Goal: Book appointment/travel/reservation

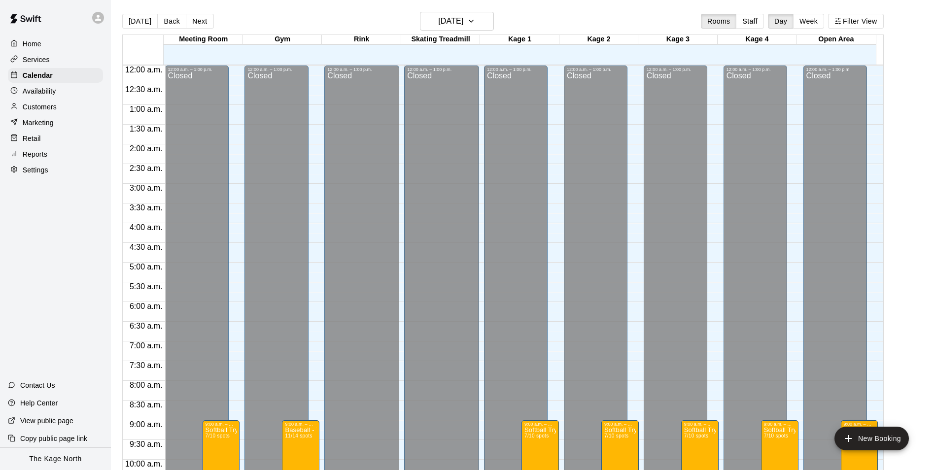
scroll to position [501, 0]
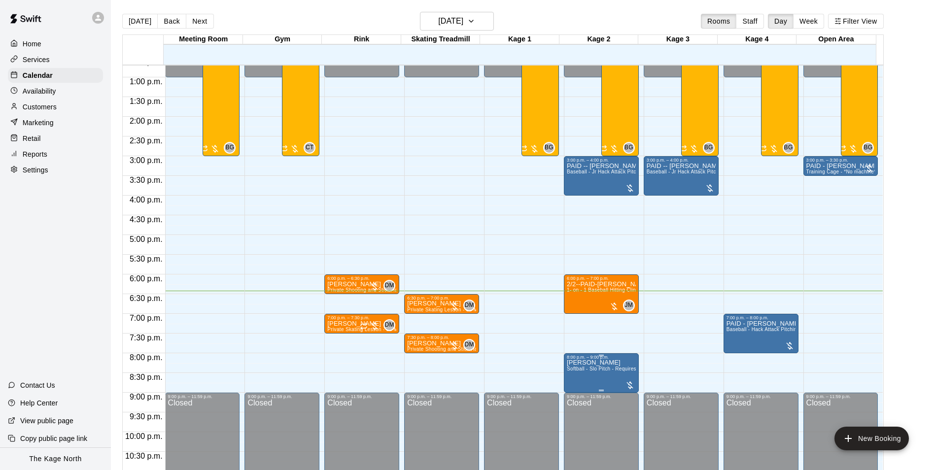
click at [609, 363] on p "[PERSON_NAME]" at bounding box center [601, 363] width 69 height 0
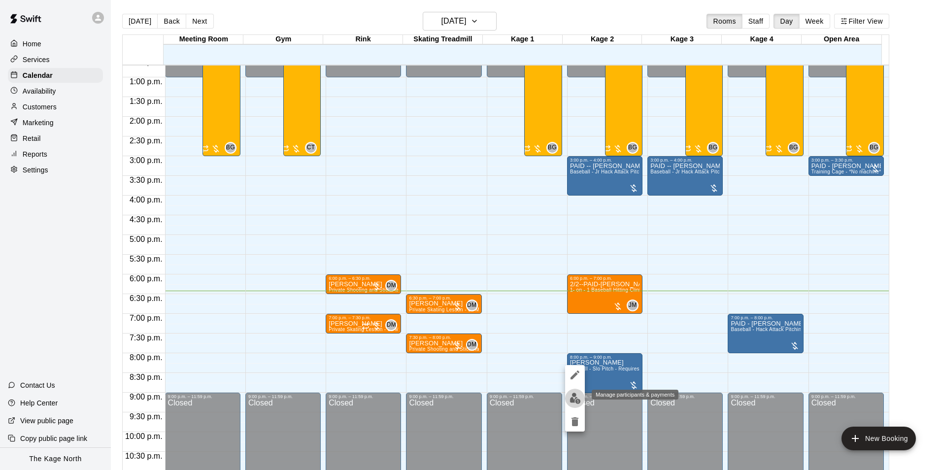
click at [575, 400] on img "edit" at bounding box center [575, 398] width 11 height 11
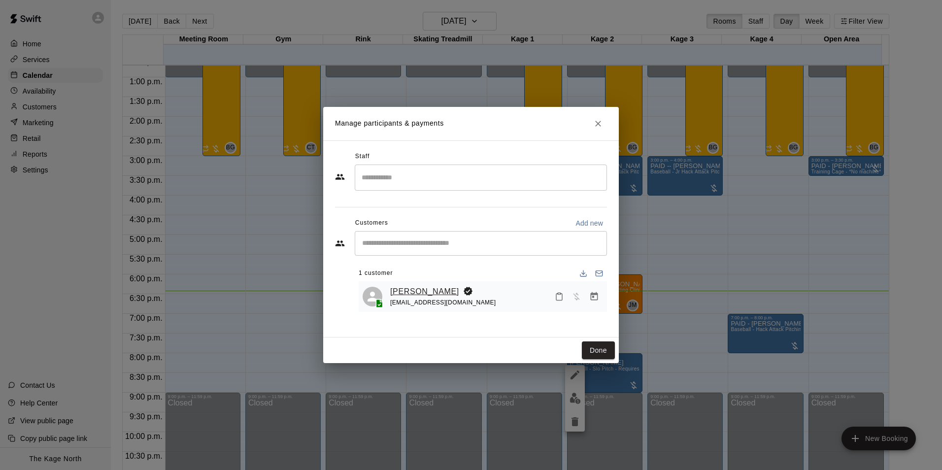
click at [392, 287] on link "[PERSON_NAME]" at bounding box center [424, 291] width 69 height 13
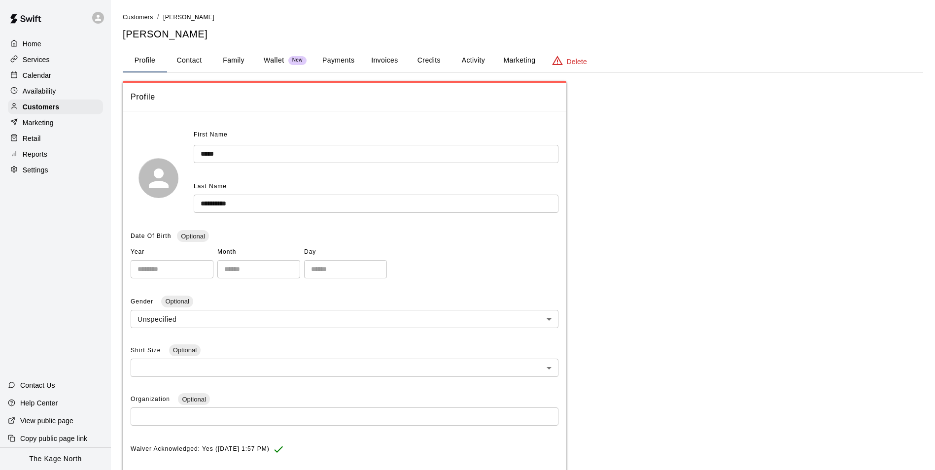
click at [477, 56] on button "Activity" at bounding box center [473, 61] width 44 height 24
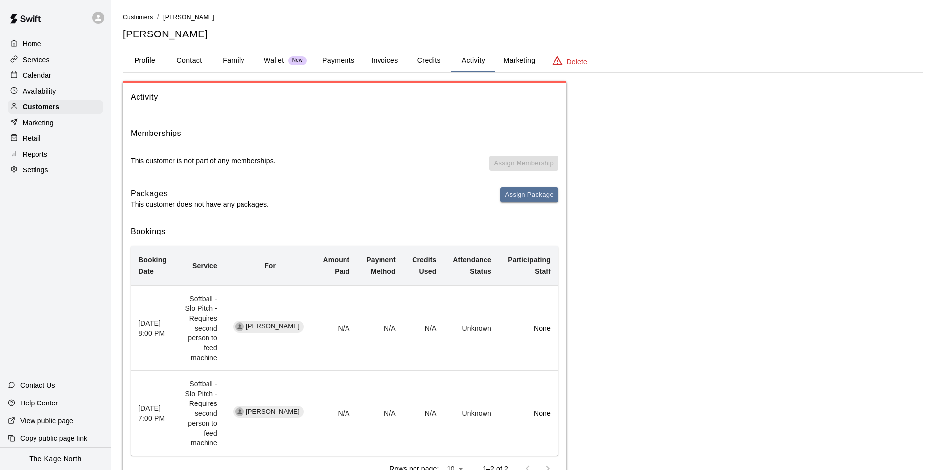
click at [140, 60] on button "Profile" at bounding box center [145, 61] width 44 height 24
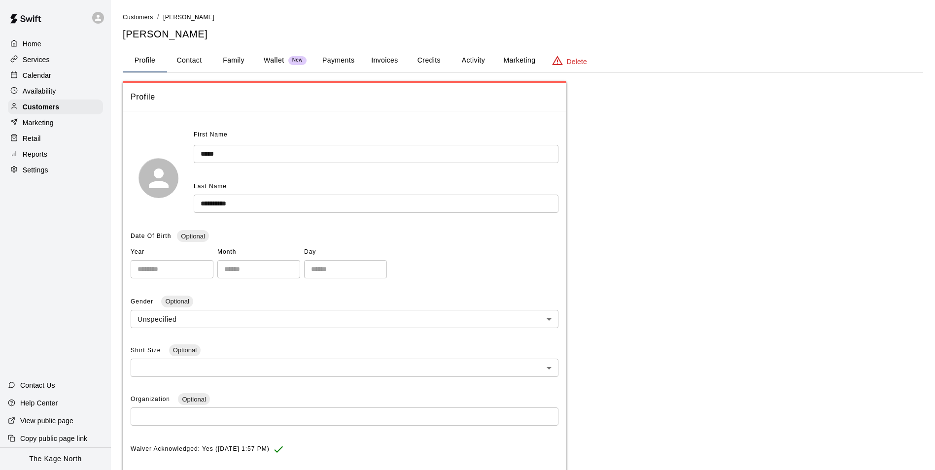
click at [46, 76] on p "Calendar" at bounding box center [37, 75] width 29 height 10
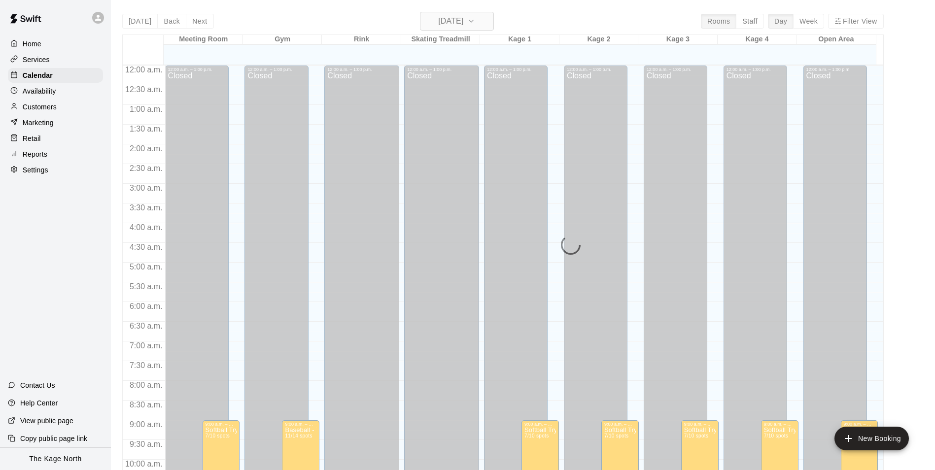
scroll to position [501, 0]
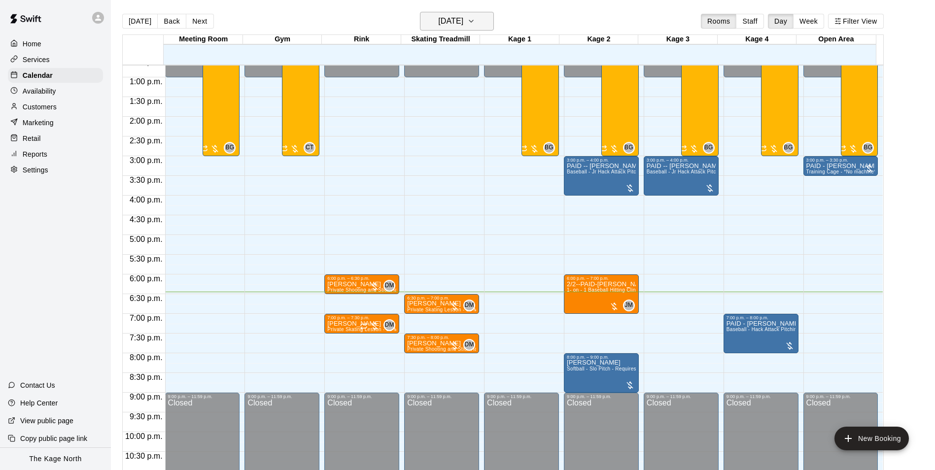
click at [451, 27] on h6 "[DATE]" at bounding box center [450, 21] width 25 height 14
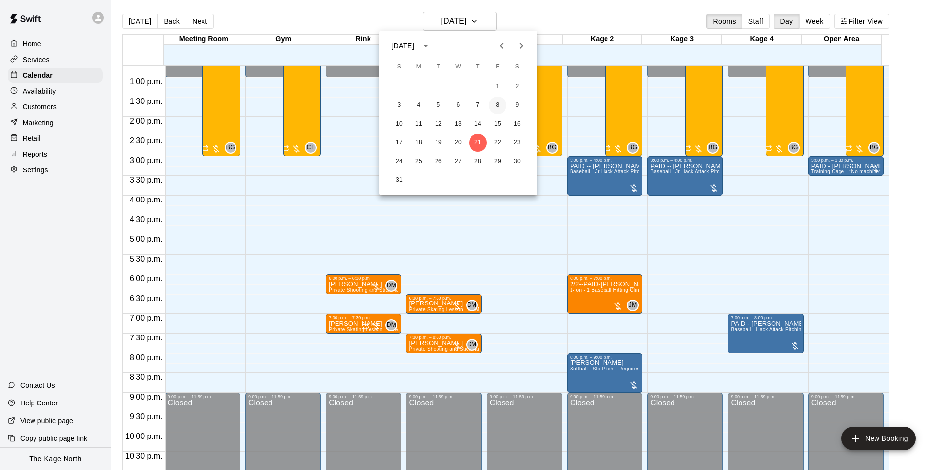
click at [499, 105] on button "8" at bounding box center [498, 106] width 18 height 18
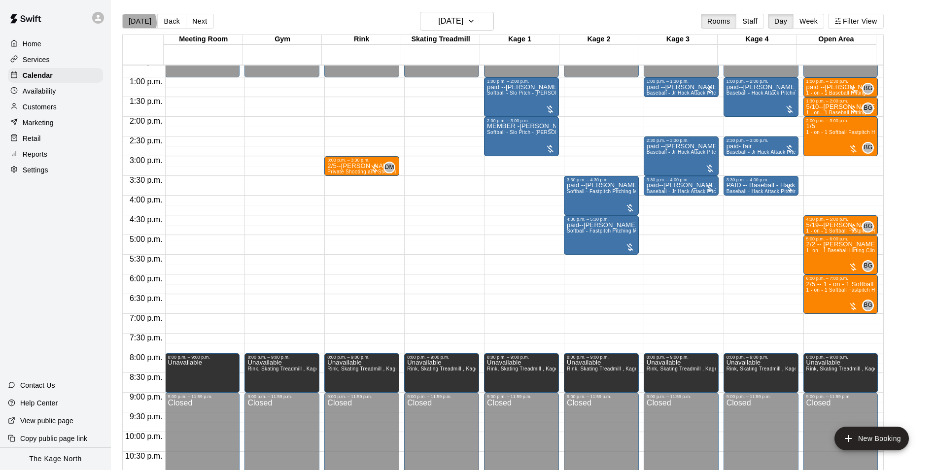
click at [135, 22] on button "[DATE]" at bounding box center [139, 21] width 35 height 15
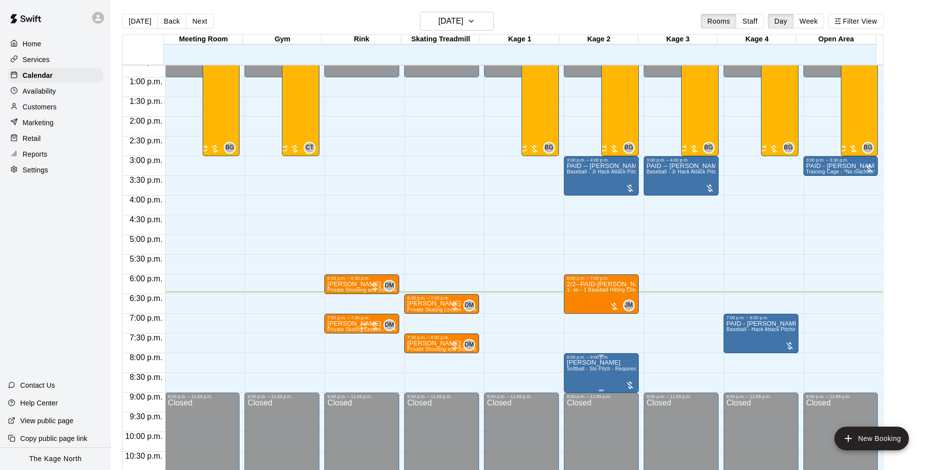
click at [592, 363] on p "[PERSON_NAME]" at bounding box center [601, 363] width 69 height 0
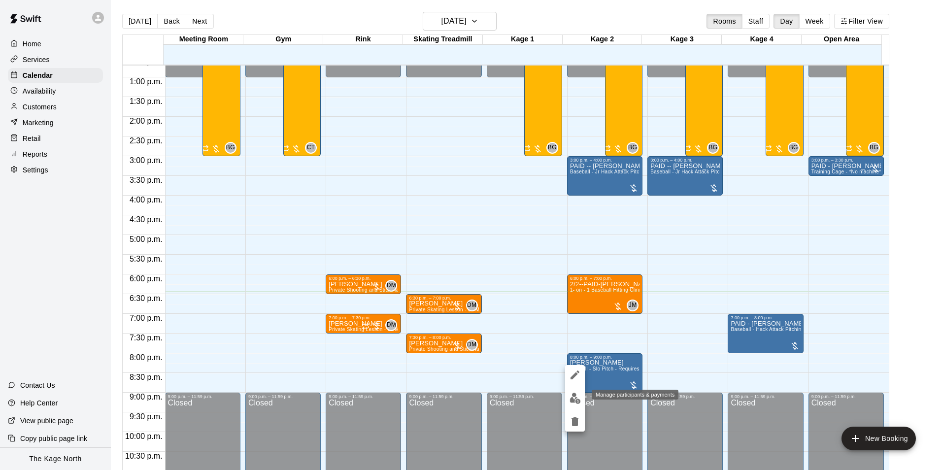
click at [574, 393] on img "edit" at bounding box center [575, 398] width 11 height 11
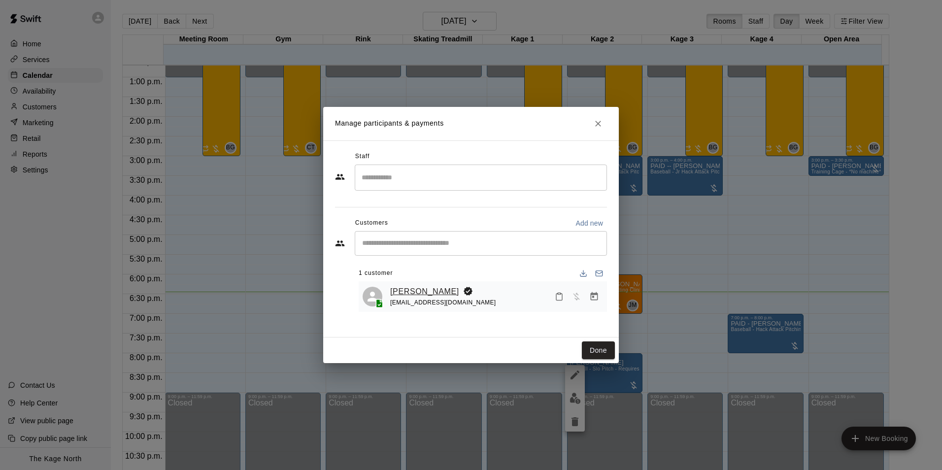
click at [437, 296] on link "[PERSON_NAME]" at bounding box center [424, 291] width 69 height 13
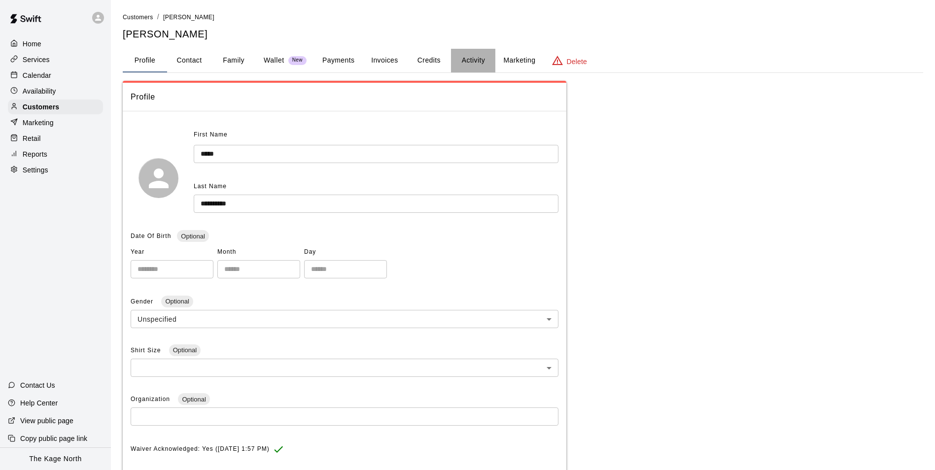
click at [467, 55] on button "Activity" at bounding box center [473, 61] width 44 height 24
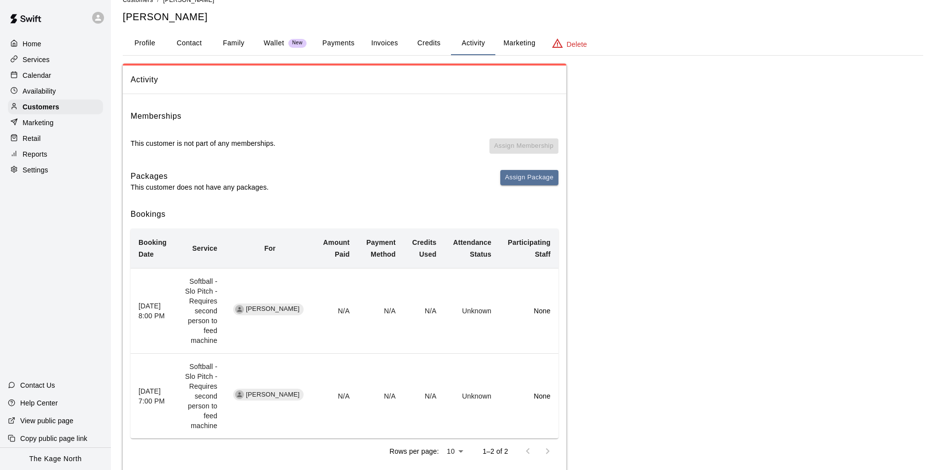
scroll to position [43, 0]
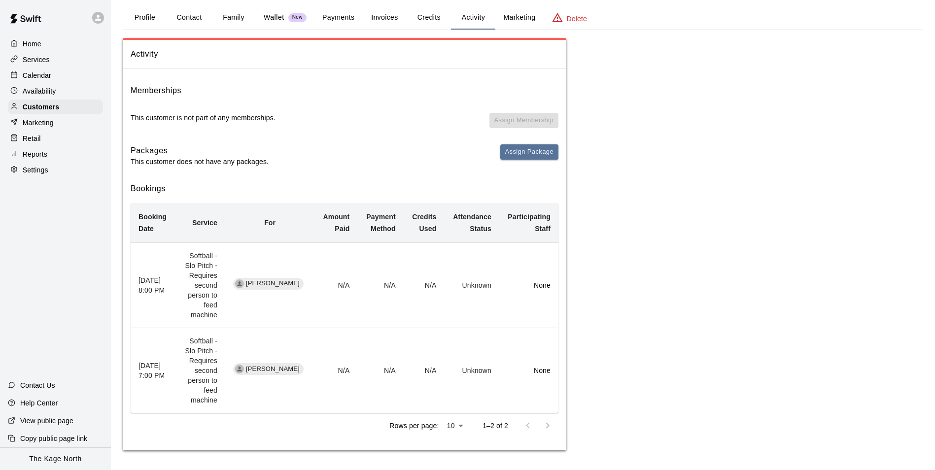
click at [39, 74] on p "Calendar" at bounding box center [37, 75] width 29 height 10
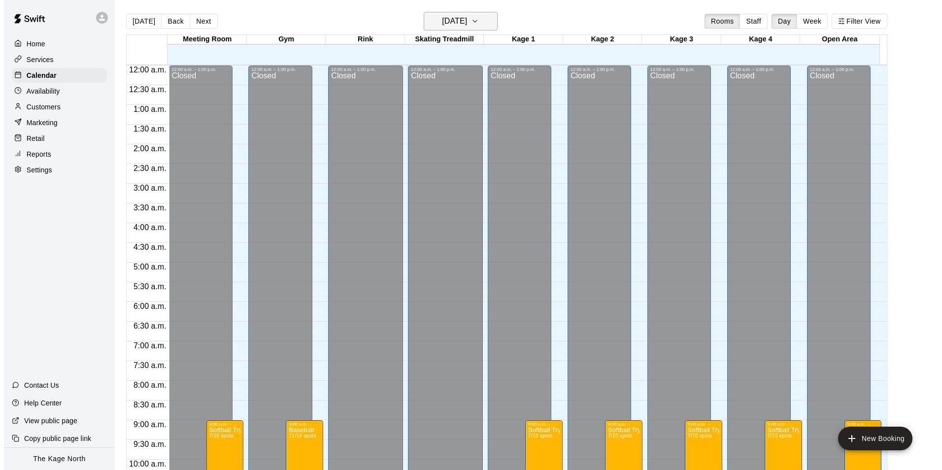
scroll to position [501, 0]
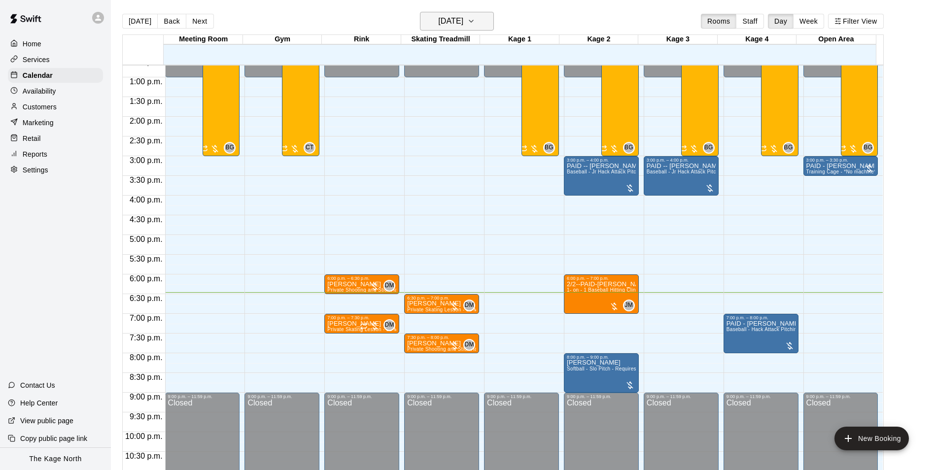
click at [458, 16] on h6 "[DATE]" at bounding box center [450, 21] width 25 height 14
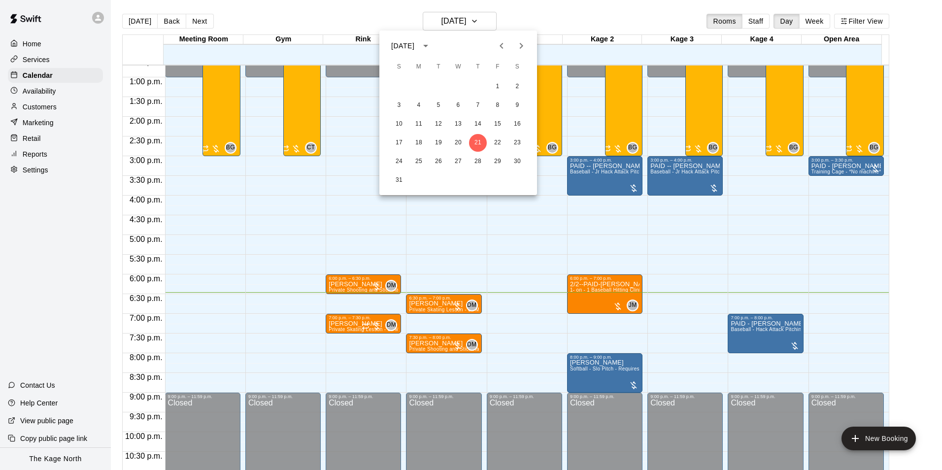
click at [397, 47] on div "[DATE]" at bounding box center [402, 46] width 23 height 10
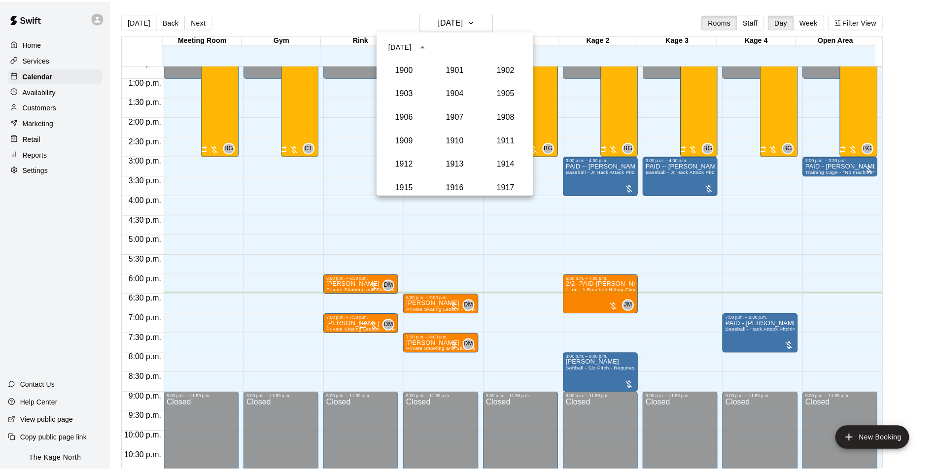
scroll to position [913, 0]
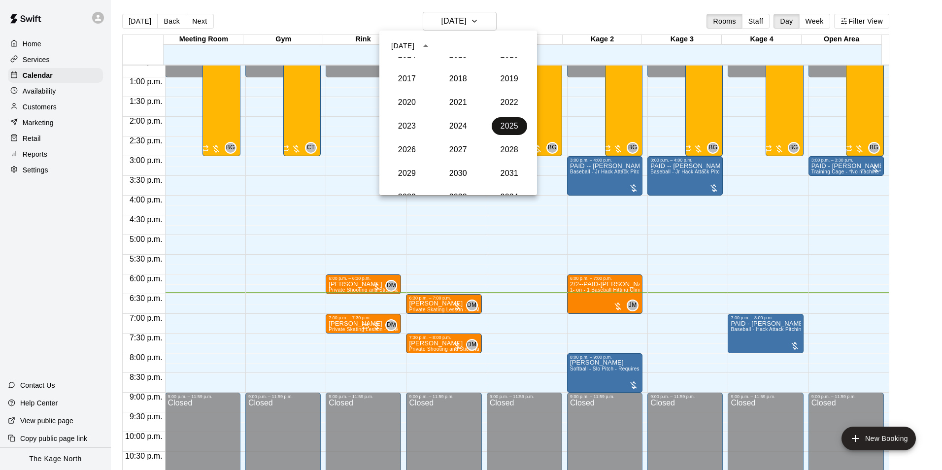
click at [509, 124] on button "2025" at bounding box center [509, 126] width 35 height 18
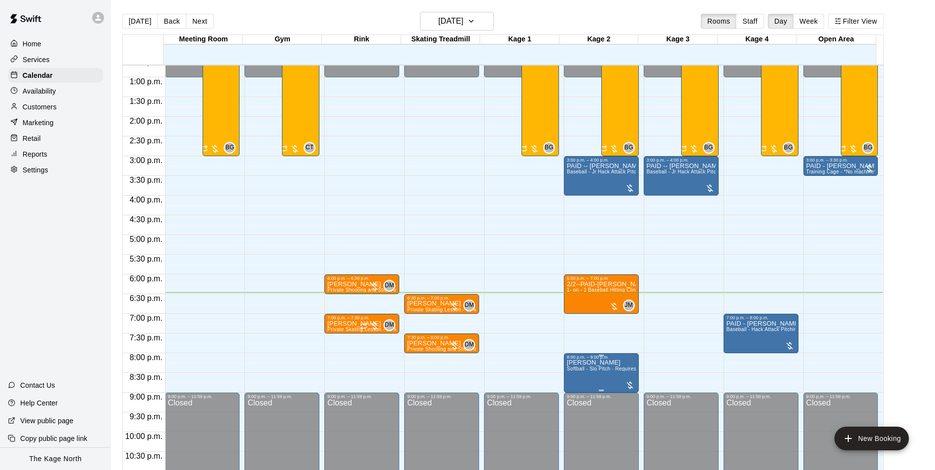
click at [589, 363] on p "[PERSON_NAME]" at bounding box center [601, 363] width 69 height 0
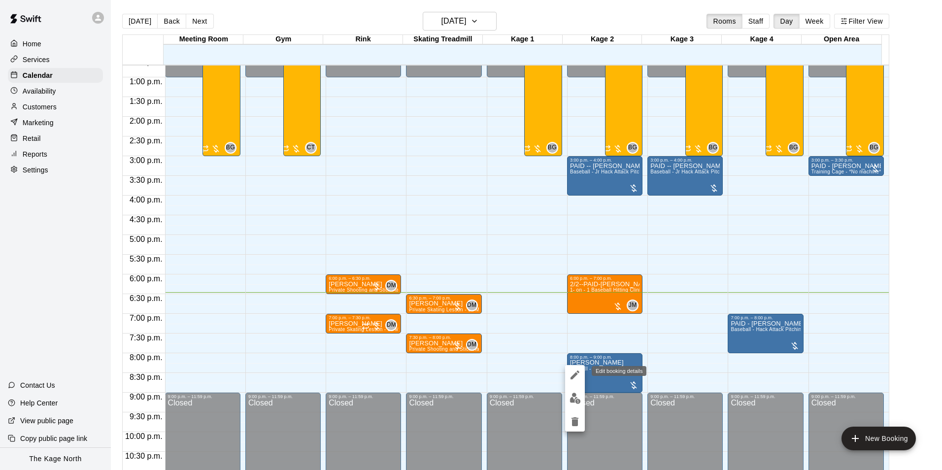
click at [574, 375] on icon "edit" at bounding box center [575, 375] width 9 height 9
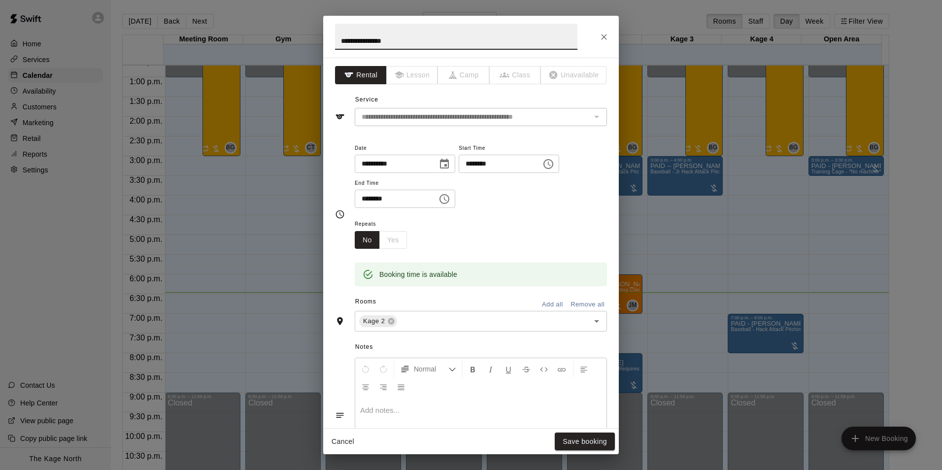
click at [340, 42] on input "**********" at bounding box center [456, 37] width 243 height 26
type input "**********"
click at [565, 446] on button "Save booking" at bounding box center [585, 442] width 60 height 18
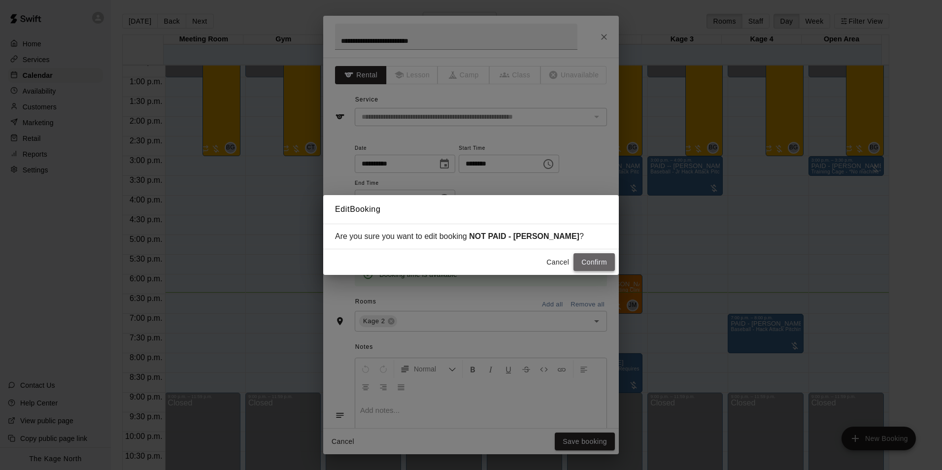
click at [595, 265] on button "Confirm" at bounding box center [594, 262] width 41 height 18
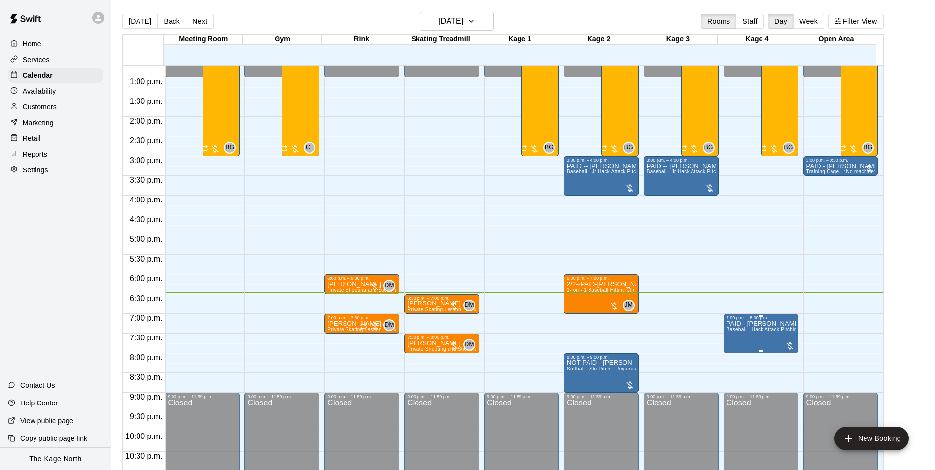
click at [772, 324] on p "PAID - [PERSON_NAME]" at bounding box center [761, 324] width 69 height 0
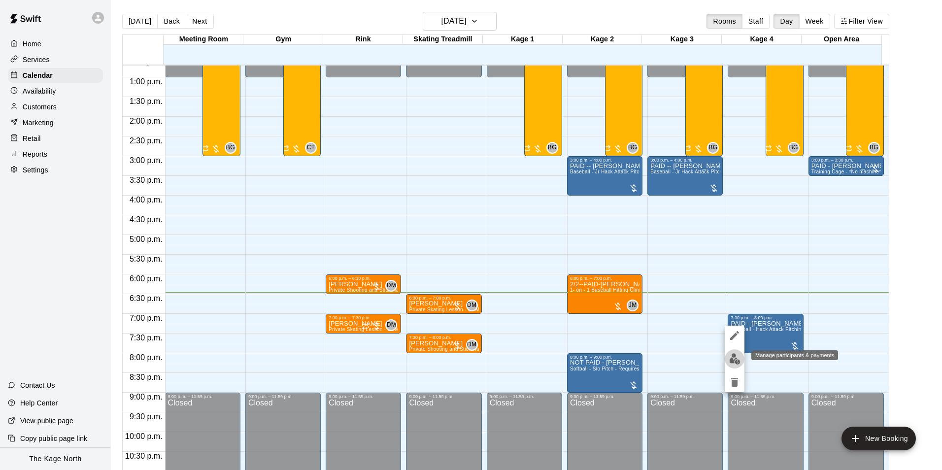
click at [728, 356] on button "edit" at bounding box center [735, 358] width 20 height 19
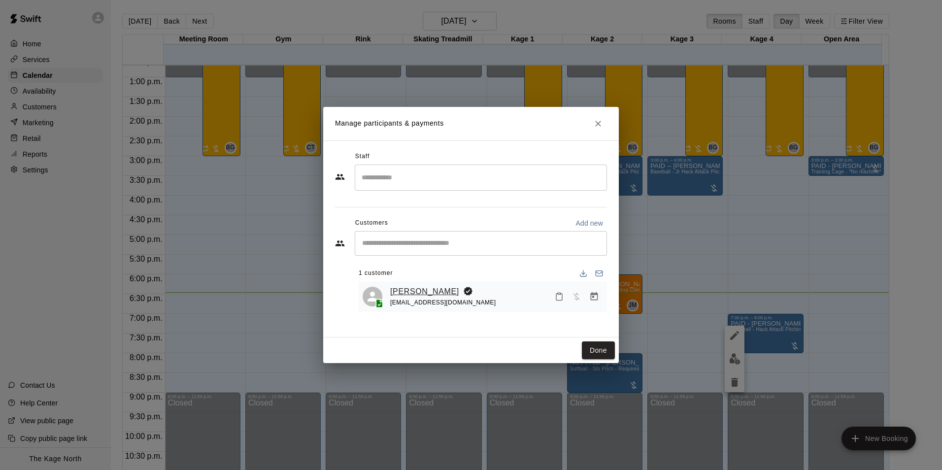
click at [425, 293] on link "[PERSON_NAME]" at bounding box center [424, 291] width 69 height 13
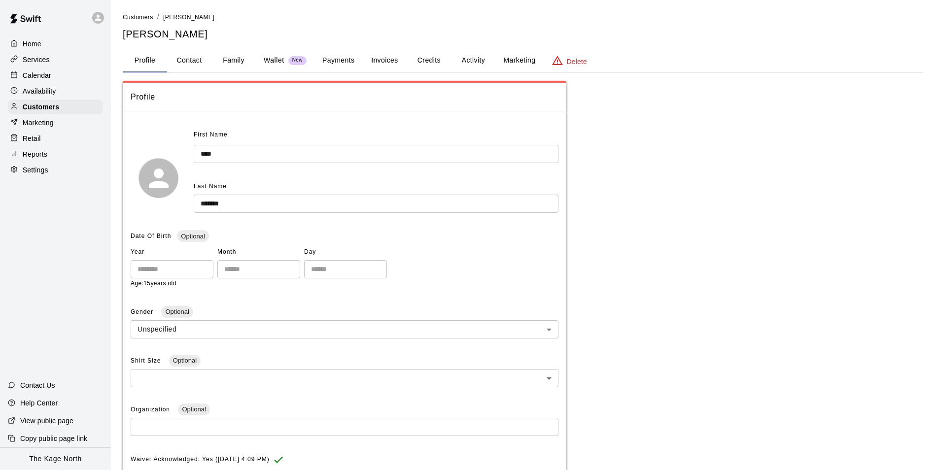
click at [35, 71] on div "Calendar" at bounding box center [55, 75] width 95 height 15
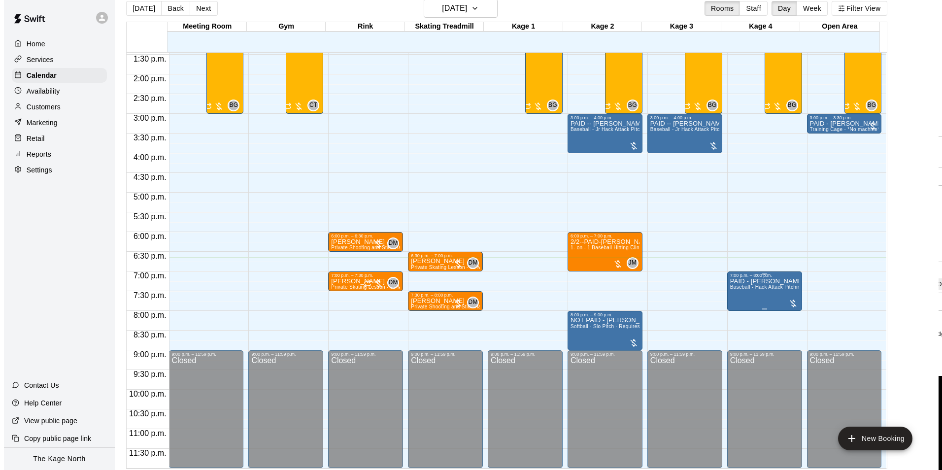
scroll to position [16, 0]
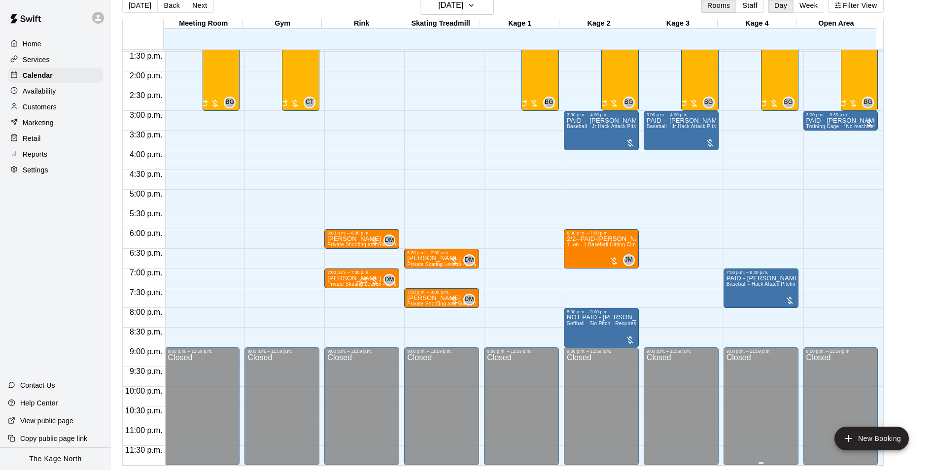
drag, startPoint x: 605, startPoint y: 291, endPoint x: 724, endPoint y: 429, distance: 182.5
click at [746, 470] on html "Home Services Calendar Availability Customers Marketing Retail Reports Settings…" at bounding box center [467, 227] width 935 height 486
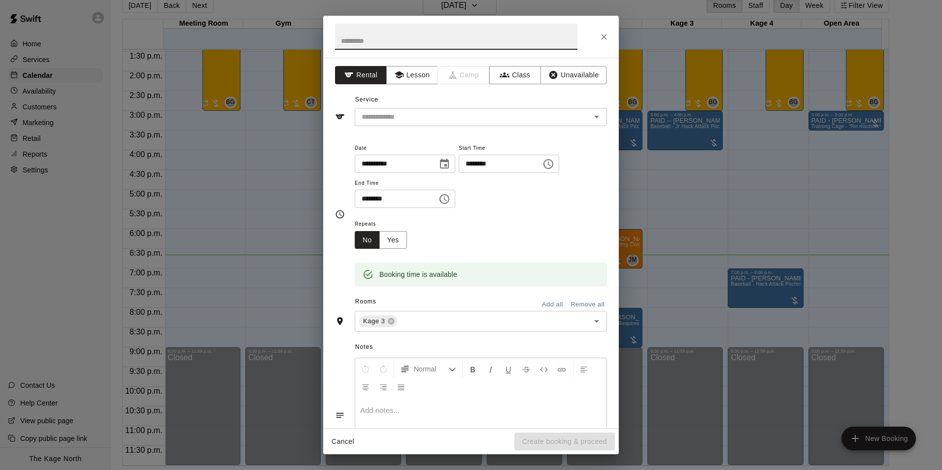
click at [605, 42] on button "Close" at bounding box center [604, 37] width 18 height 18
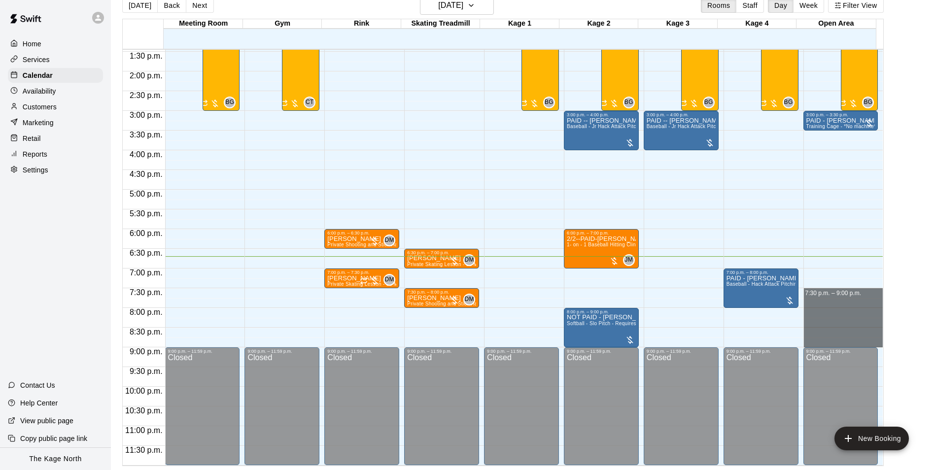
drag, startPoint x: 813, startPoint y: 289, endPoint x: 822, endPoint y: 340, distance: 51.6
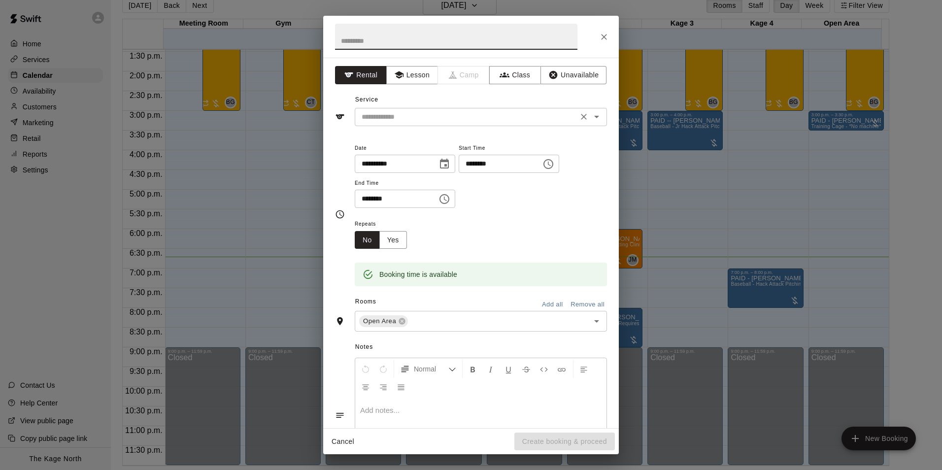
click at [423, 120] on input "text" at bounding box center [466, 117] width 217 height 12
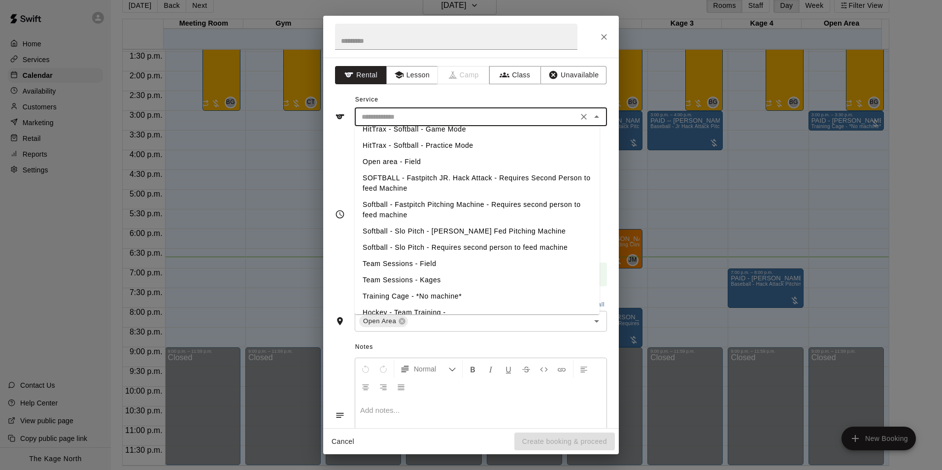
scroll to position [197, 0]
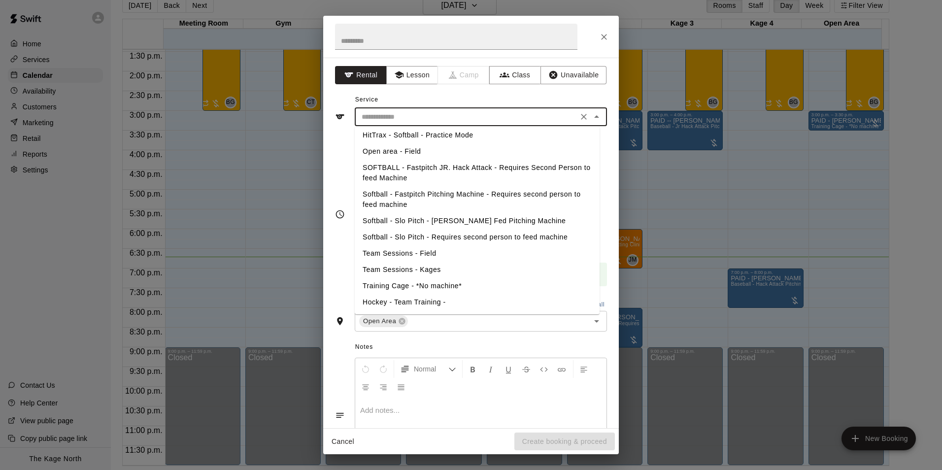
click at [411, 251] on li "Team Sessions - Field" at bounding box center [477, 253] width 245 height 16
type input "**********"
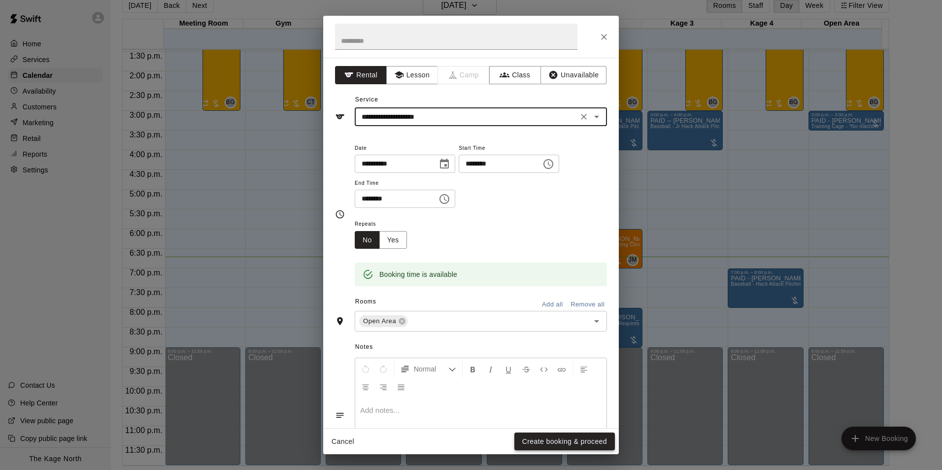
click at [541, 444] on button "Create booking & proceed" at bounding box center [565, 442] width 101 height 18
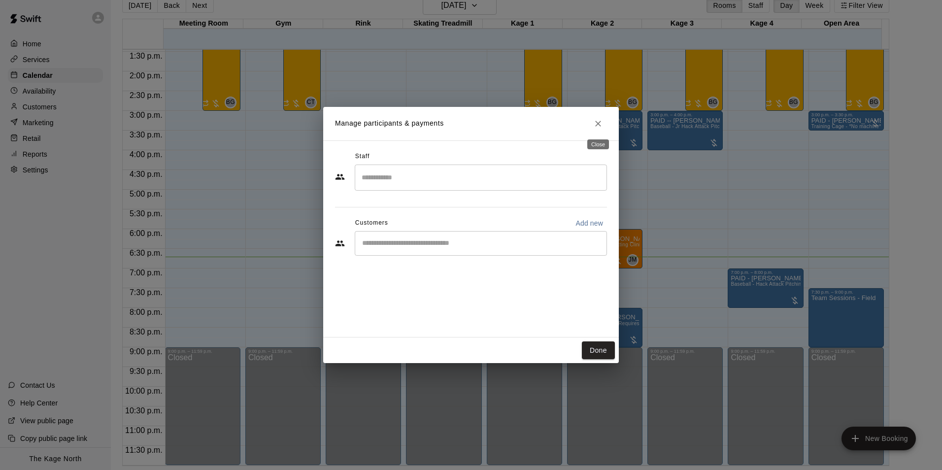
click at [600, 121] on icon "Close" at bounding box center [598, 124] width 10 height 10
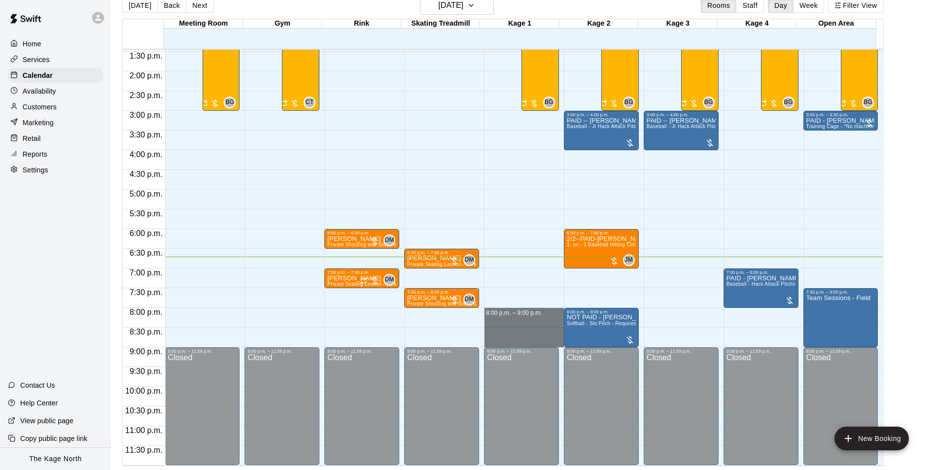
drag, startPoint x: 504, startPoint y: 310, endPoint x: 505, endPoint y: 342, distance: 32.1
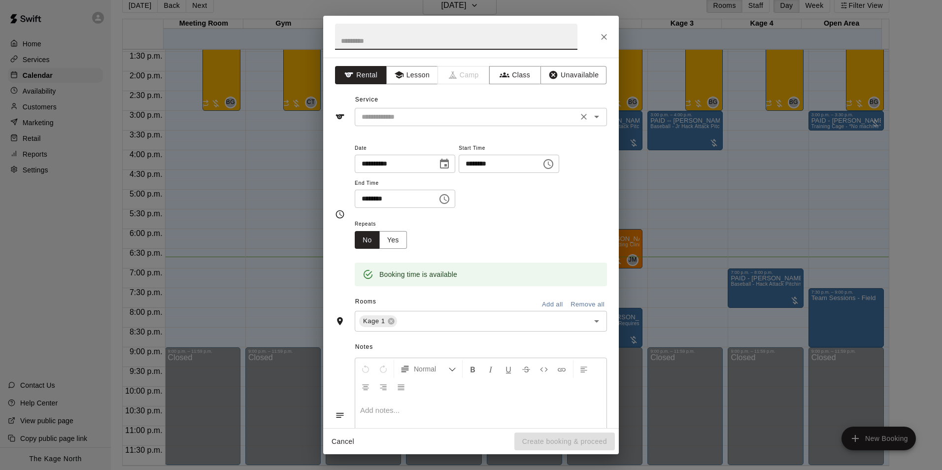
click at [443, 116] on input "text" at bounding box center [466, 117] width 217 height 12
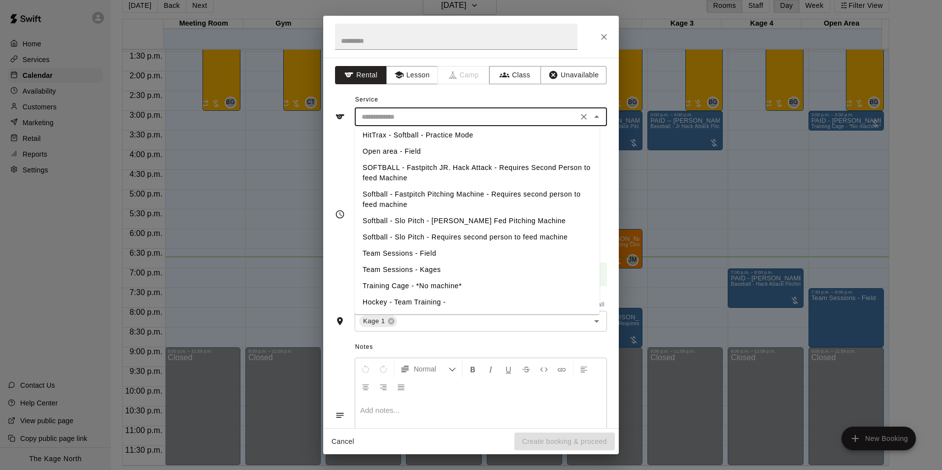
click at [427, 269] on li "Team Sessions - Kages" at bounding box center [477, 270] width 245 height 16
type input "**********"
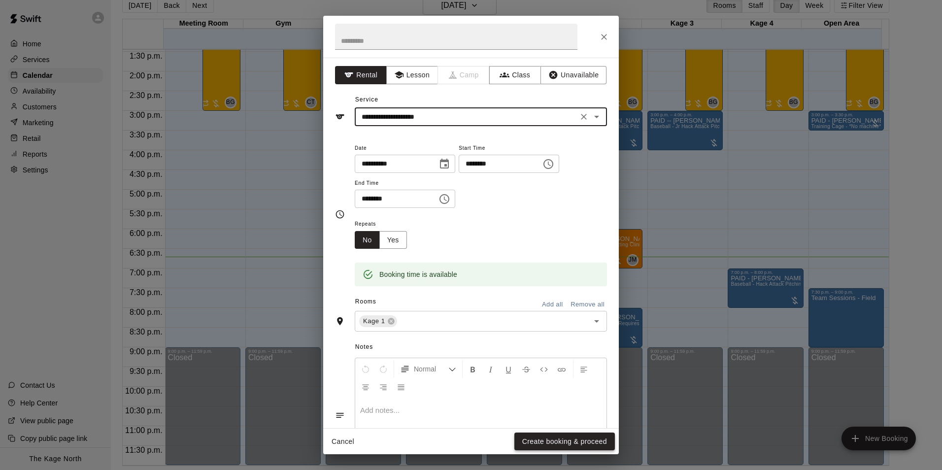
drag, startPoint x: 588, startPoint y: 440, endPoint x: 682, endPoint y: 430, distance: 94.7
click at [588, 440] on button "Create booking & proceed" at bounding box center [565, 442] width 101 height 18
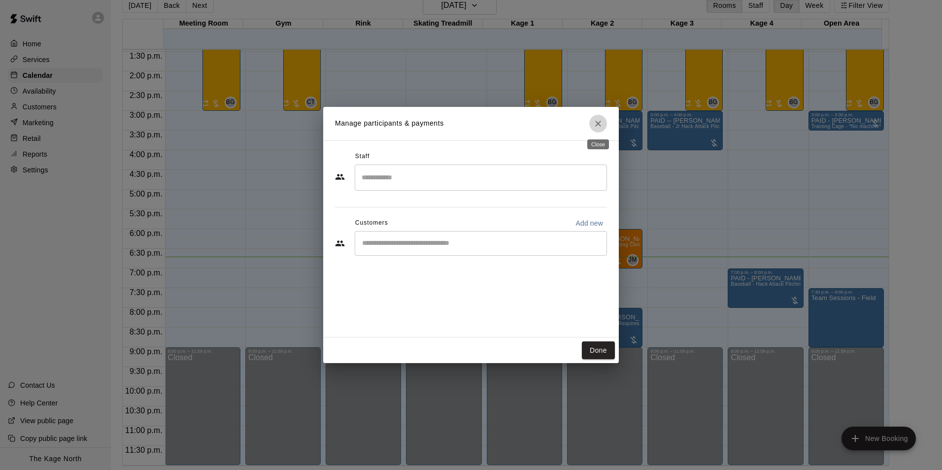
click at [605, 123] on button "Close" at bounding box center [599, 124] width 18 height 18
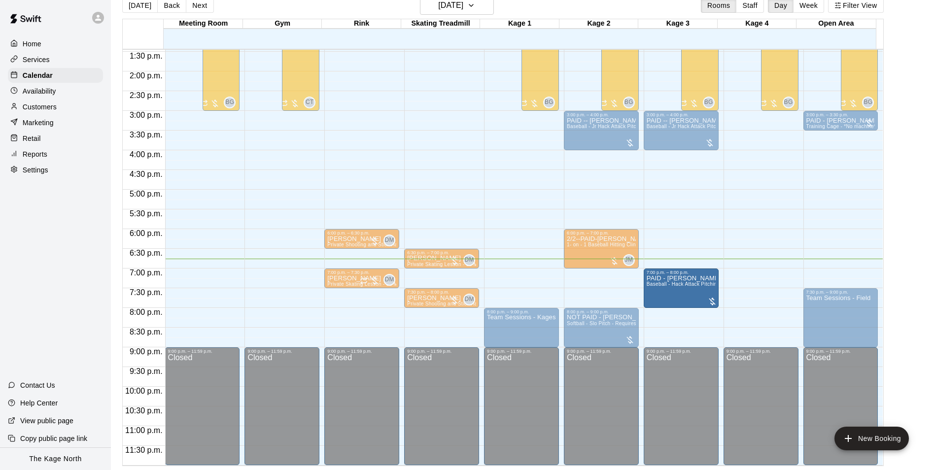
drag, startPoint x: 766, startPoint y: 282, endPoint x: 709, endPoint y: 285, distance: 56.7
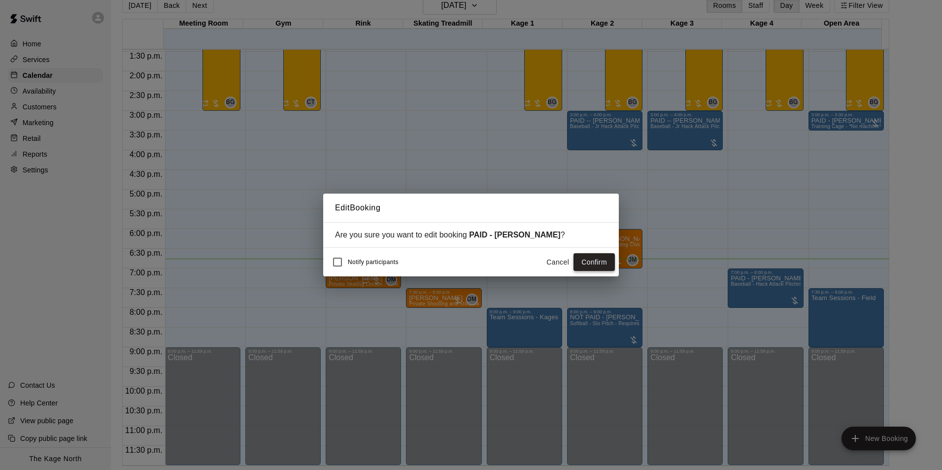
click at [600, 261] on button "Confirm" at bounding box center [594, 262] width 41 height 18
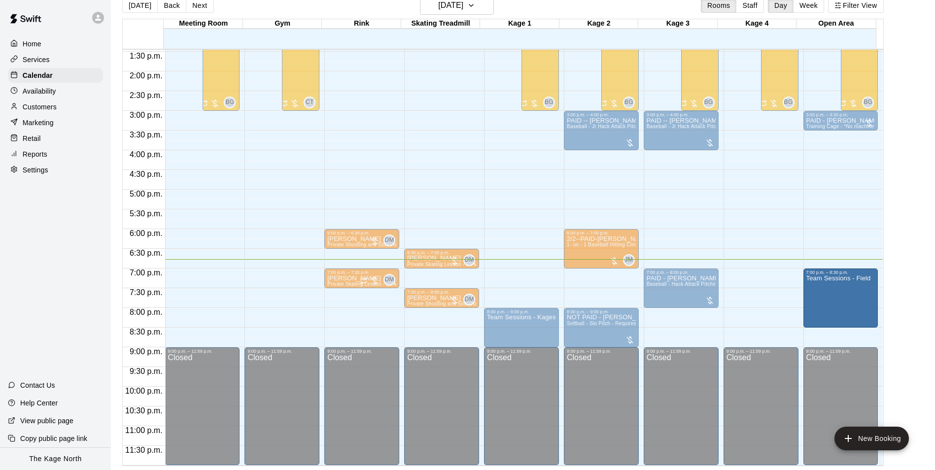
drag, startPoint x: 841, startPoint y: 288, endPoint x: 838, endPoint y: 275, distance: 14.0
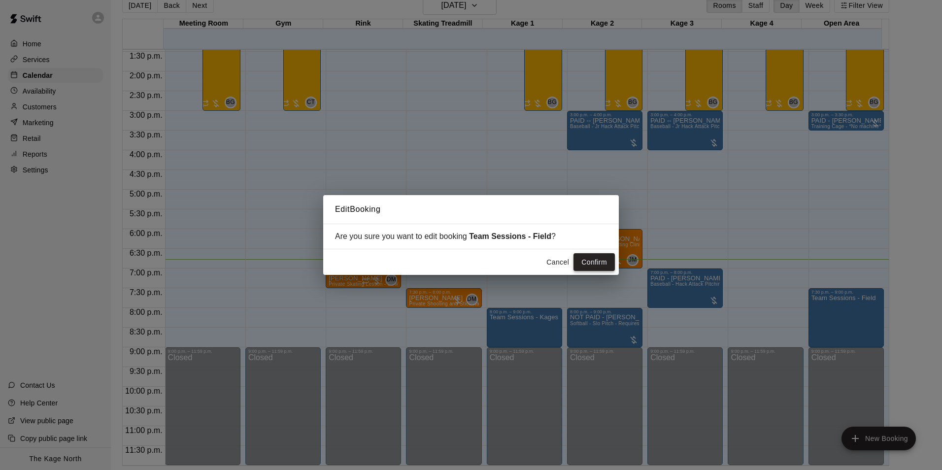
click at [604, 260] on button "Confirm" at bounding box center [594, 262] width 41 height 18
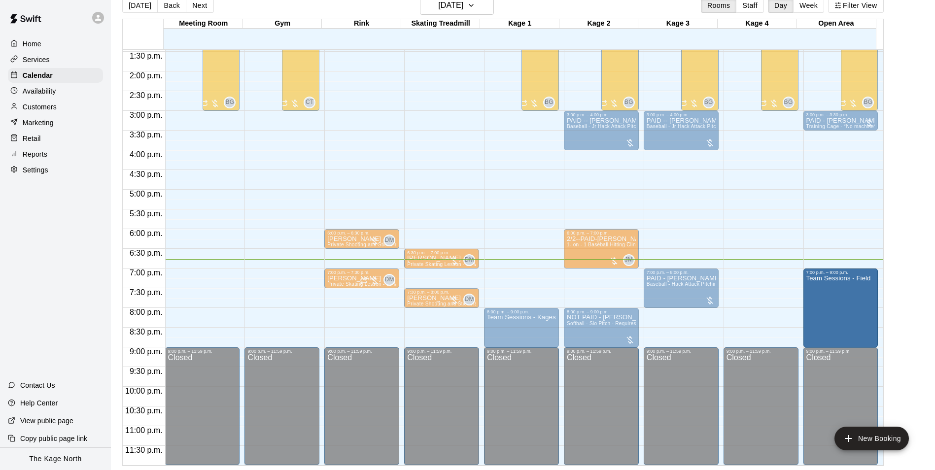
drag, startPoint x: 837, startPoint y: 325, endPoint x: 832, endPoint y: 343, distance: 19.0
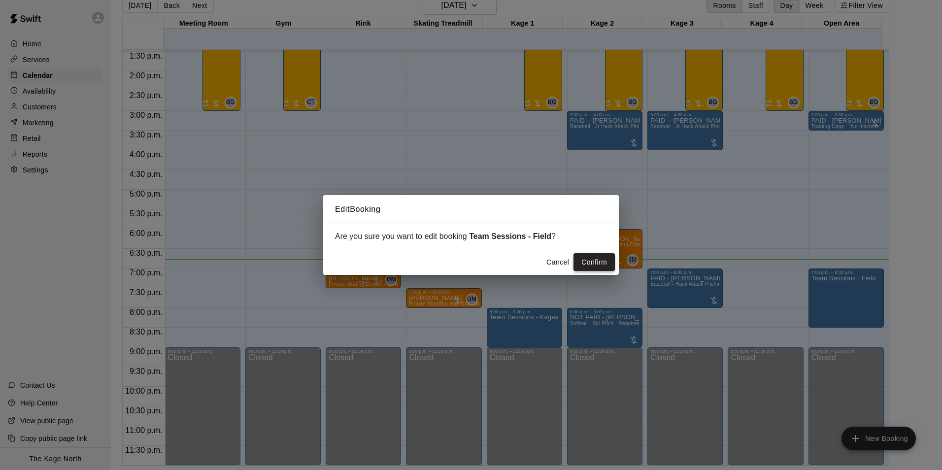
click at [600, 262] on button "Confirm" at bounding box center [594, 262] width 41 height 18
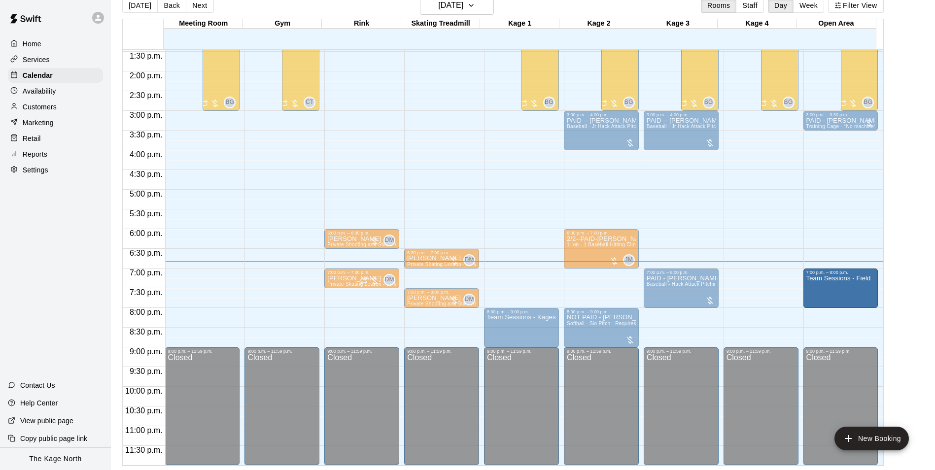
drag, startPoint x: 839, startPoint y: 345, endPoint x: 840, endPoint y: 311, distance: 33.6
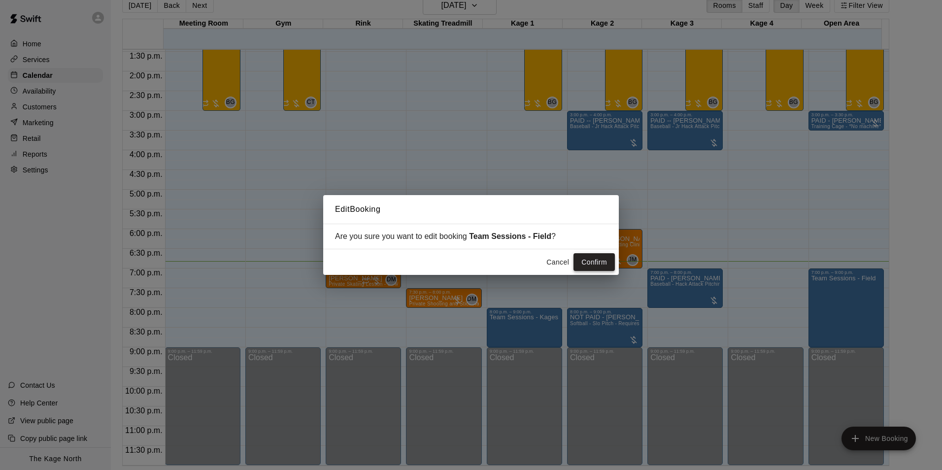
click at [596, 263] on button "Confirm" at bounding box center [594, 262] width 41 height 18
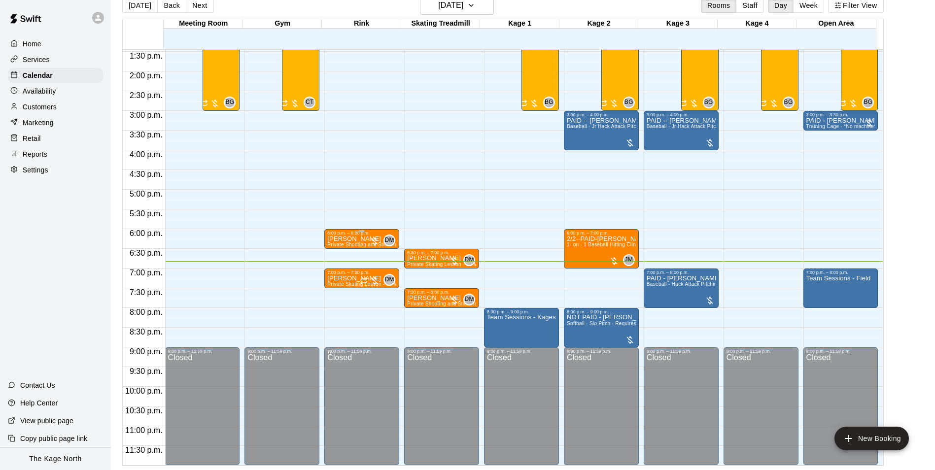
click at [362, 239] on p "[PERSON_NAME]" at bounding box center [361, 239] width 69 height 0
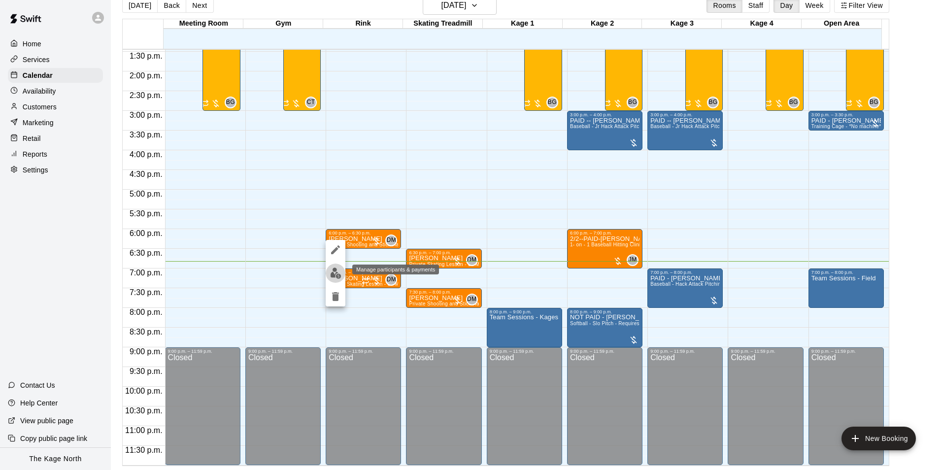
click at [333, 274] on img "edit" at bounding box center [335, 273] width 11 height 11
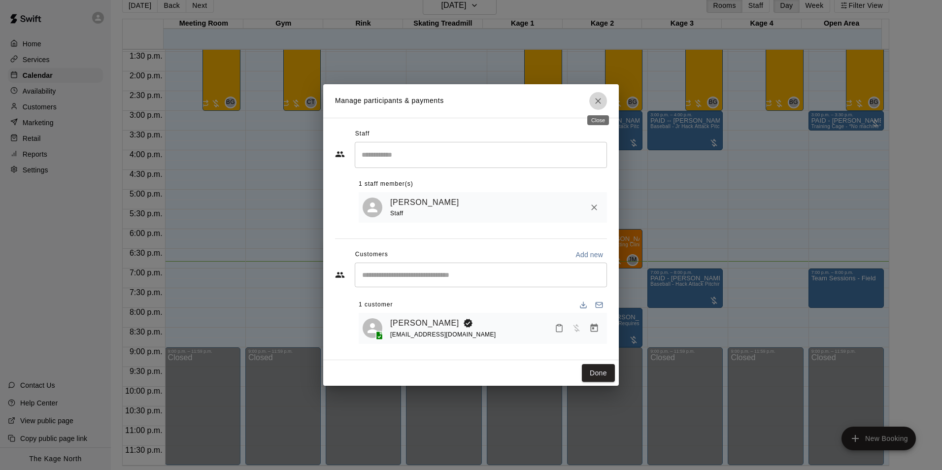
click at [595, 99] on icon "Close" at bounding box center [598, 101] width 10 height 10
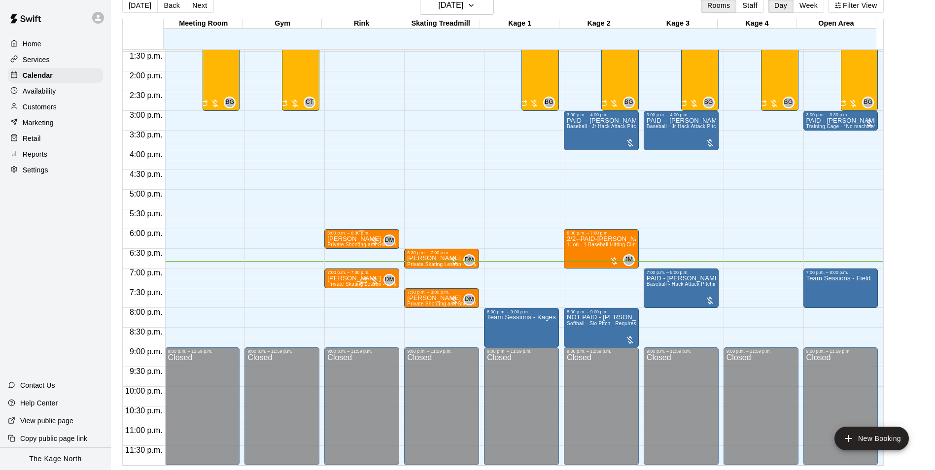
click at [358, 239] on p "[PERSON_NAME]" at bounding box center [361, 239] width 69 height 0
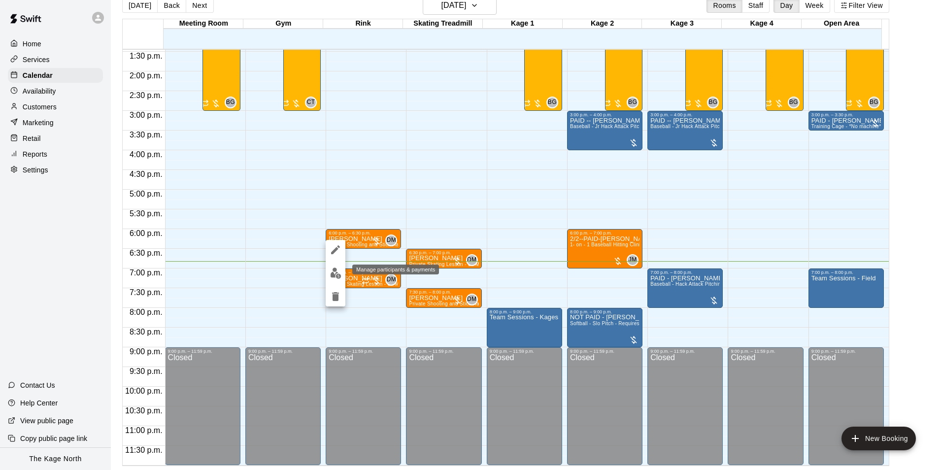
click at [337, 275] on img "edit" at bounding box center [335, 273] width 11 height 11
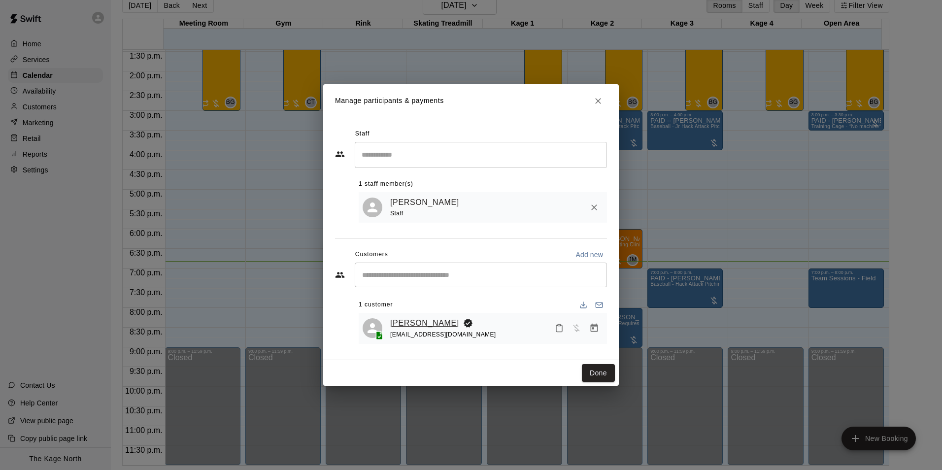
click at [435, 322] on link "[PERSON_NAME]" at bounding box center [424, 323] width 69 height 13
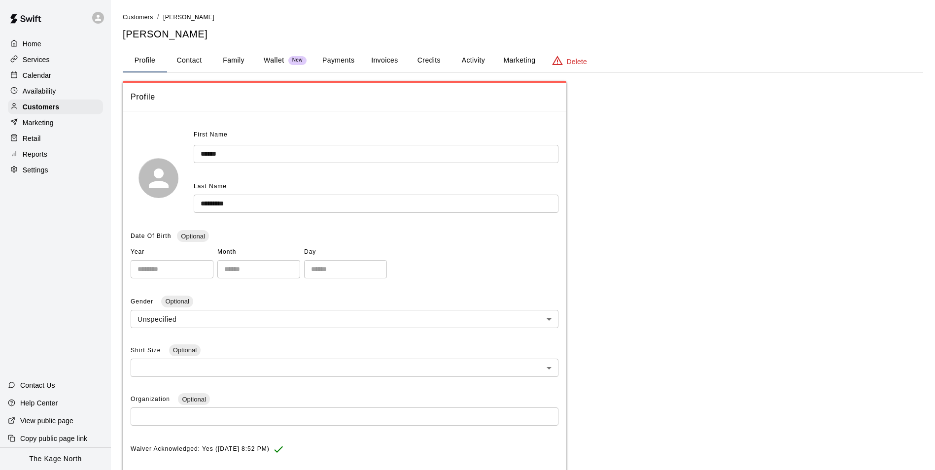
click at [478, 61] on button "Activity" at bounding box center [473, 61] width 44 height 24
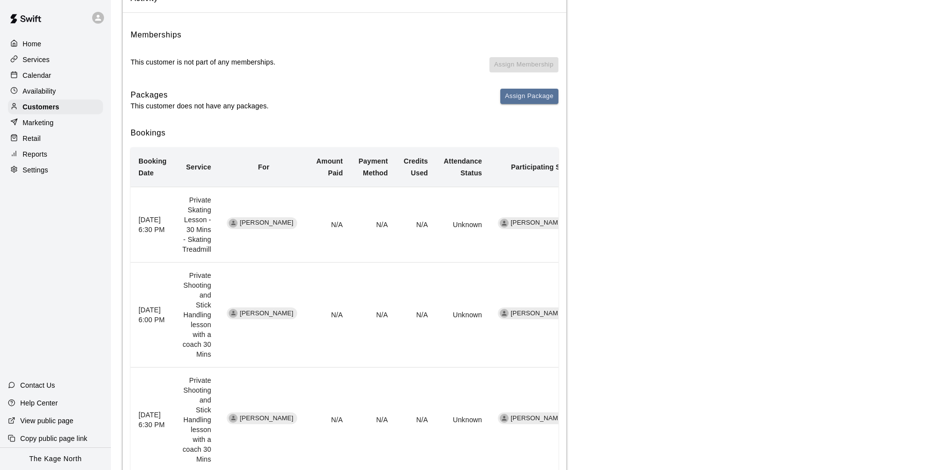
scroll to position [197, 0]
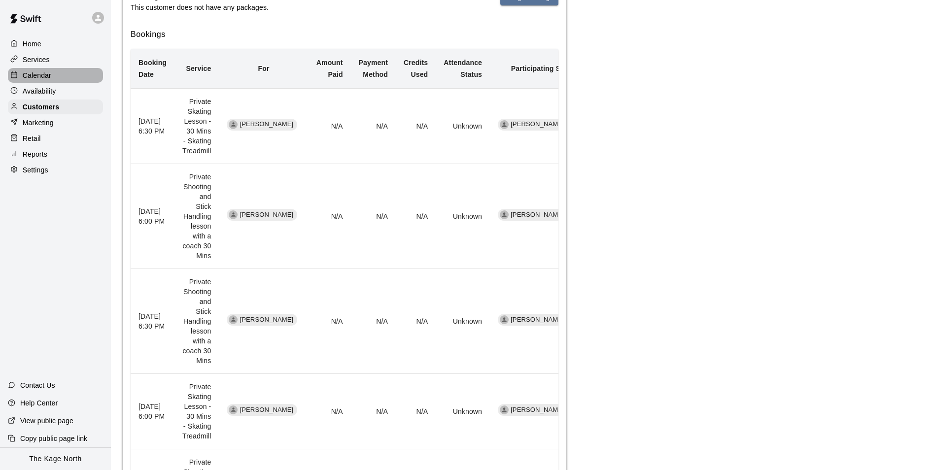
click at [37, 74] on p "Calendar" at bounding box center [37, 75] width 29 height 10
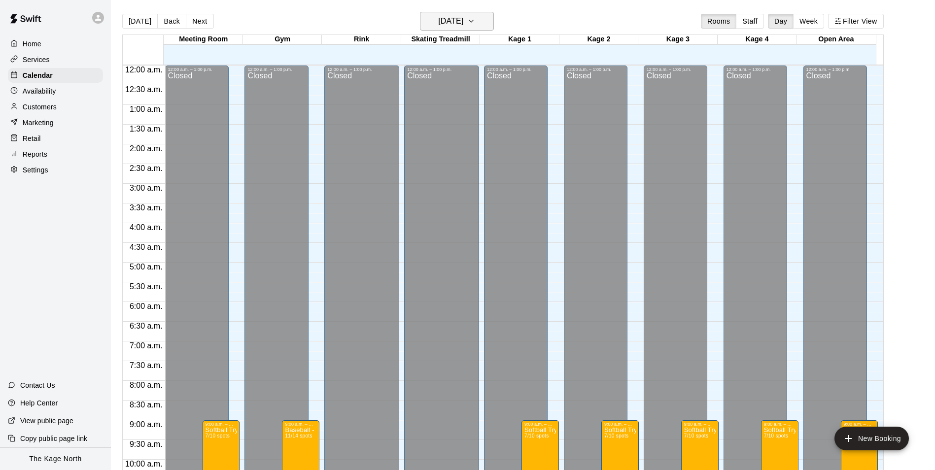
scroll to position [501, 0]
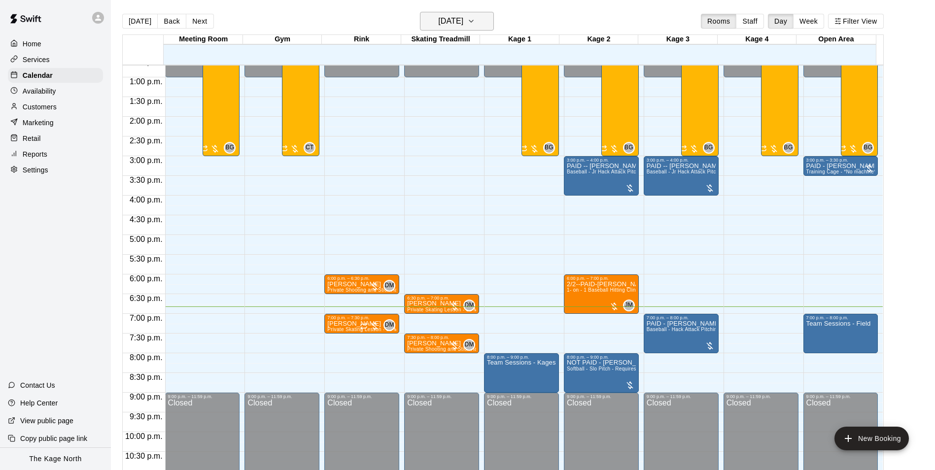
click at [463, 23] on h6 "[DATE]" at bounding box center [450, 21] width 25 height 14
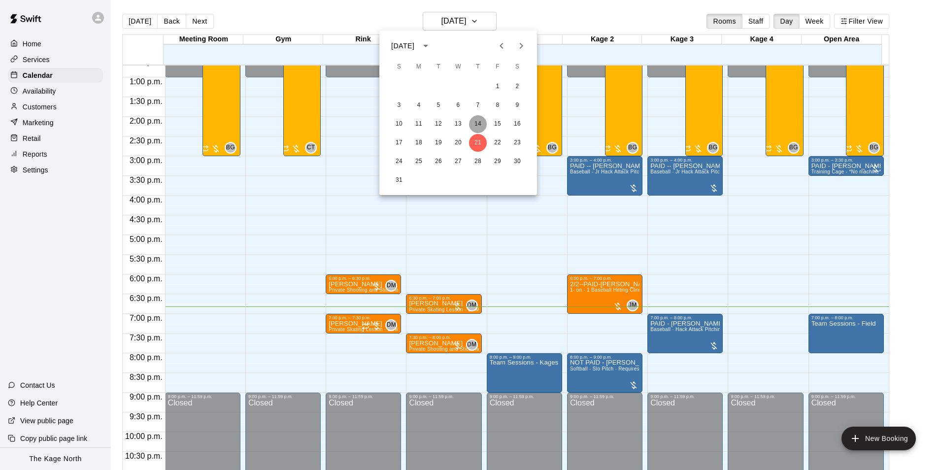
drag, startPoint x: 477, startPoint y: 123, endPoint x: 650, endPoint y: 253, distance: 216.2
click at [477, 124] on button "14" at bounding box center [478, 124] width 18 height 18
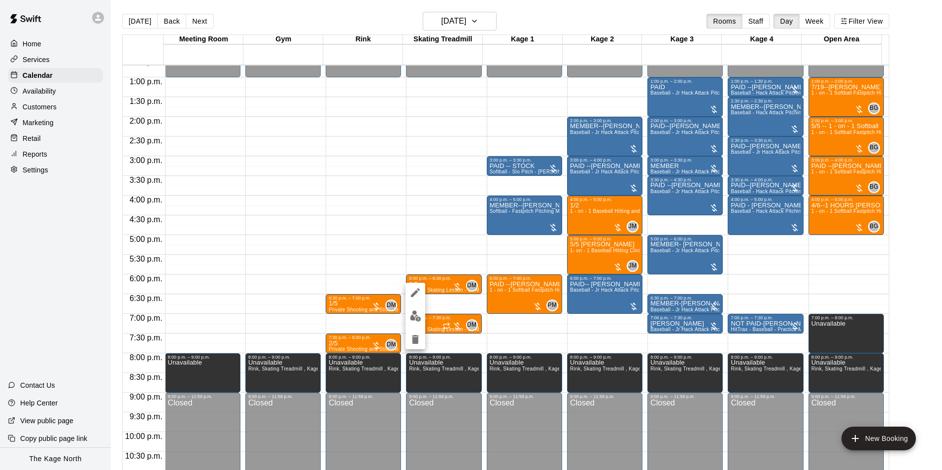
click at [415, 319] on img "edit" at bounding box center [415, 316] width 11 height 11
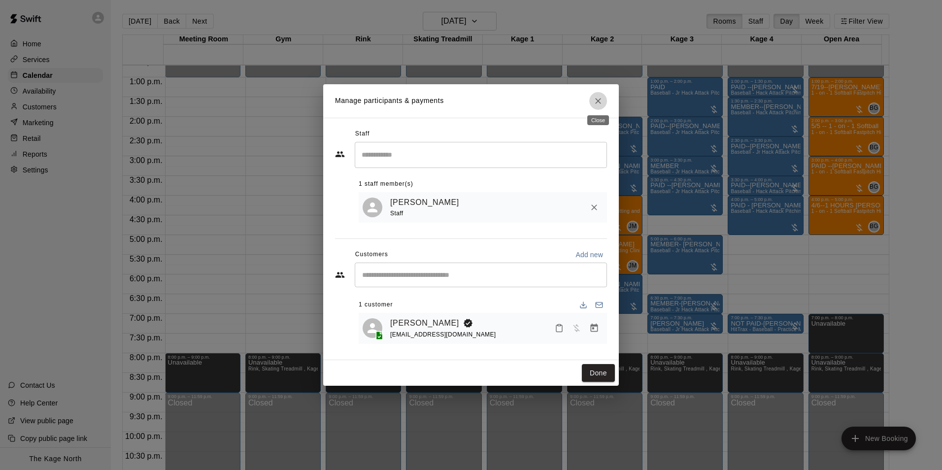
click at [601, 100] on icon "Close" at bounding box center [598, 101] width 10 height 10
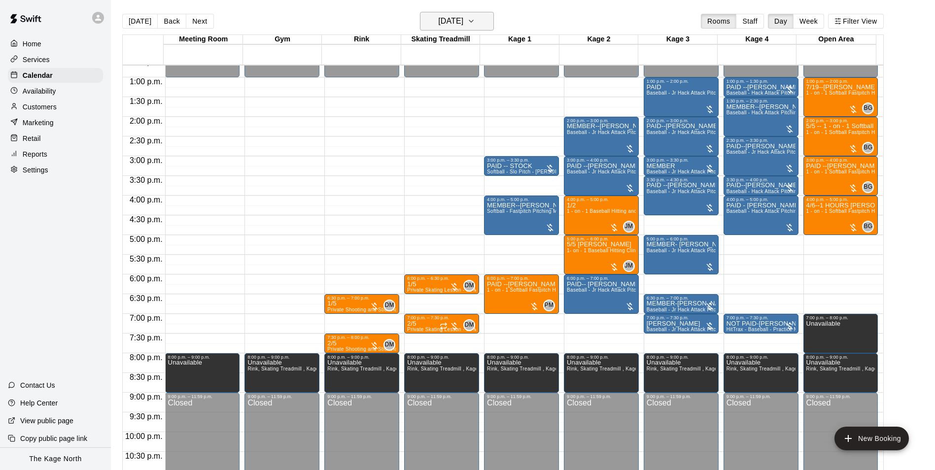
click at [463, 20] on h6 "[DATE]" at bounding box center [450, 21] width 25 height 14
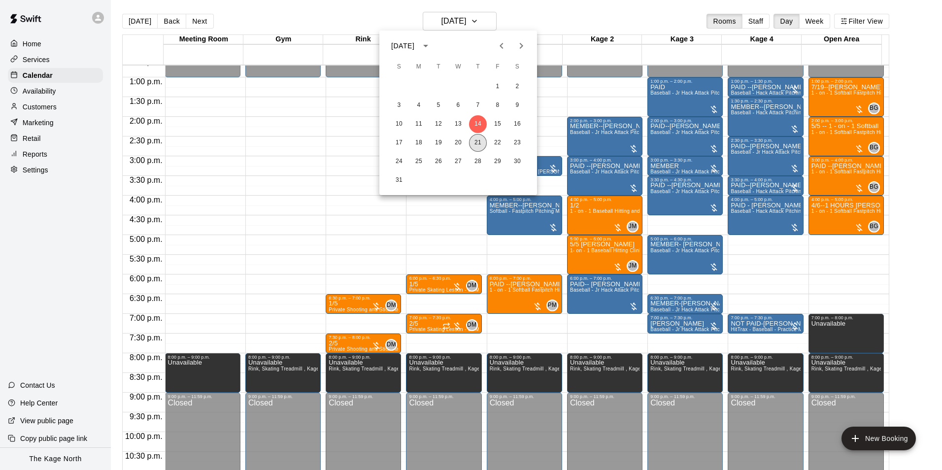
click at [480, 144] on button "21" at bounding box center [478, 143] width 18 height 18
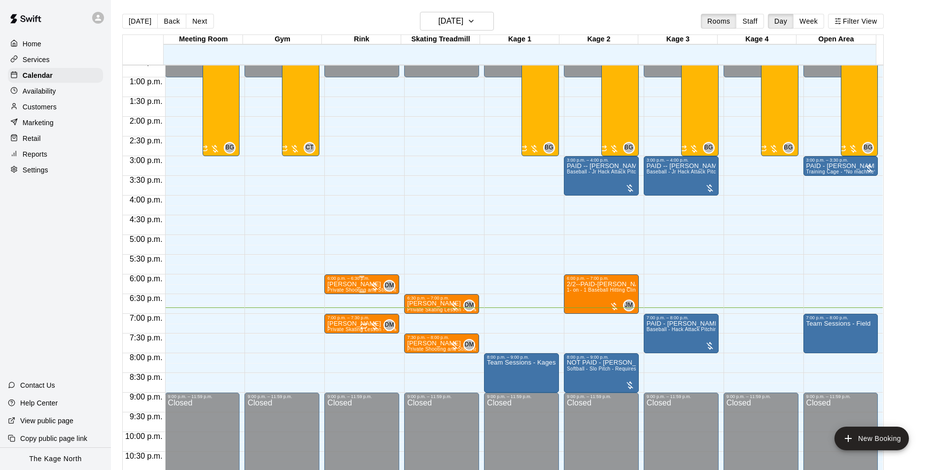
click at [356, 284] on p "[PERSON_NAME]" at bounding box center [361, 284] width 69 height 0
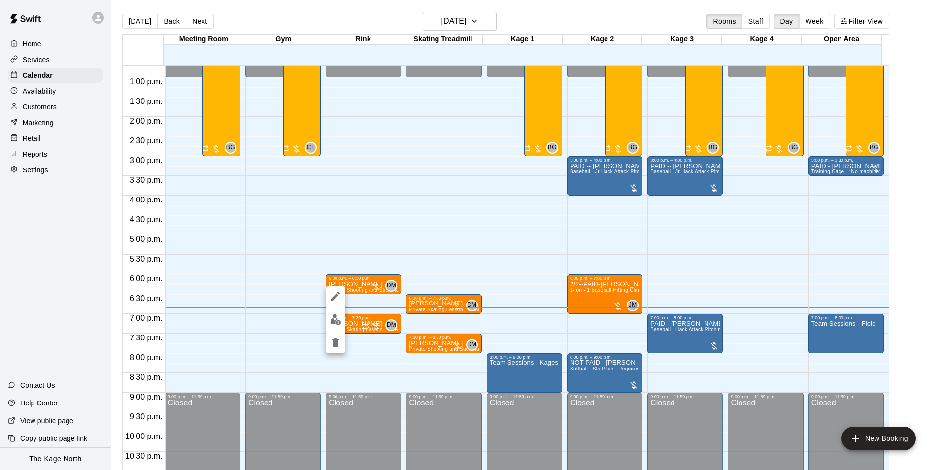
click at [335, 300] on icon "edit" at bounding box center [336, 296] width 12 height 12
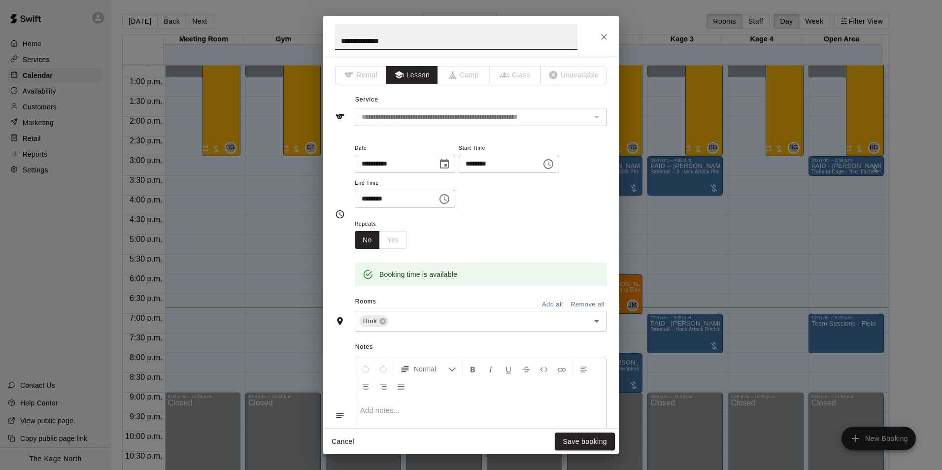
click at [301, 26] on div "**********" at bounding box center [471, 235] width 942 height 470
type input "*********"
click at [588, 438] on button "Save booking" at bounding box center [585, 442] width 60 height 18
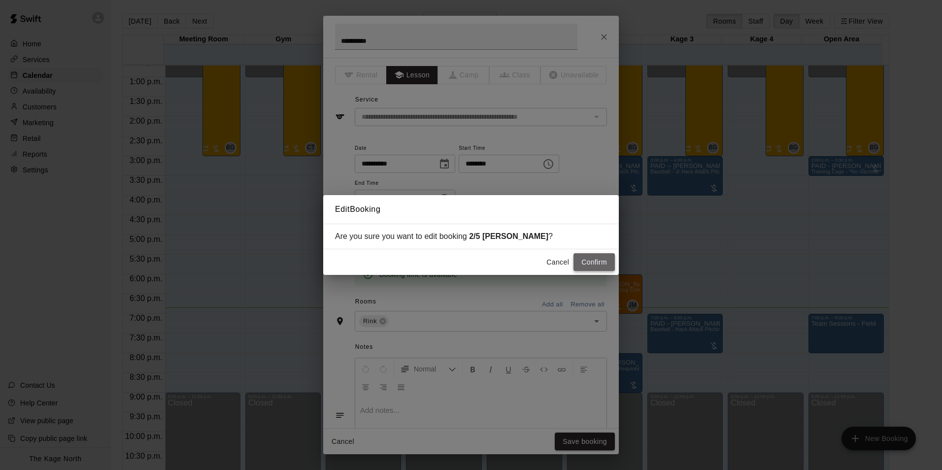
click at [593, 262] on button "Confirm" at bounding box center [594, 262] width 41 height 18
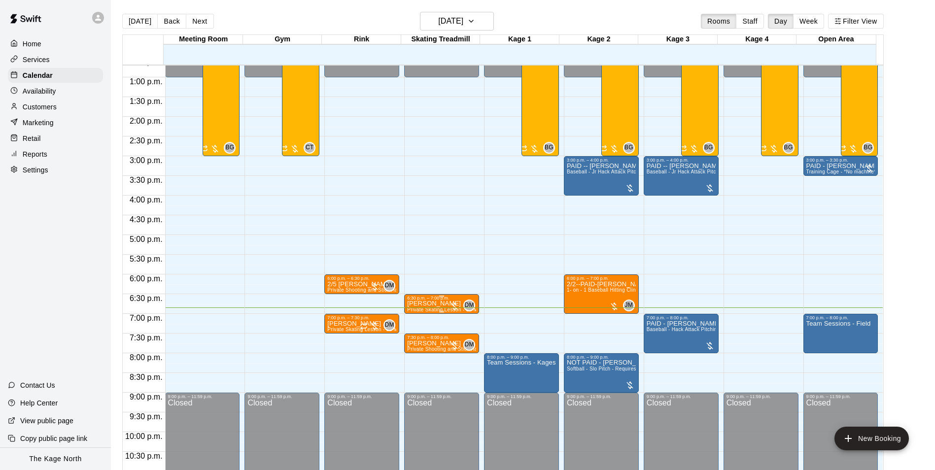
click at [435, 304] on p "[PERSON_NAME]" at bounding box center [441, 304] width 69 height 0
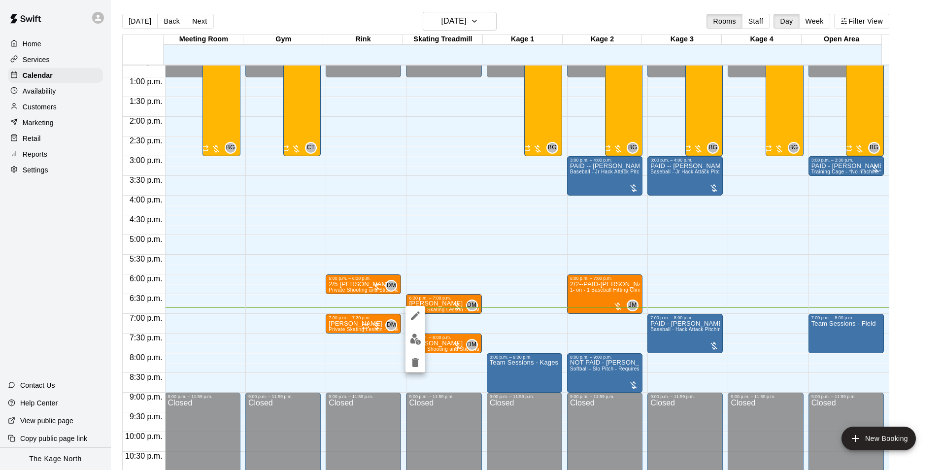
click at [424, 314] on button "edit" at bounding box center [416, 316] width 20 height 20
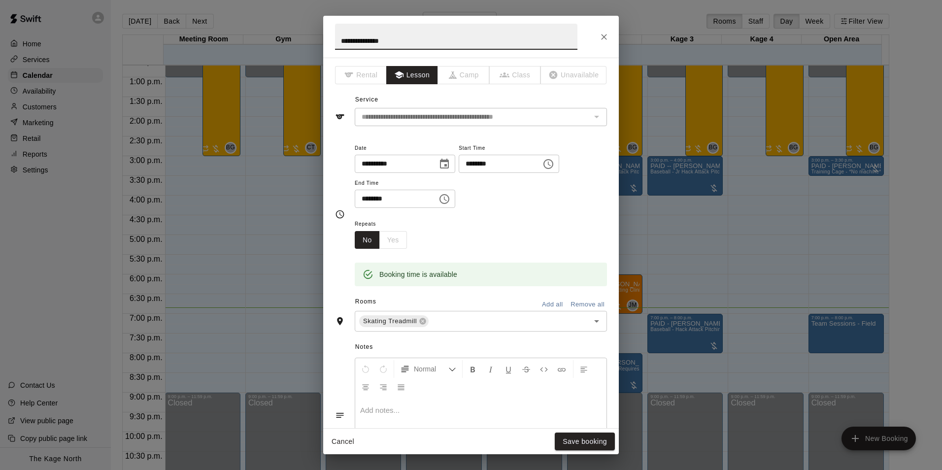
click at [343, 39] on input "**********" at bounding box center [456, 37] width 243 height 26
type input "**********"
click at [587, 439] on button "Save booking" at bounding box center [585, 442] width 60 height 18
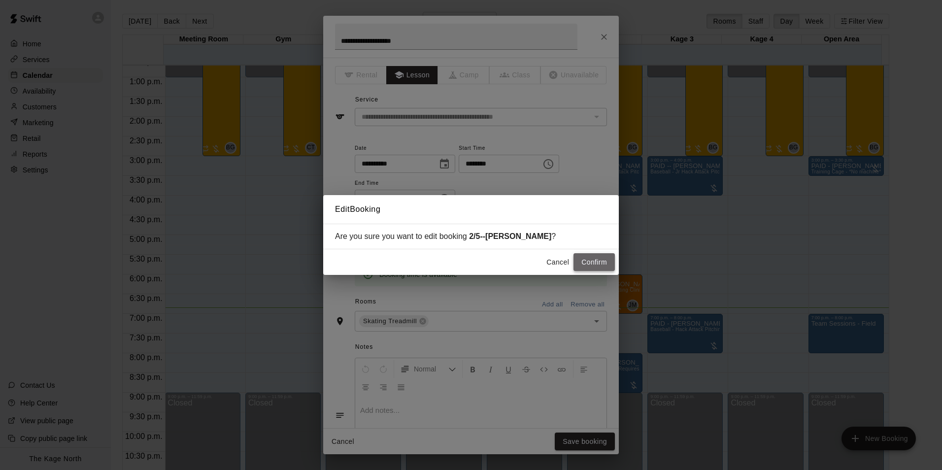
click at [593, 265] on button "Confirm" at bounding box center [594, 262] width 41 height 18
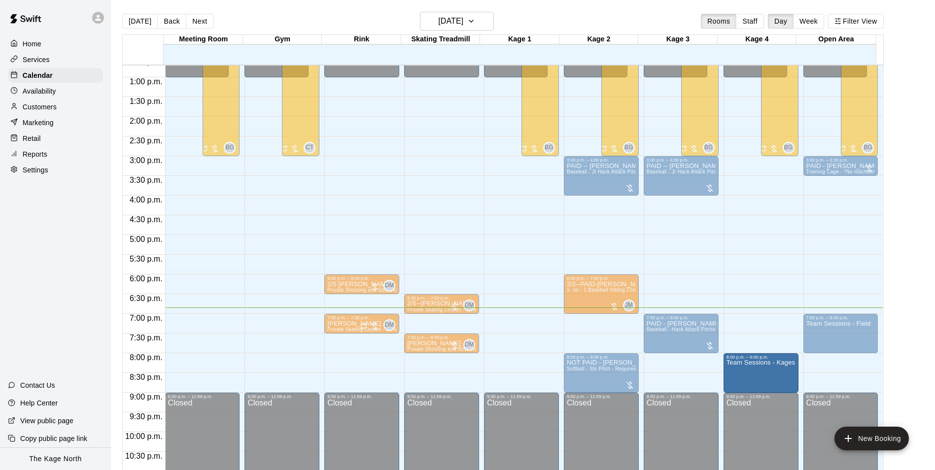
drag, startPoint x: 649, startPoint y: 374, endPoint x: 745, endPoint y: 378, distance: 96.7
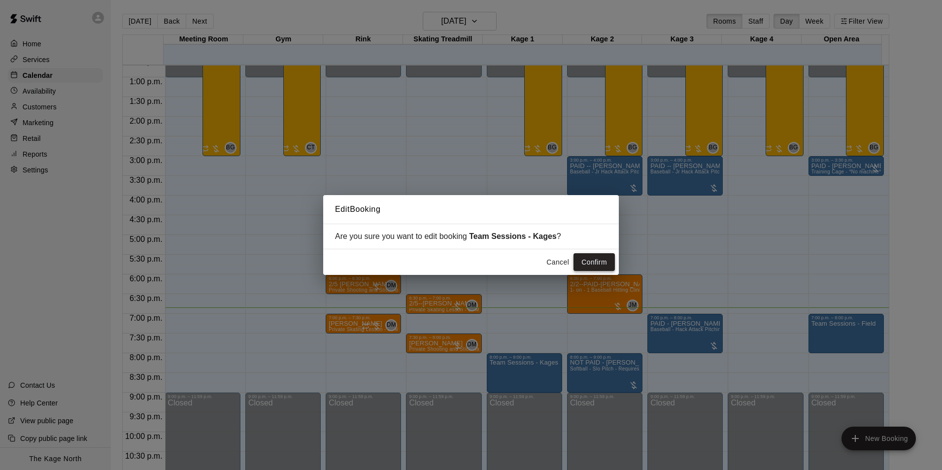
click at [590, 261] on button "Confirm" at bounding box center [594, 262] width 41 height 18
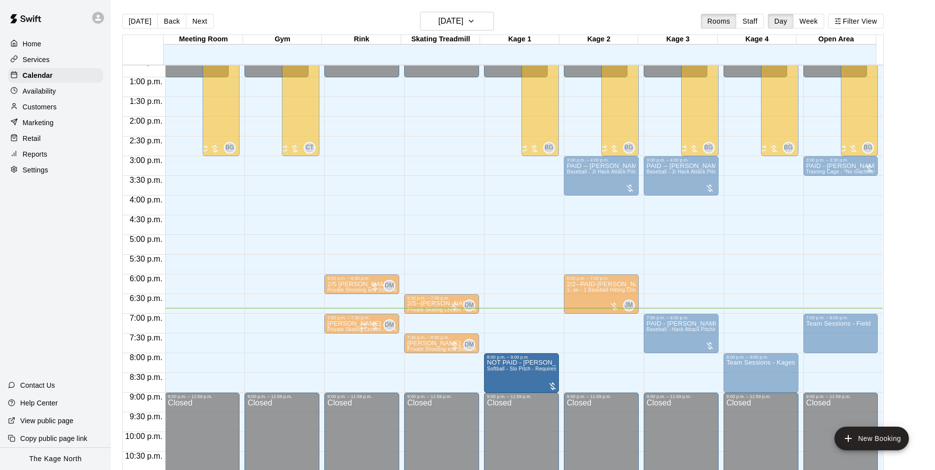
drag, startPoint x: 595, startPoint y: 372, endPoint x: 558, endPoint y: 377, distance: 37.7
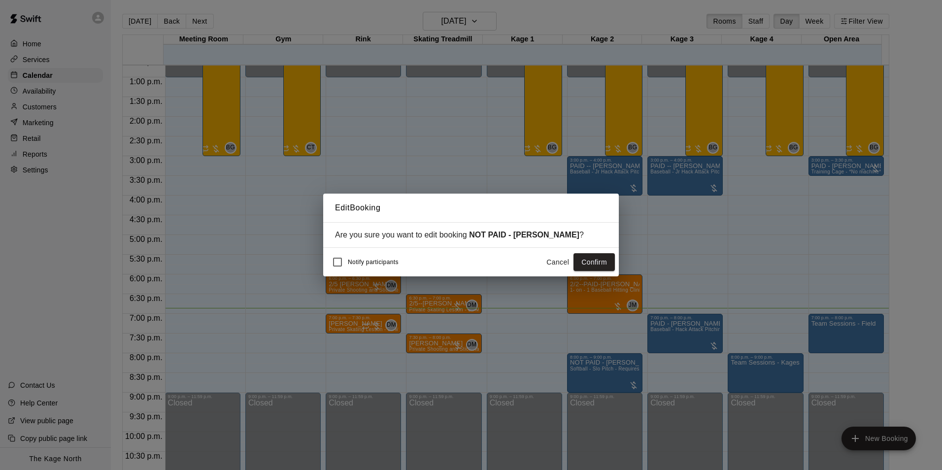
click at [592, 260] on button "Confirm" at bounding box center [594, 262] width 41 height 18
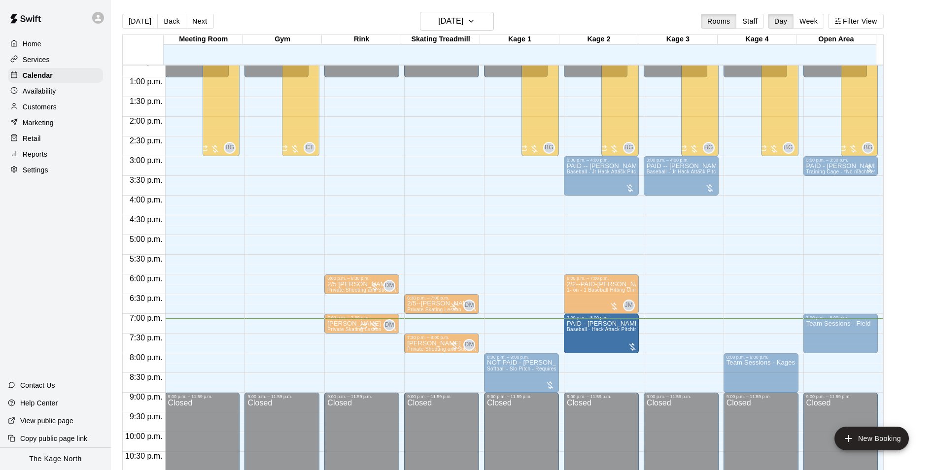
drag, startPoint x: 681, startPoint y: 332, endPoint x: 625, endPoint y: 339, distance: 56.1
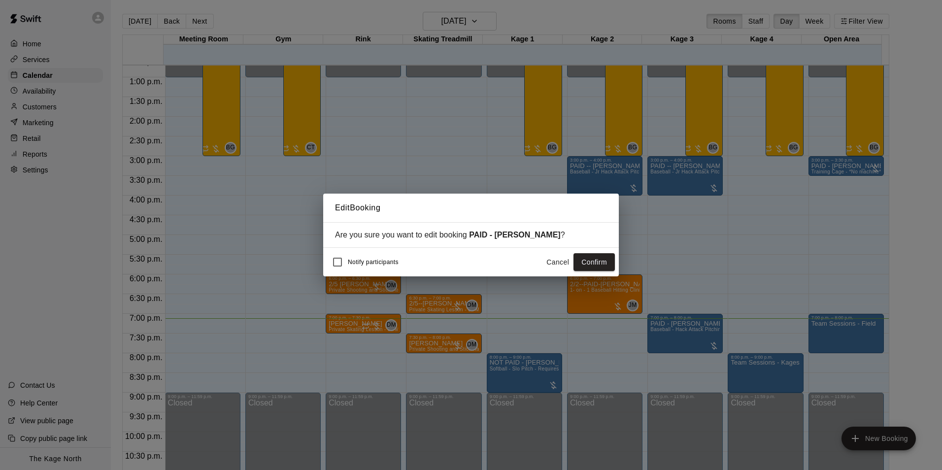
drag, startPoint x: 598, startPoint y: 265, endPoint x: 705, endPoint y: 267, distance: 107.5
click at [598, 265] on button "Confirm" at bounding box center [594, 262] width 41 height 18
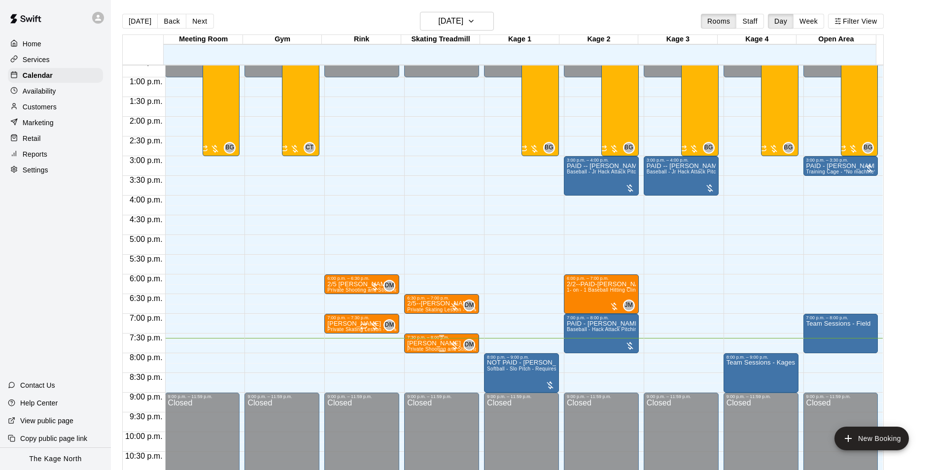
click at [435, 349] on span "Private Shooting and Stick Handling lesson with a coach 30 Mins" at bounding box center [483, 349] width 152 height 5
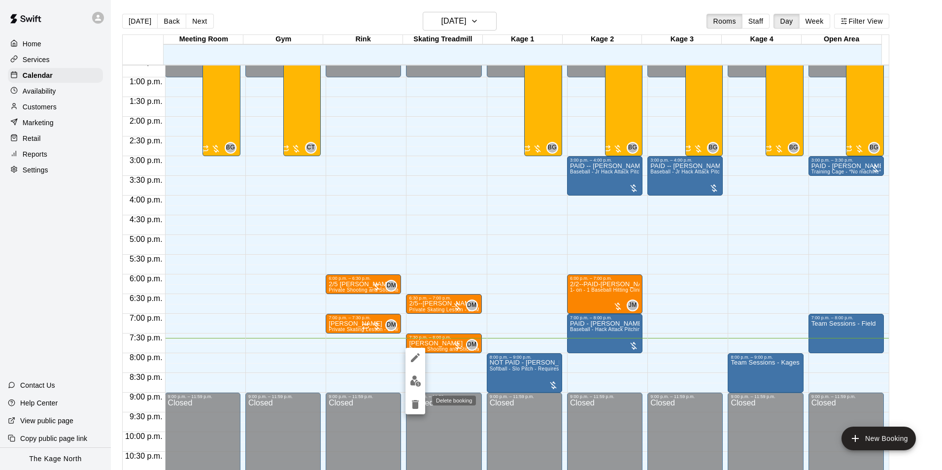
click at [417, 406] on icon "delete" at bounding box center [415, 404] width 7 height 9
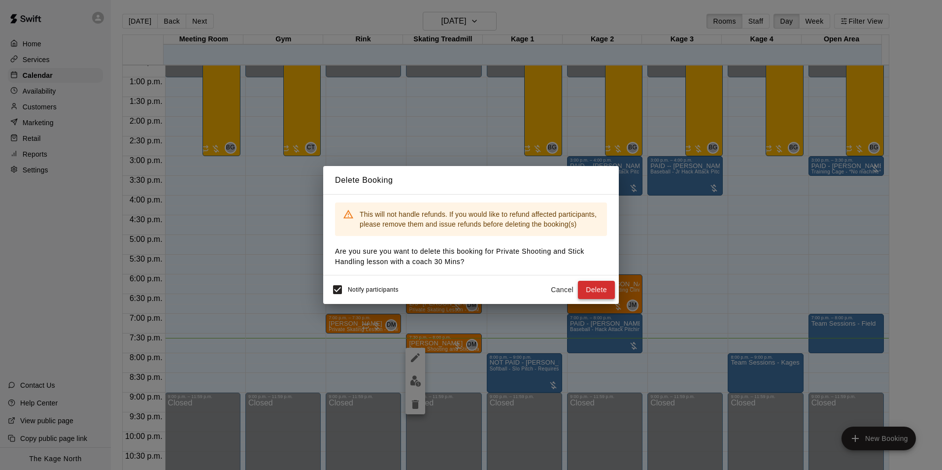
click at [605, 290] on button "Delete" at bounding box center [596, 290] width 37 height 18
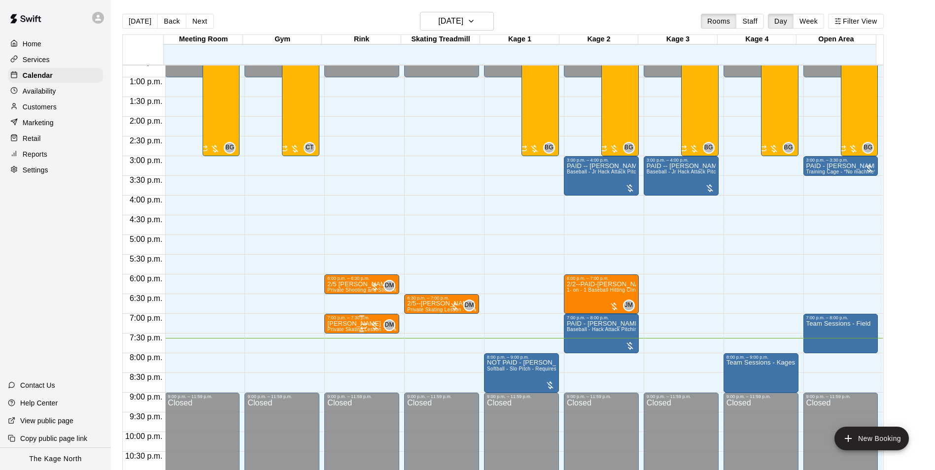
click at [364, 328] on icon "Recurring event" at bounding box center [364, 326] width 8 height 8
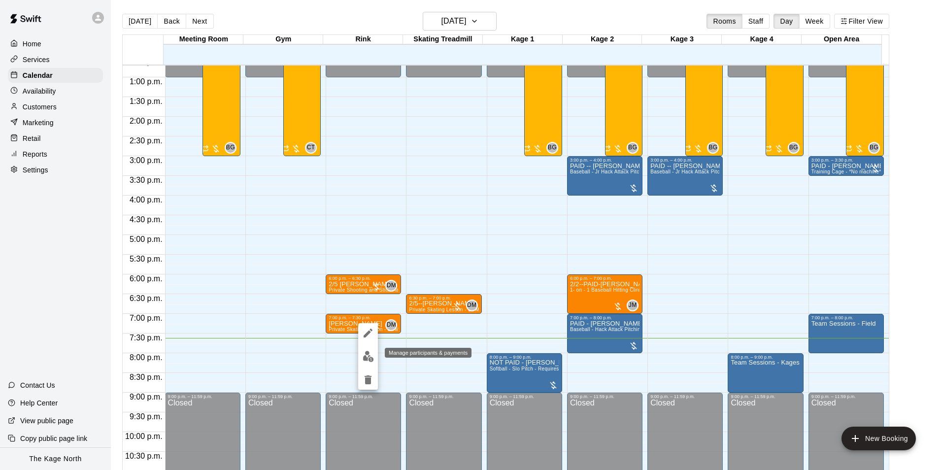
click at [366, 358] on img "edit" at bounding box center [368, 356] width 11 height 11
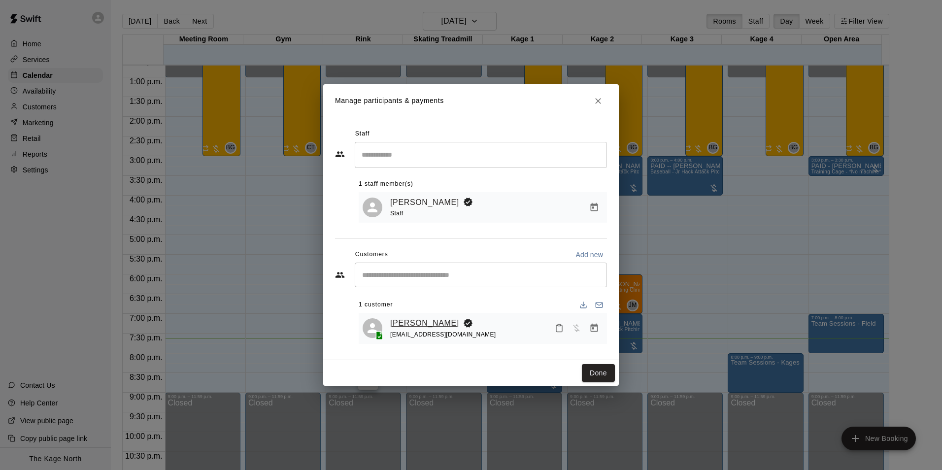
click at [426, 320] on link "[PERSON_NAME]" at bounding box center [424, 323] width 69 height 13
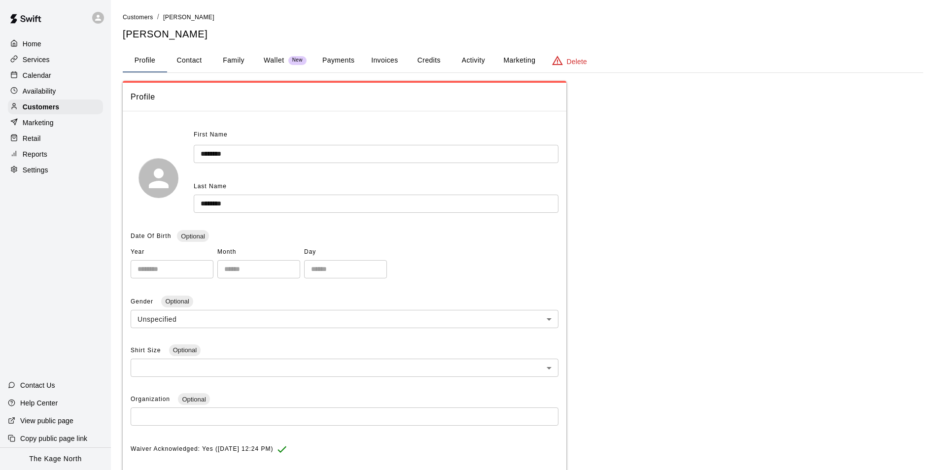
click at [472, 61] on button "Activity" at bounding box center [473, 61] width 44 height 24
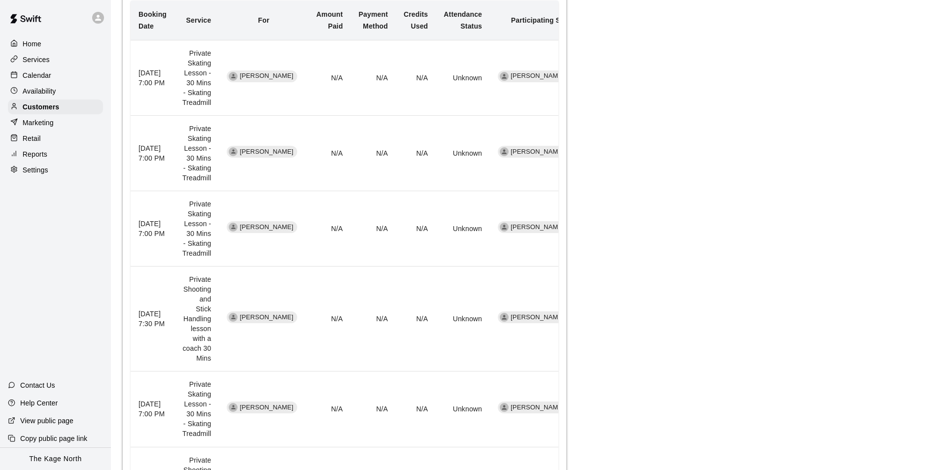
scroll to position [246, 0]
click at [48, 78] on p "Calendar" at bounding box center [37, 75] width 29 height 10
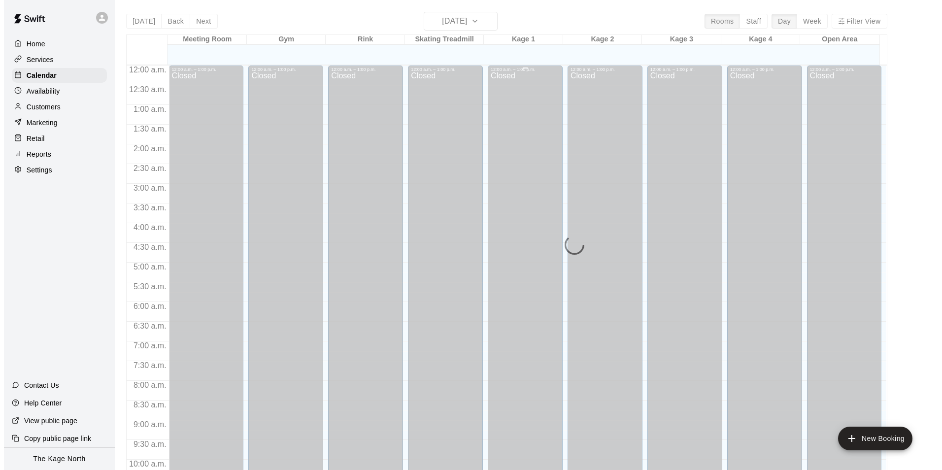
scroll to position [501, 0]
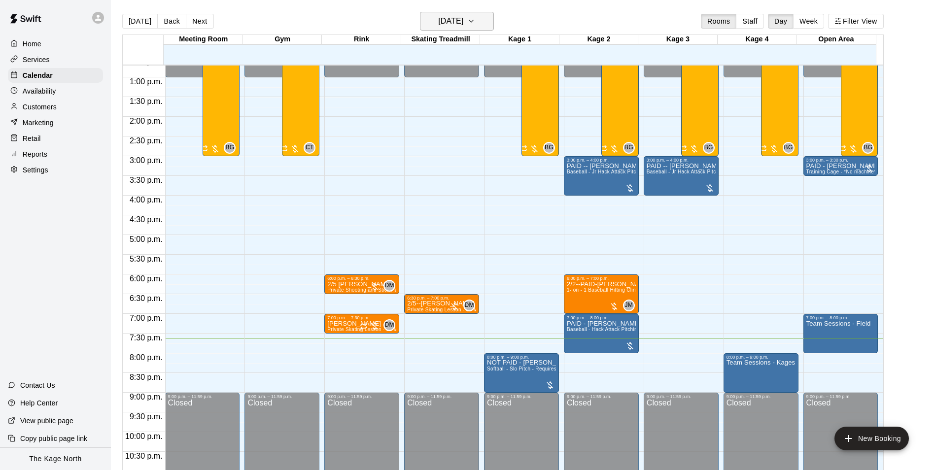
click at [463, 21] on h6 "[DATE]" at bounding box center [450, 21] width 25 height 14
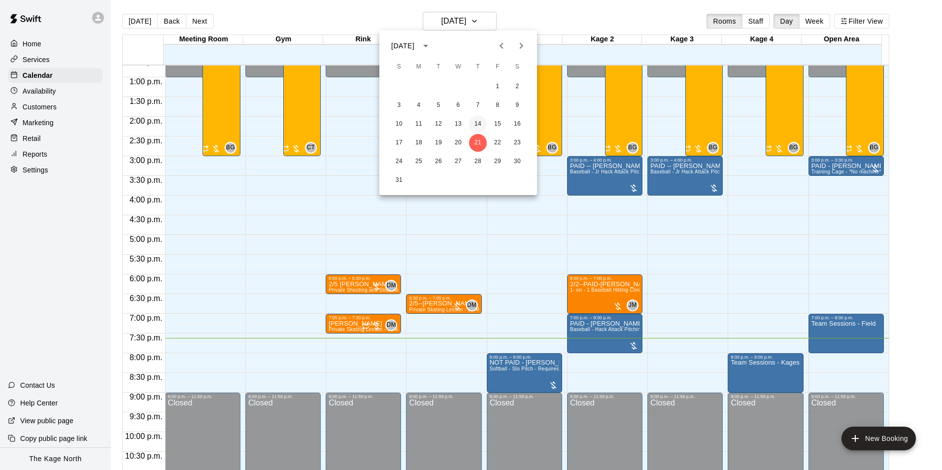
click at [481, 120] on button "14" at bounding box center [478, 124] width 18 height 18
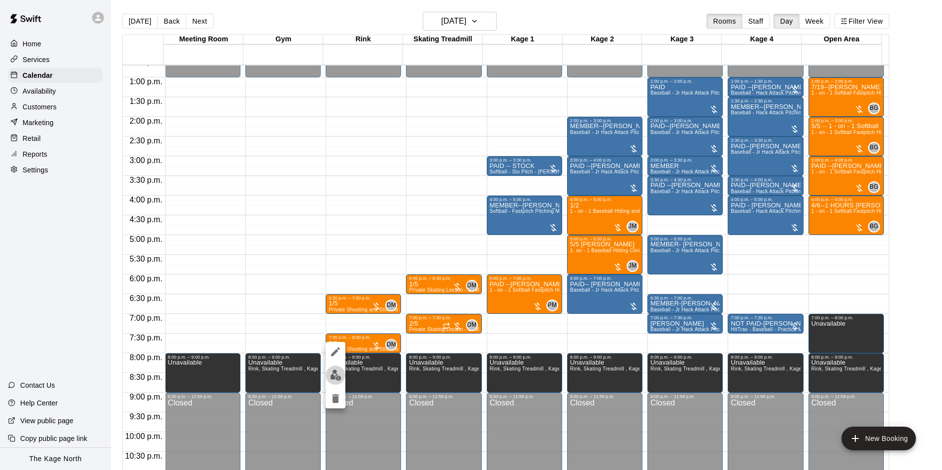
click at [341, 378] on img "edit" at bounding box center [335, 375] width 11 height 11
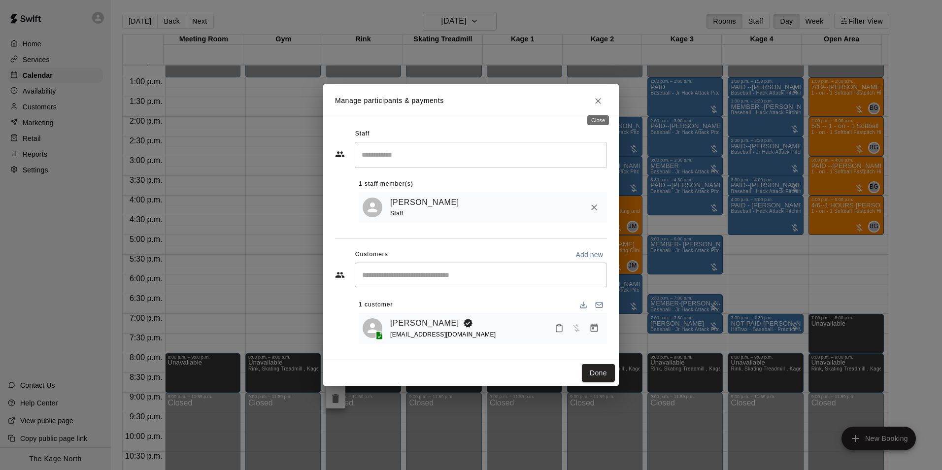
click at [599, 102] on icon "Close" at bounding box center [598, 101] width 10 height 10
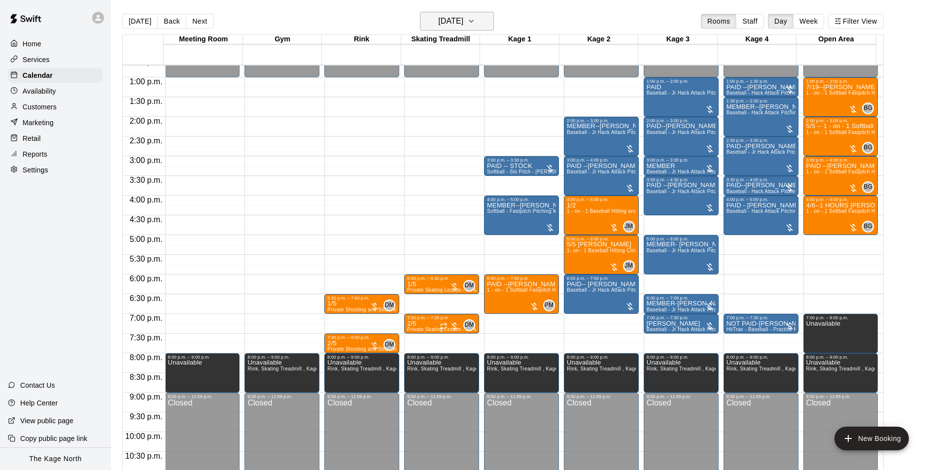
click at [463, 23] on h6 "[DATE]" at bounding box center [450, 21] width 25 height 14
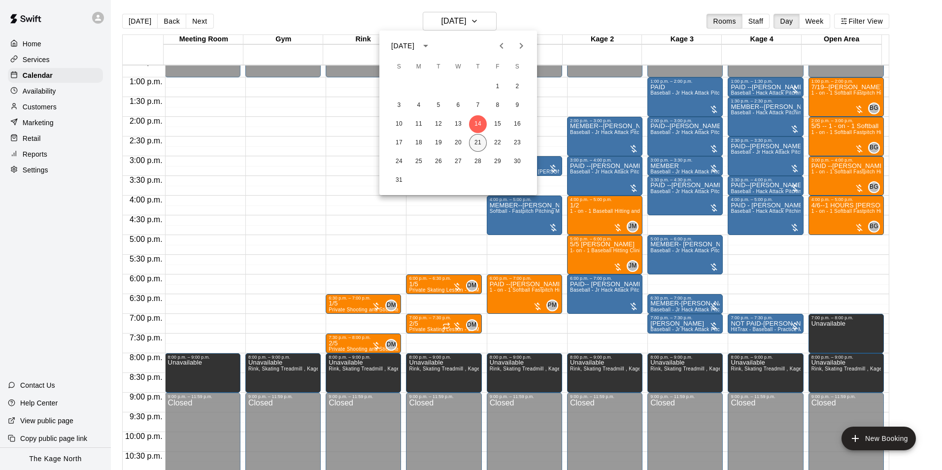
click at [477, 142] on button "21" at bounding box center [478, 143] width 18 height 18
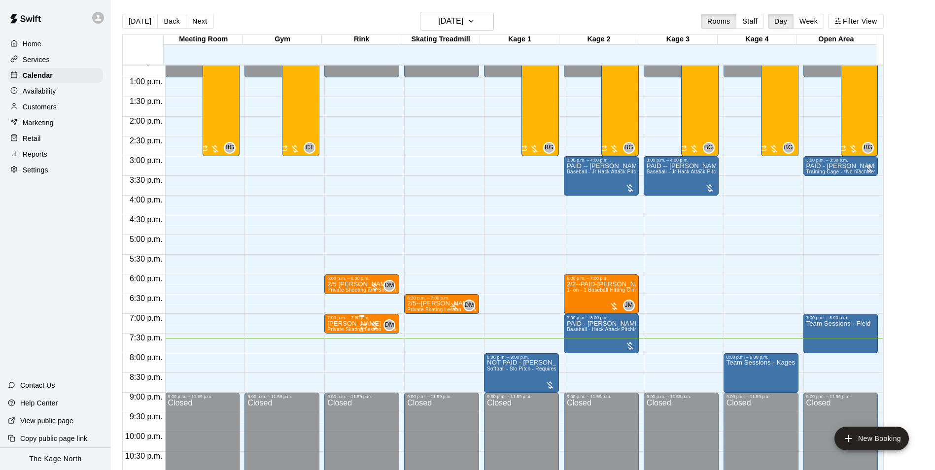
click at [361, 323] on icon "Recurring event" at bounding box center [364, 326] width 8 height 8
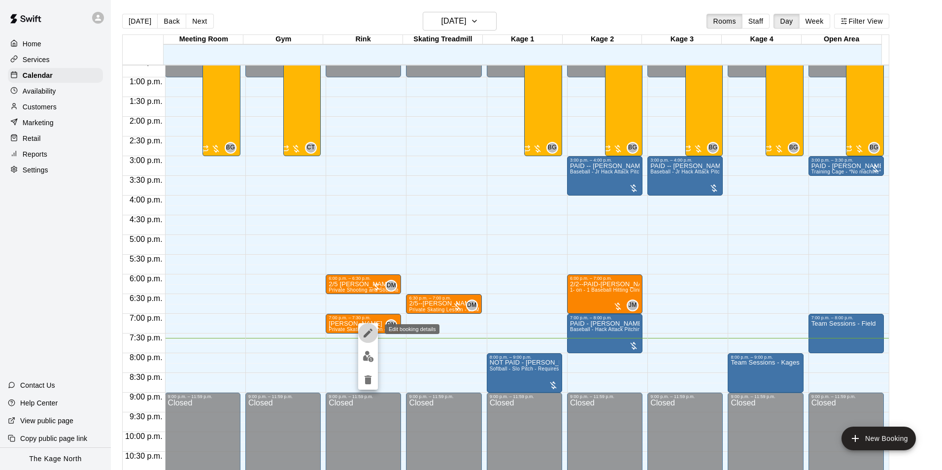
click at [365, 334] on icon "edit" at bounding box center [368, 333] width 12 height 12
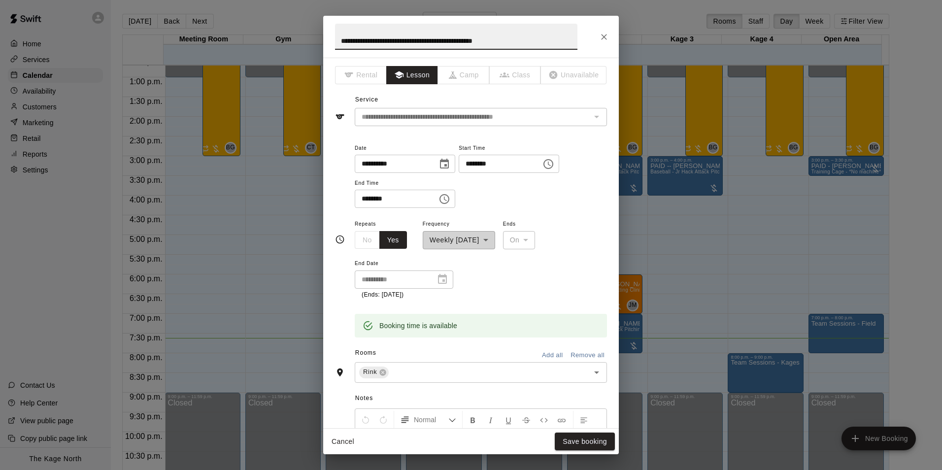
drag, startPoint x: 543, startPoint y: 40, endPoint x: 264, endPoint y: 29, distance: 278.7
click at [264, 29] on div "**********" at bounding box center [471, 235] width 942 height 470
type input "**********"
click at [592, 443] on button "Save booking" at bounding box center [585, 442] width 60 height 18
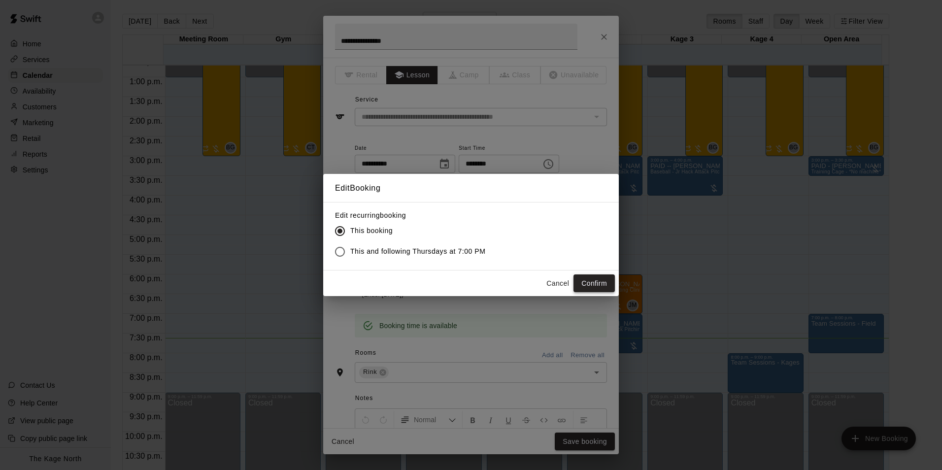
click at [600, 277] on button "Confirm" at bounding box center [594, 284] width 41 height 18
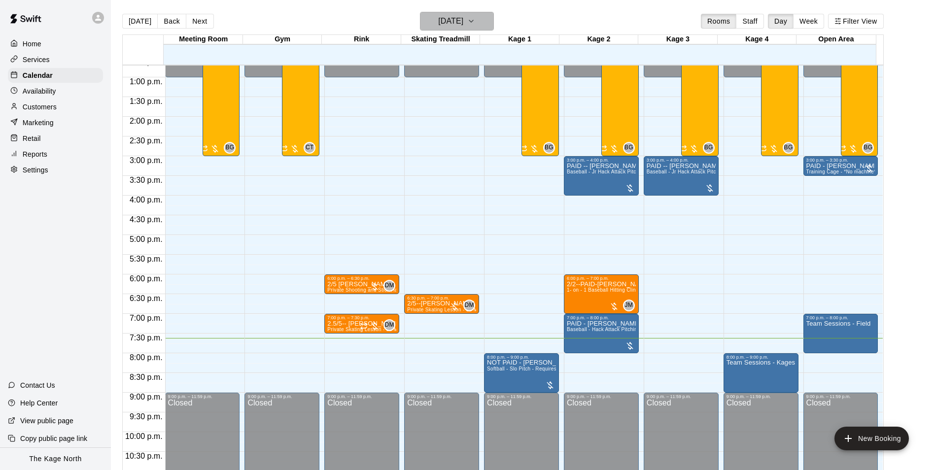
click at [457, 21] on h6 "[DATE]" at bounding box center [450, 21] width 25 height 14
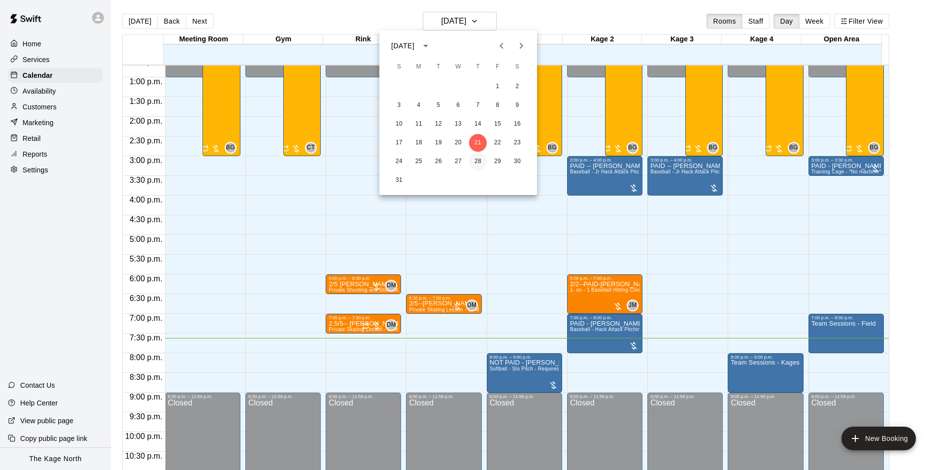
click at [477, 160] on button "28" at bounding box center [478, 162] width 18 height 18
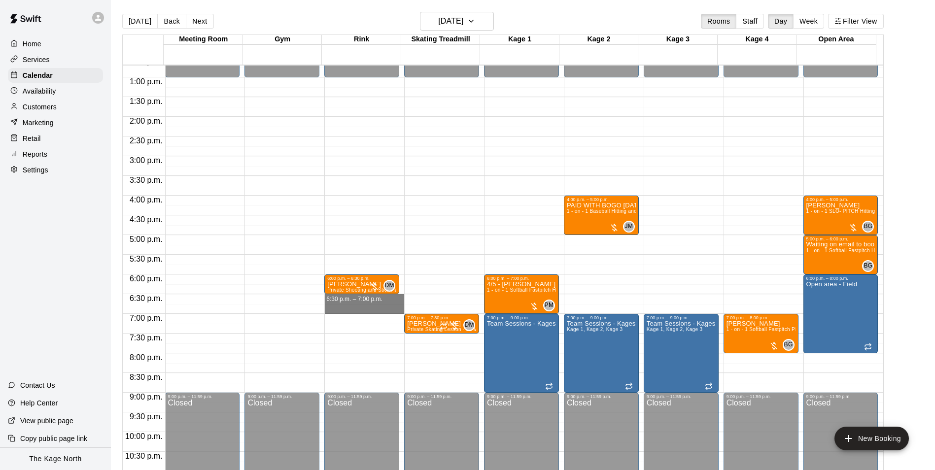
drag, startPoint x: 384, startPoint y: 298, endPoint x: 387, endPoint y: 306, distance: 8.7
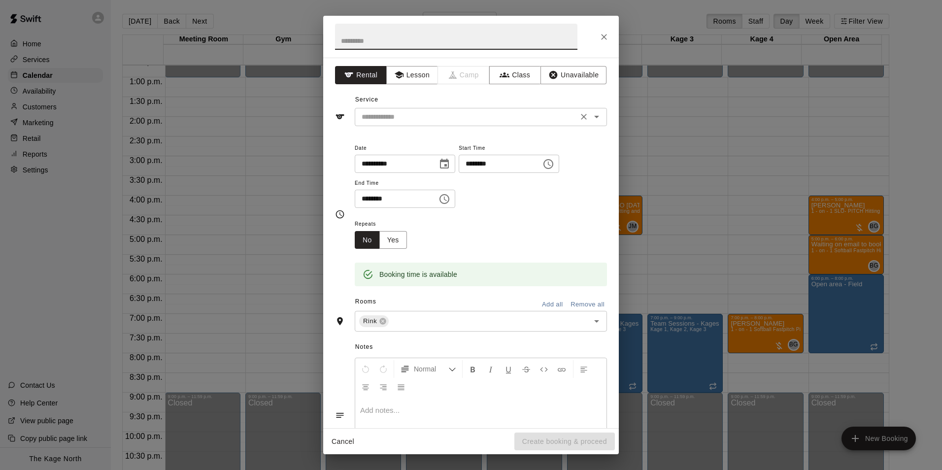
click at [591, 115] on icon "Open" at bounding box center [597, 117] width 12 height 12
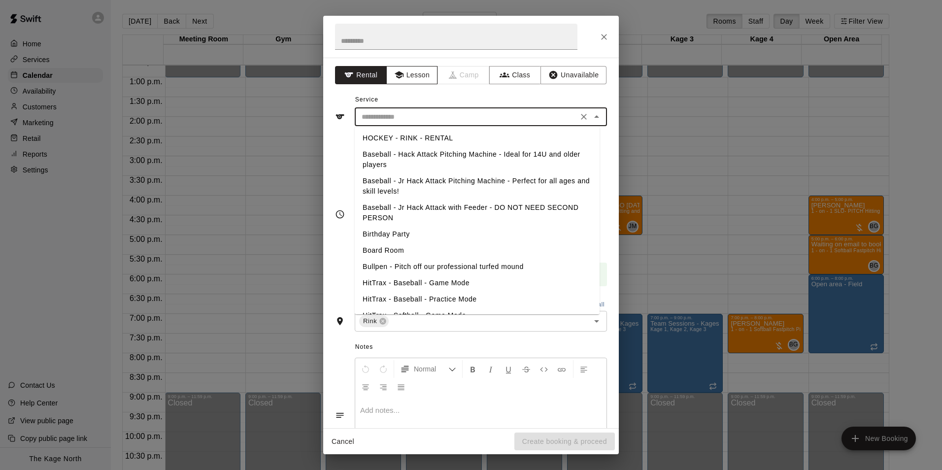
click at [416, 75] on button "Lesson" at bounding box center [412, 75] width 52 height 18
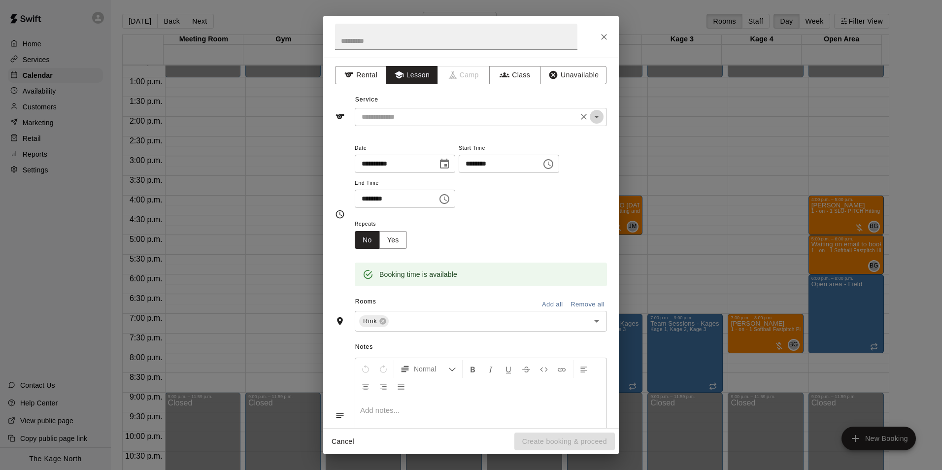
click at [593, 117] on icon "Open" at bounding box center [597, 117] width 12 height 12
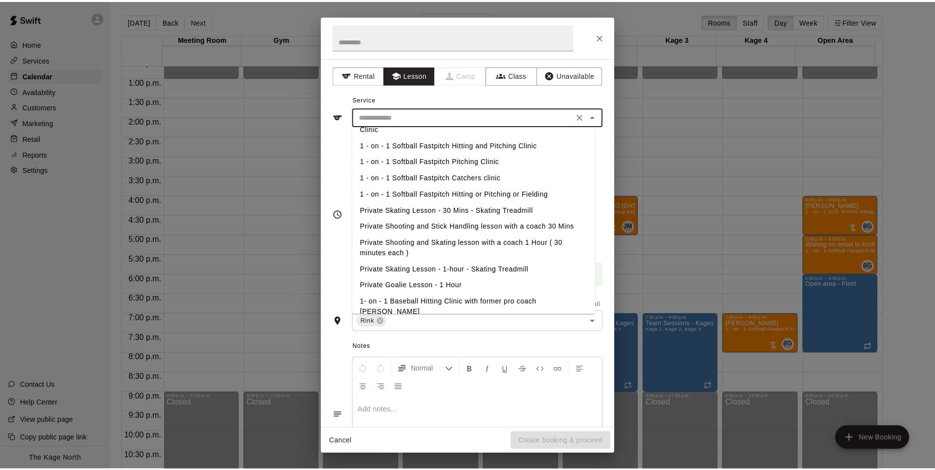
scroll to position [127, 0]
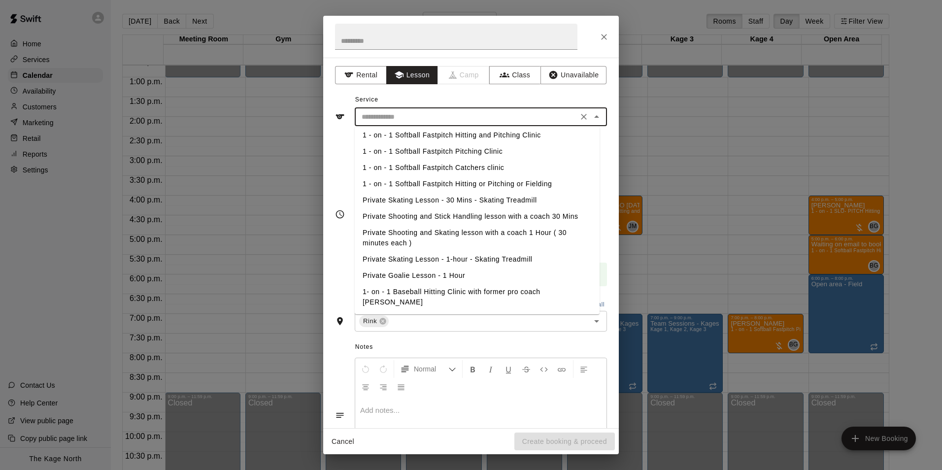
click at [497, 215] on li "Private Shooting and Stick Handling lesson with a coach 30 Mins" at bounding box center [477, 217] width 245 height 16
type input "**********"
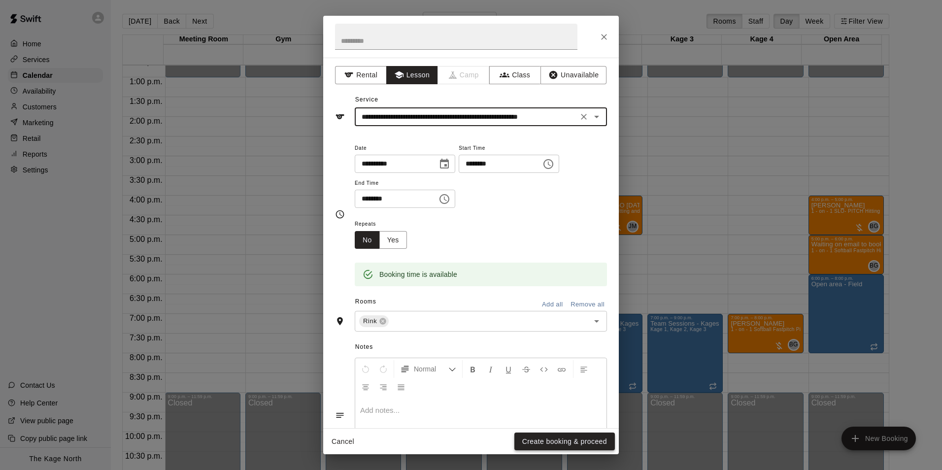
click at [577, 447] on button "Create booking & proceed" at bounding box center [565, 442] width 101 height 18
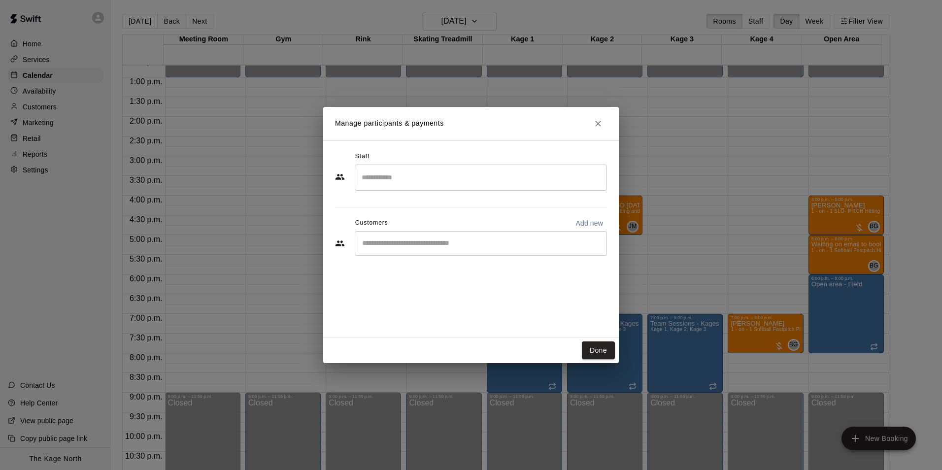
click at [446, 252] on div "​" at bounding box center [481, 243] width 252 height 25
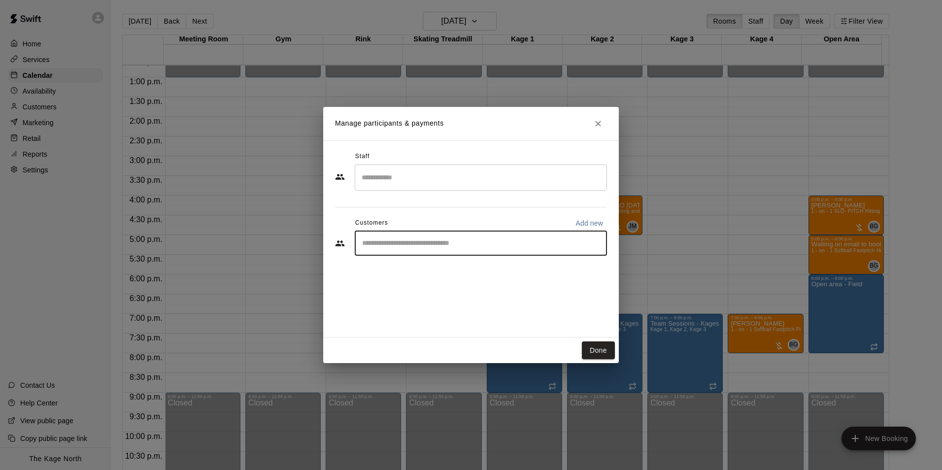
click at [392, 174] on input "Search staff" at bounding box center [481, 177] width 244 height 17
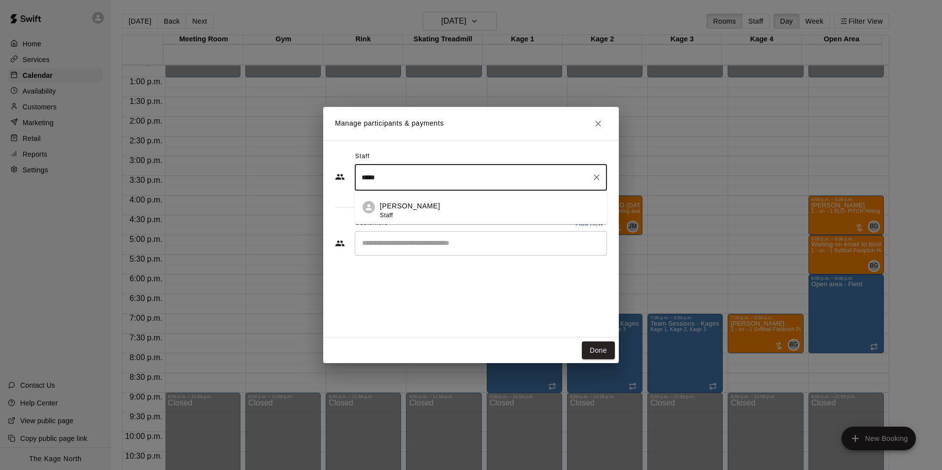
click at [417, 203] on p "[PERSON_NAME]" at bounding box center [410, 206] width 60 height 10
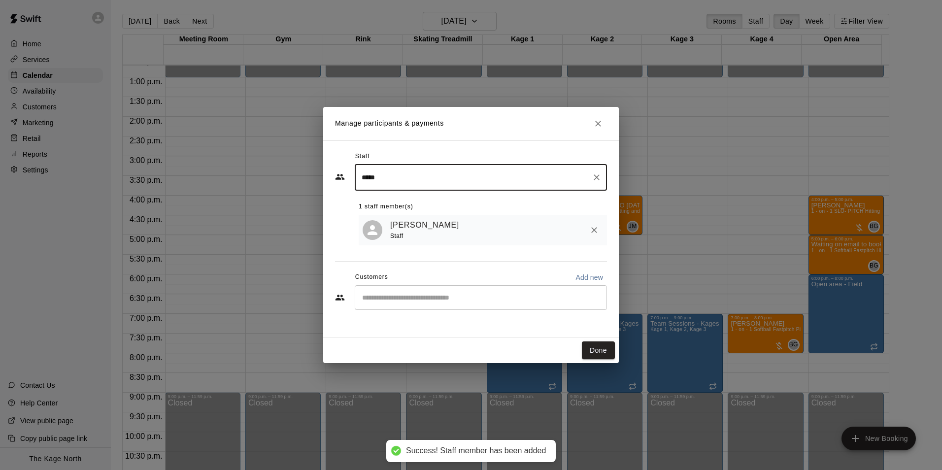
type input "*****"
click at [438, 302] on input "Start typing to search customers..." at bounding box center [481, 298] width 244 height 10
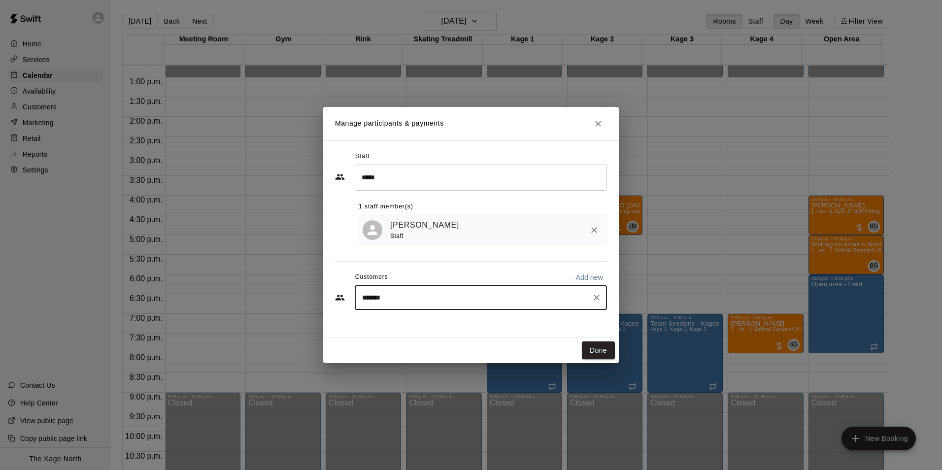
type input "********"
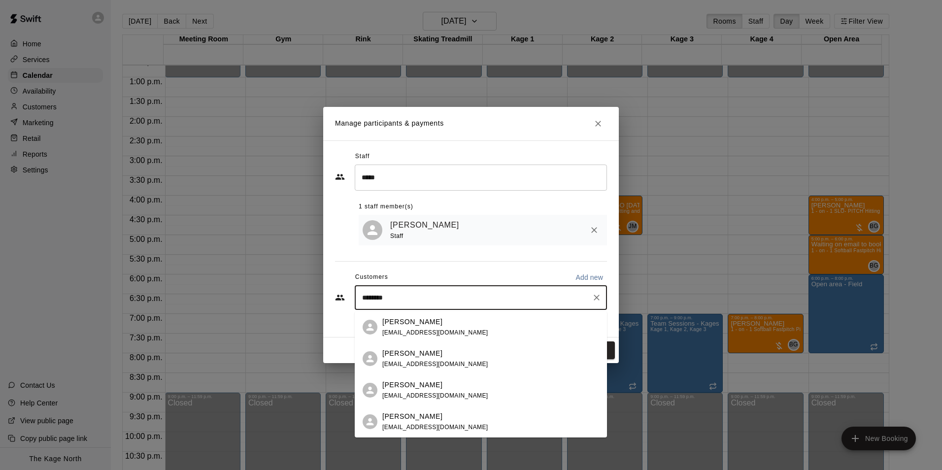
click at [449, 315] on div "[PERSON_NAME] [EMAIL_ADDRESS][DOMAIN_NAME]" at bounding box center [481, 328] width 252 height 32
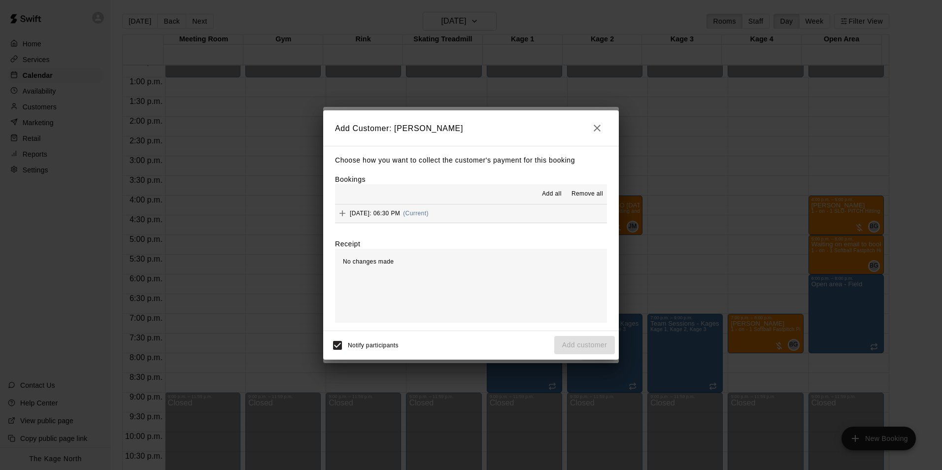
click at [551, 192] on span "Add all" at bounding box center [552, 194] width 20 height 10
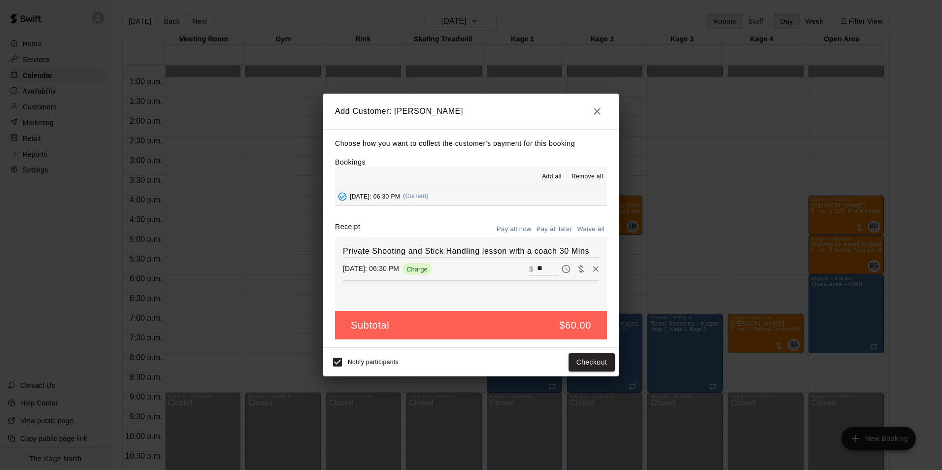
click at [566, 228] on button "Pay all later" at bounding box center [554, 229] width 41 height 15
click at [591, 365] on button "Add customer" at bounding box center [585, 362] width 61 height 18
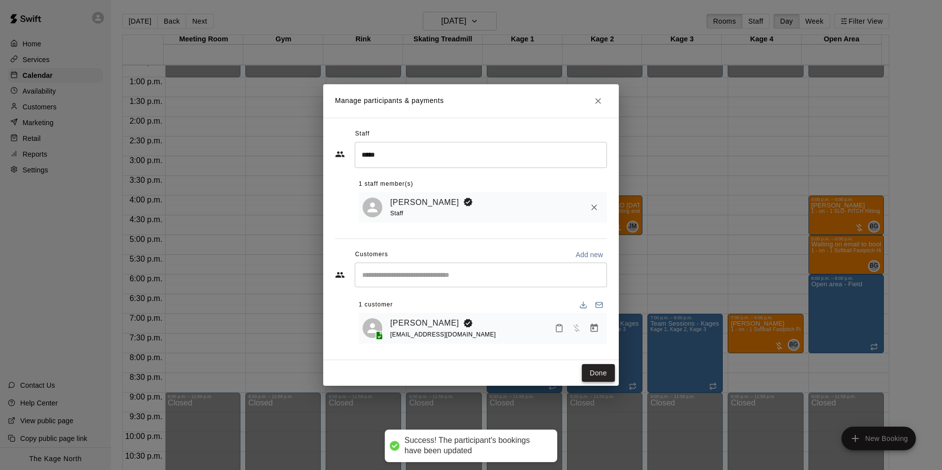
click at [593, 367] on button "Done" at bounding box center [598, 373] width 33 height 18
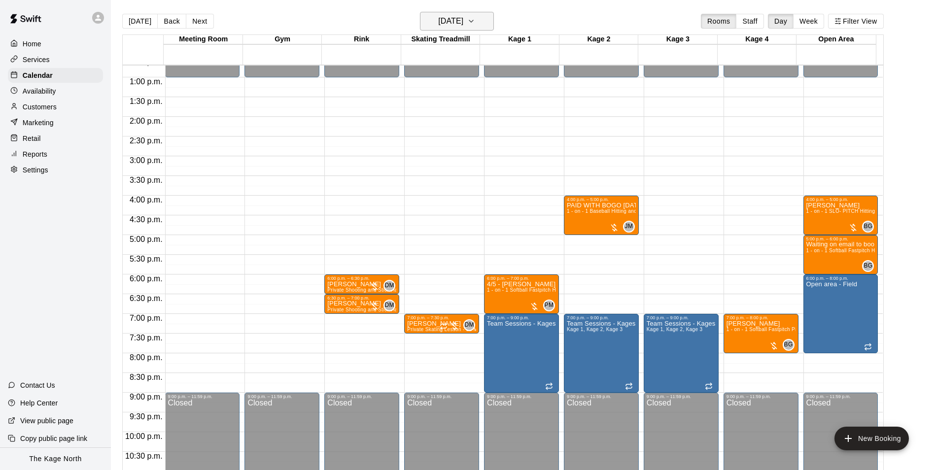
click at [457, 22] on h6 "[DATE]" at bounding box center [450, 21] width 25 height 14
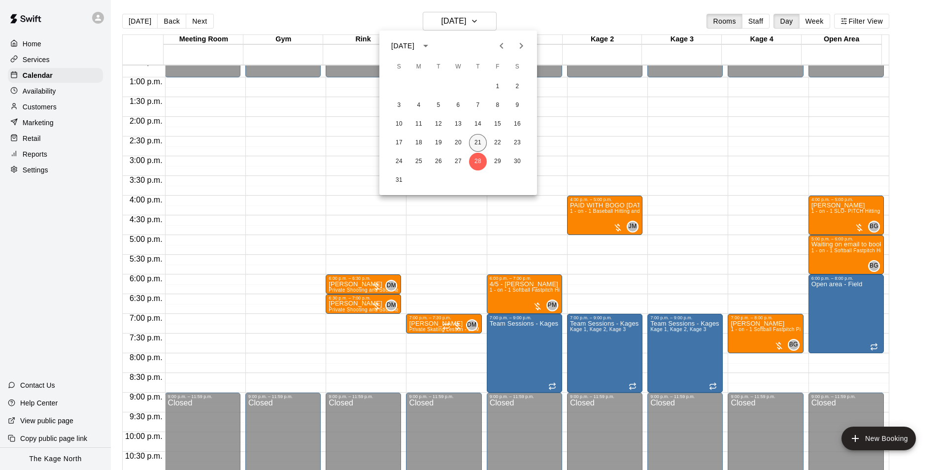
click at [482, 141] on button "21" at bounding box center [478, 143] width 18 height 18
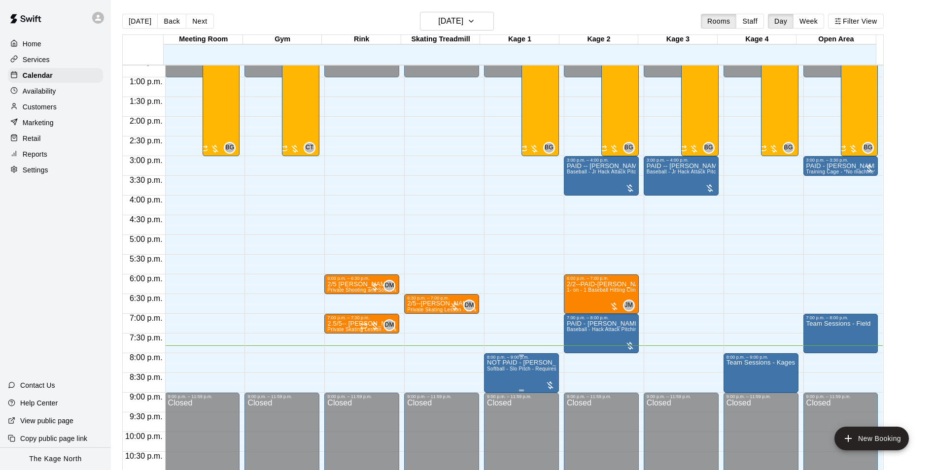
click at [528, 372] on span "Softball - Slo Pitch - Requires second person to feed machine" at bounding box center [559, 368] width 144 height 5
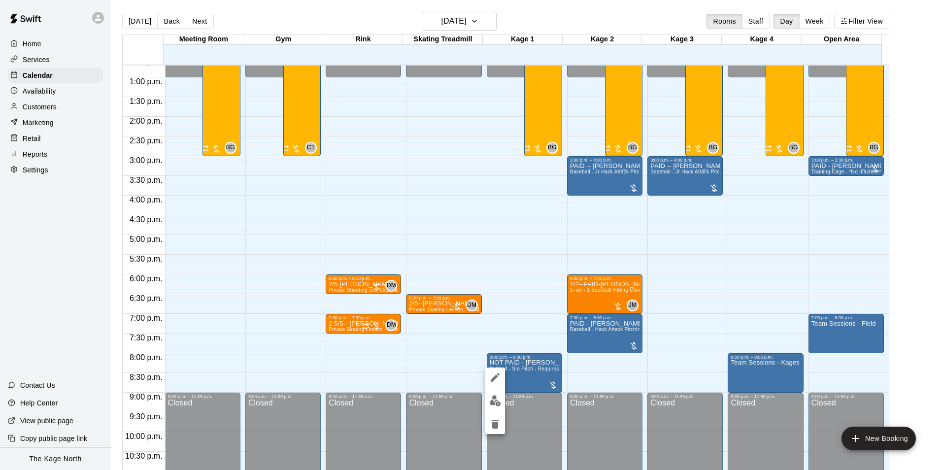
click at [558, 23] on div at bounding box center [471, 235] width 942 height 470
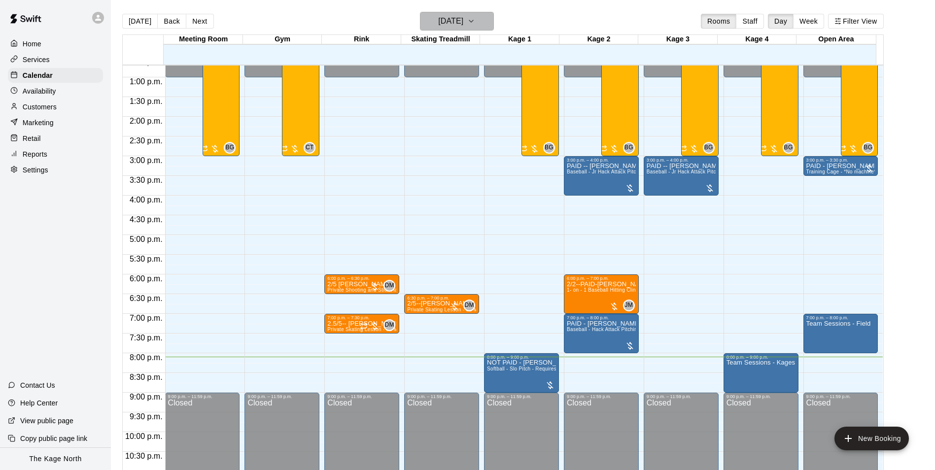
click at [459, 13] on button "[DATE]" at bounding box center [457, 21] width 74 height 19
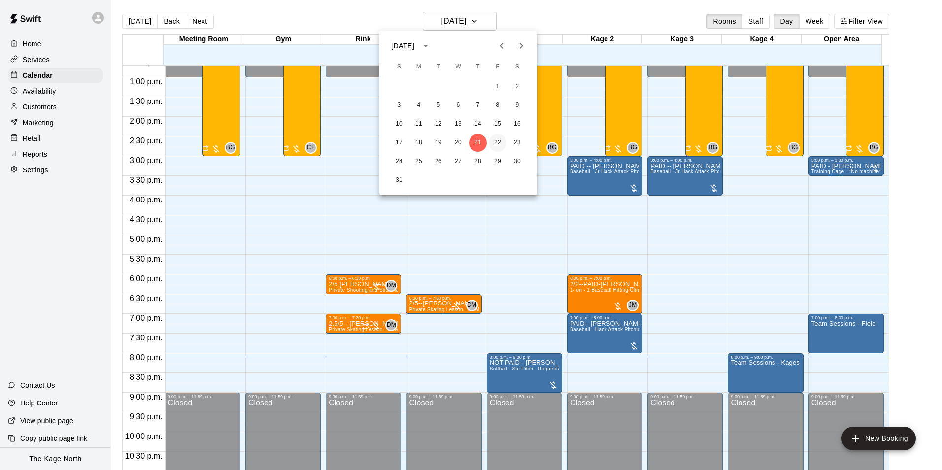
click at [496, 147] on button "22" at bounding box center [498, 143] width 18 height 18
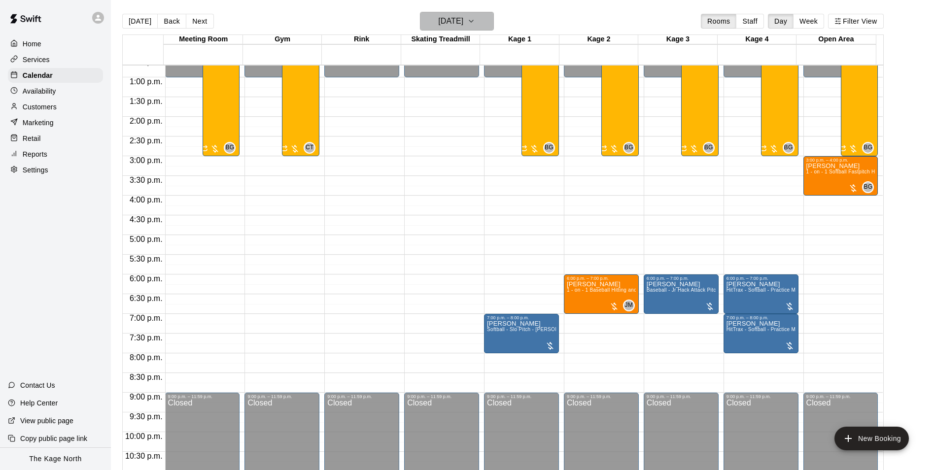
click at [480, 12] on button "[DATE]" at bounding box center [457, 21] width 74 height 19
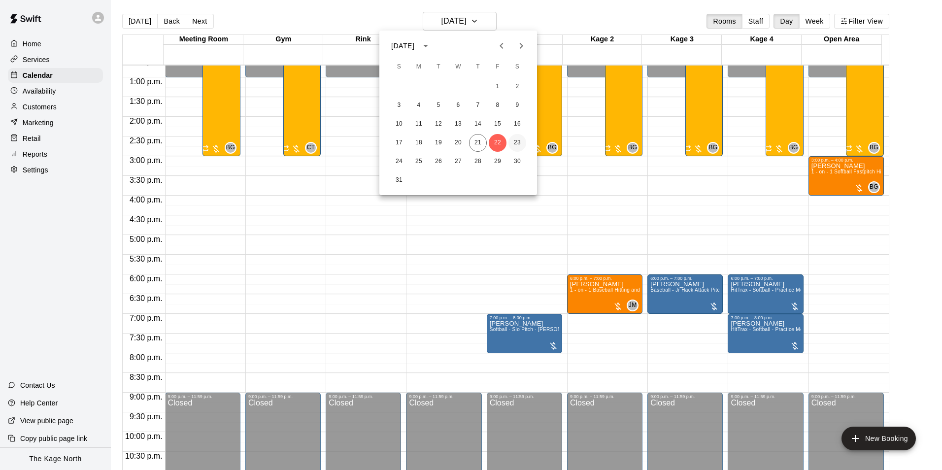
click at [516, 141] on button "23" at bounding box center [518, 143] width 18 height 18
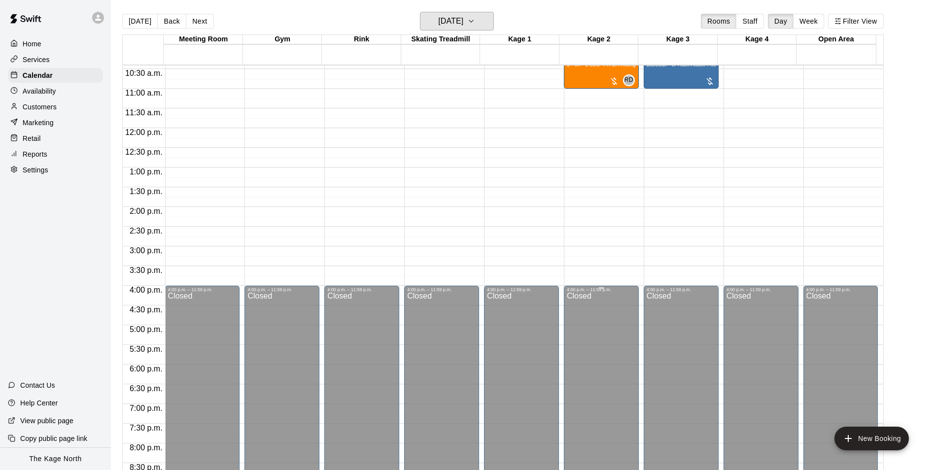
scroll to position [353, 0]
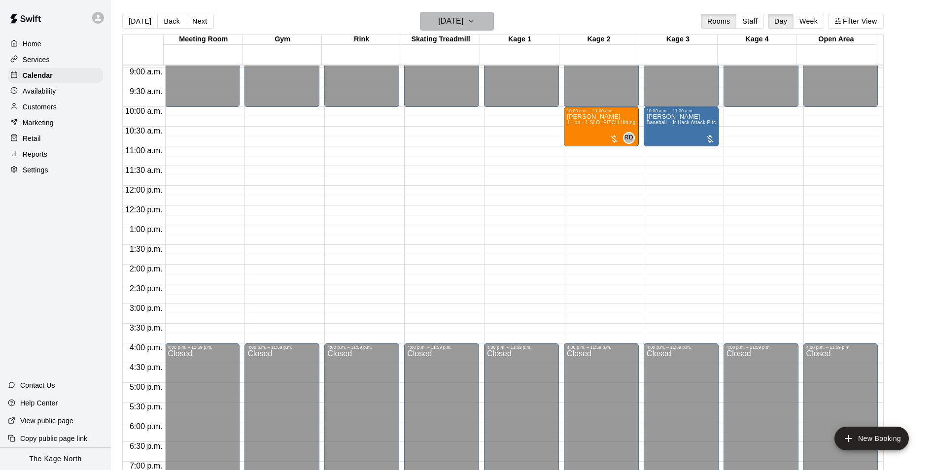
click at [463, 20] on h6 "[DATE]" at bounding box center [450, 21] width 25 height 14
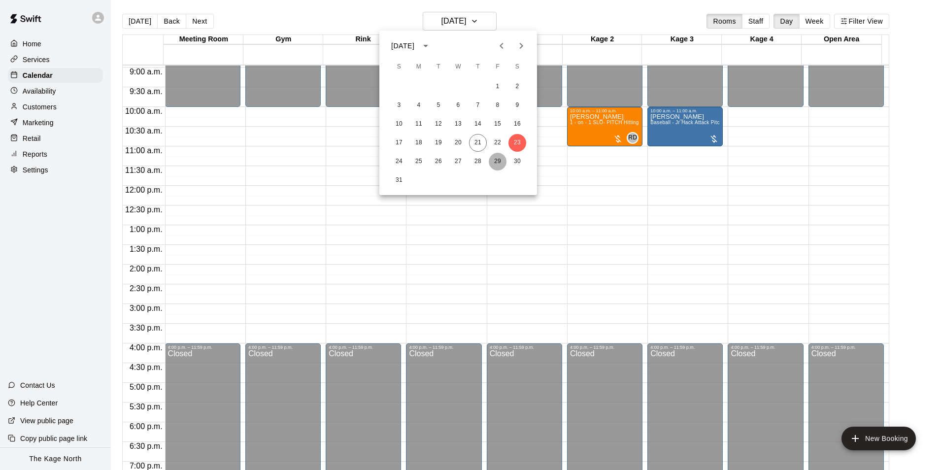
click at [494, 159] on button "29" at bounding box center [498, 162] width 18 height 18
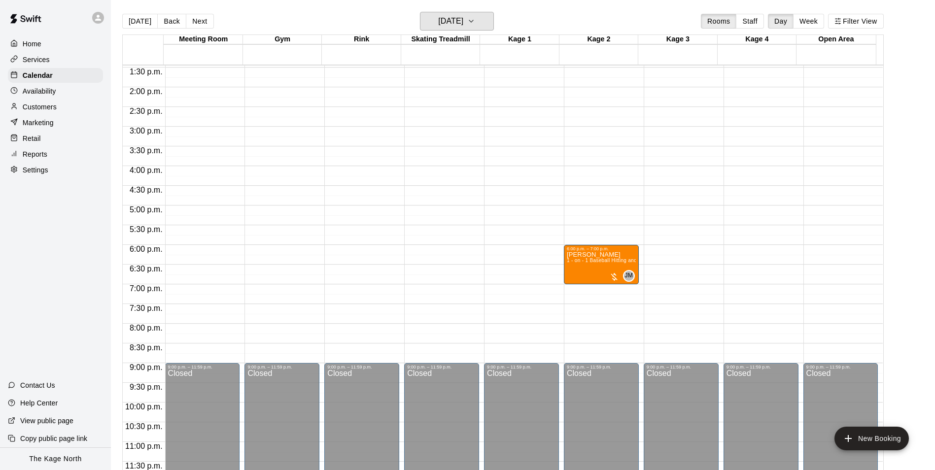
scroll to position [482, 0]
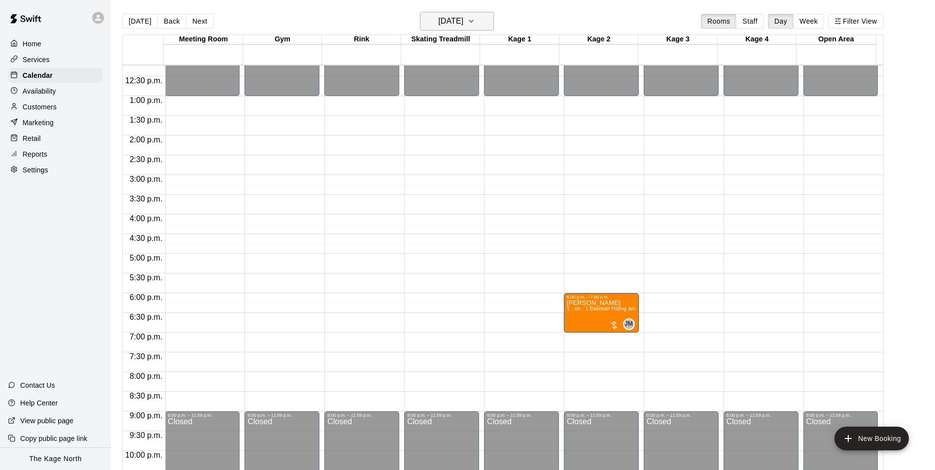
click at [463, 24] on h6 "[DATE]" at bounding box center [450, 21] width 25 height 14
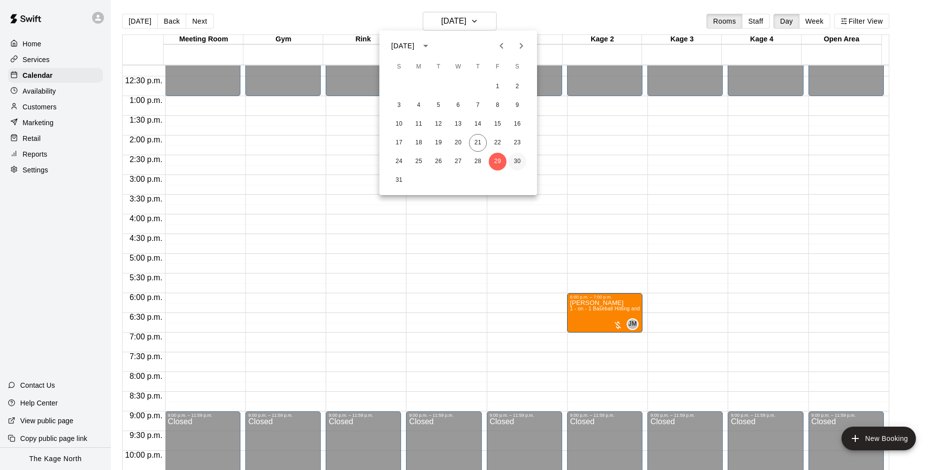
click at [514, 154] on button "30" at bounding box center [518, 162] width 18 height 18
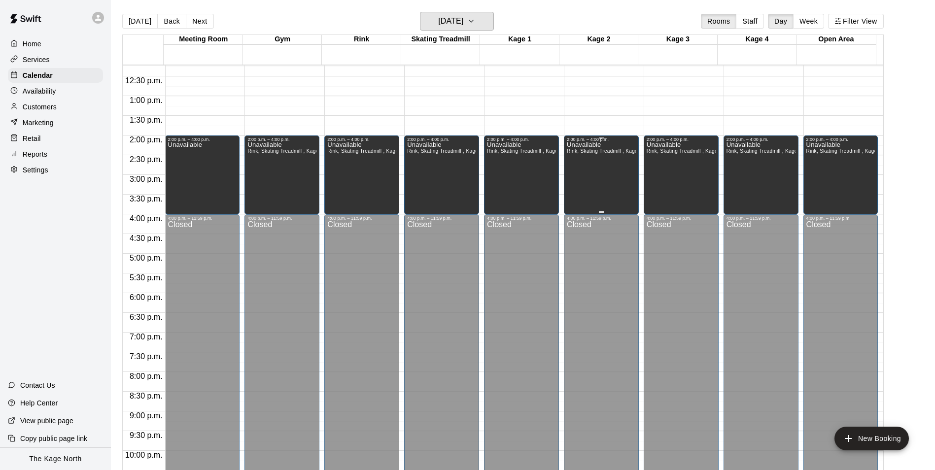
scroll to position [334, 0]
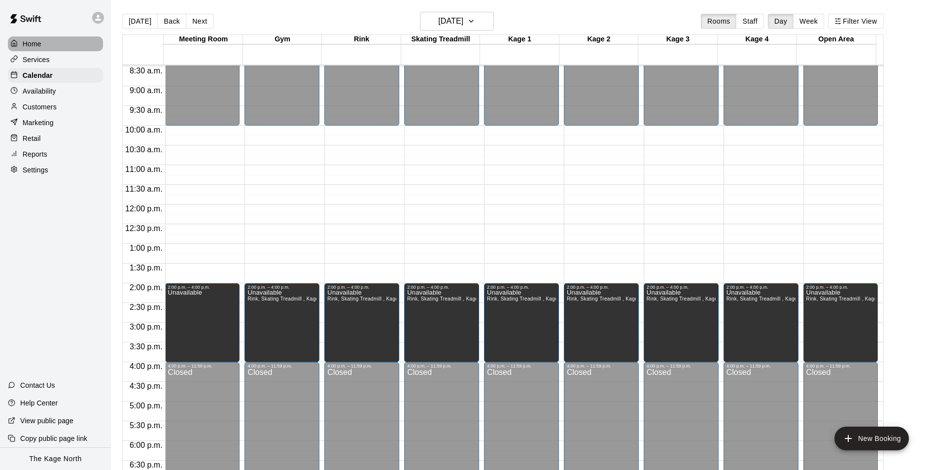
click at [36, 42] on p "Home" at bounding box center [32, 44] width 19 height 10
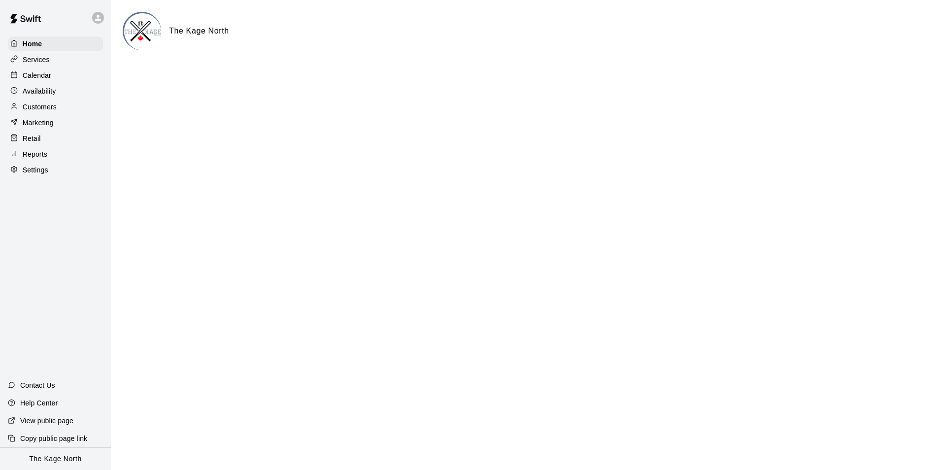
click at [42, 76] on p "Calendar" at bounding box center [37, 75] width 29 height 10
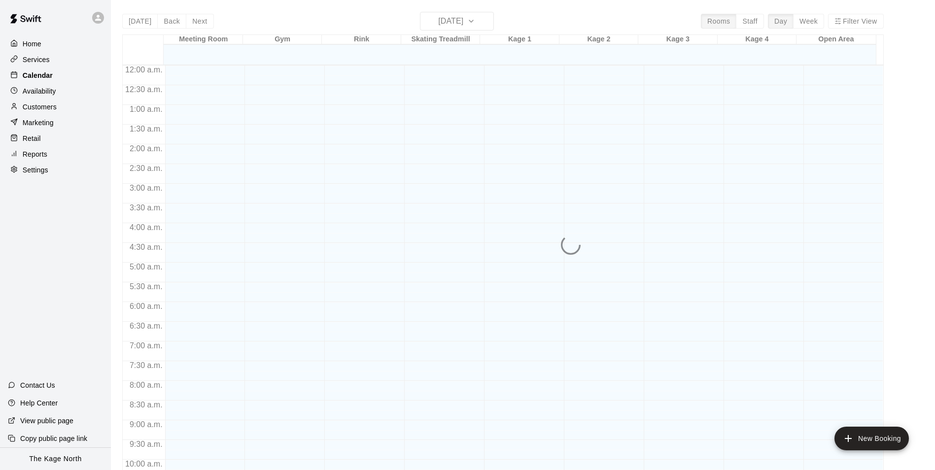
scroll to position [501, 0]
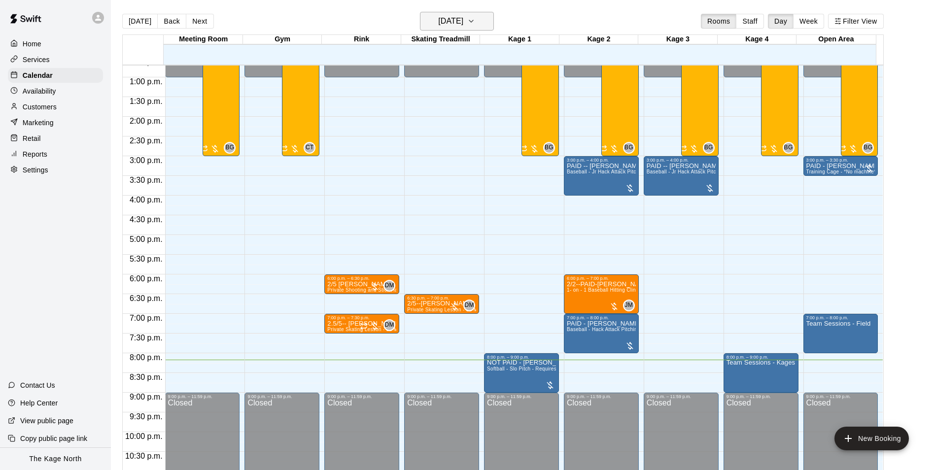
click at [457, 22] on h6 "[DATE]" at bounding box center [450, 21] width 25 height 14
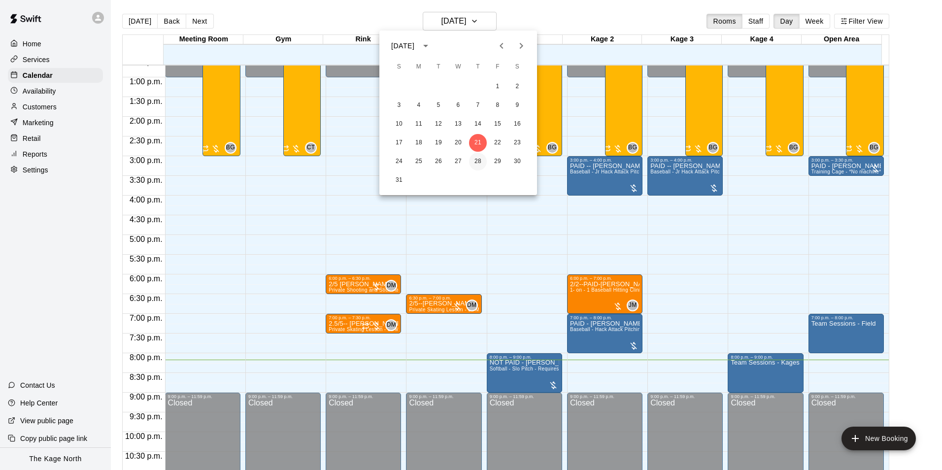
click at [476, 163] on button "28" at bounding box center [478, 162] width 18 height 18
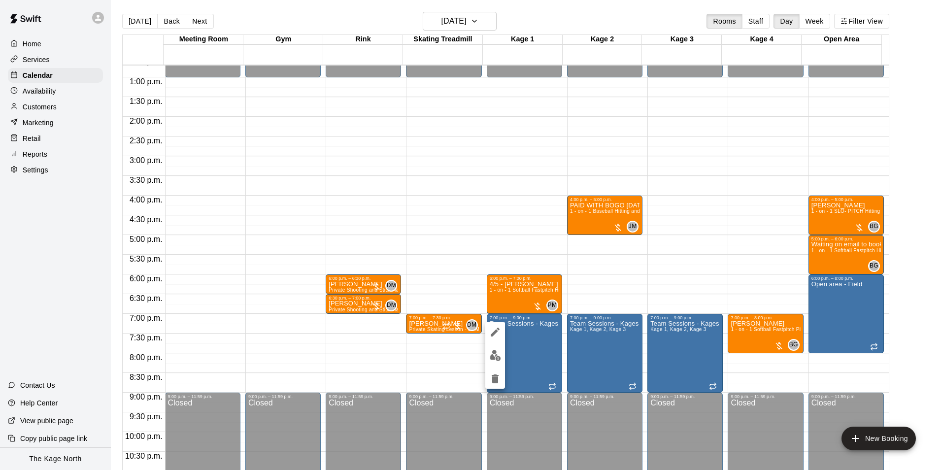
click at [493, 330] on icon "edit" at bounding box center [495, 332] width 12 height 12
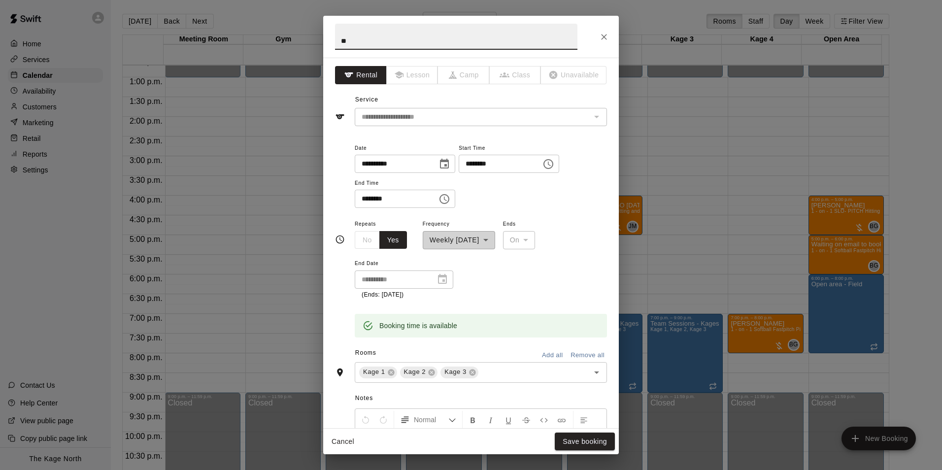
type input "*"
type input "**********"
click at [601, 433] on button "Save booking" at bounding box center [585, 442] width 60 height 18
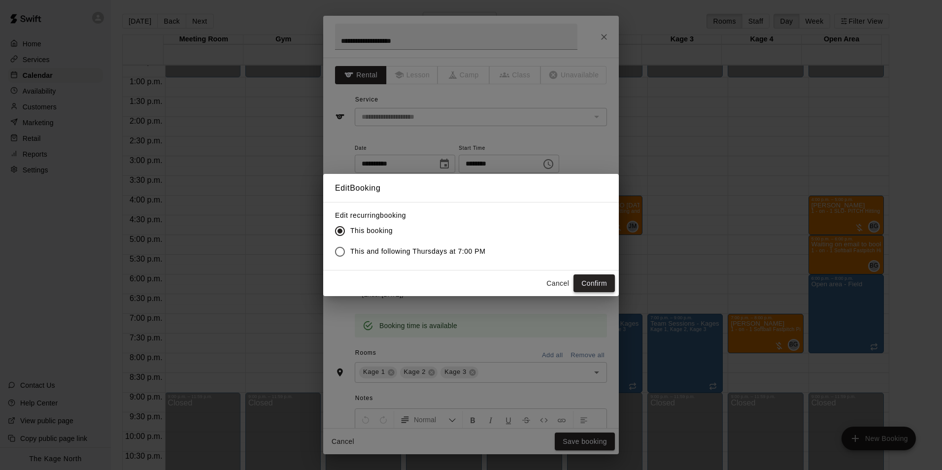
click at [593, 275] on button "Confirm" at bounding box center [594, 284] width 41 height 18
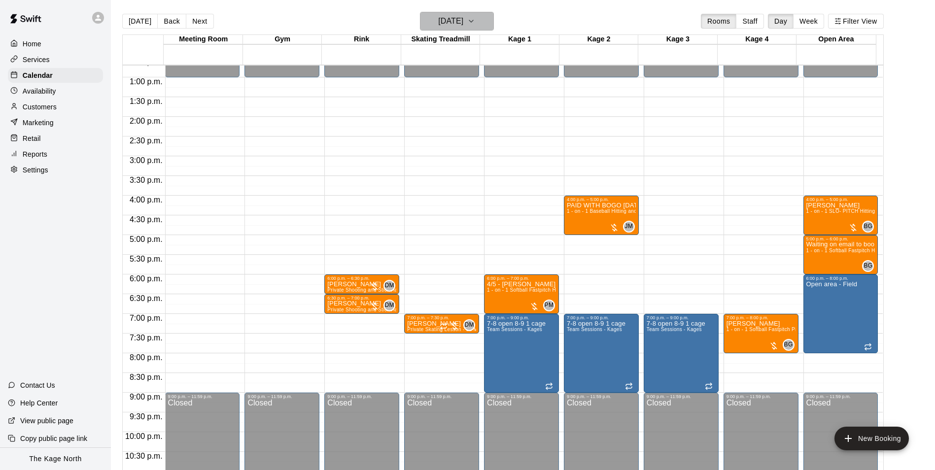
click at [463, 21] on h6 "[DATE]" at bounding box center [450, 21] width 25 height 14
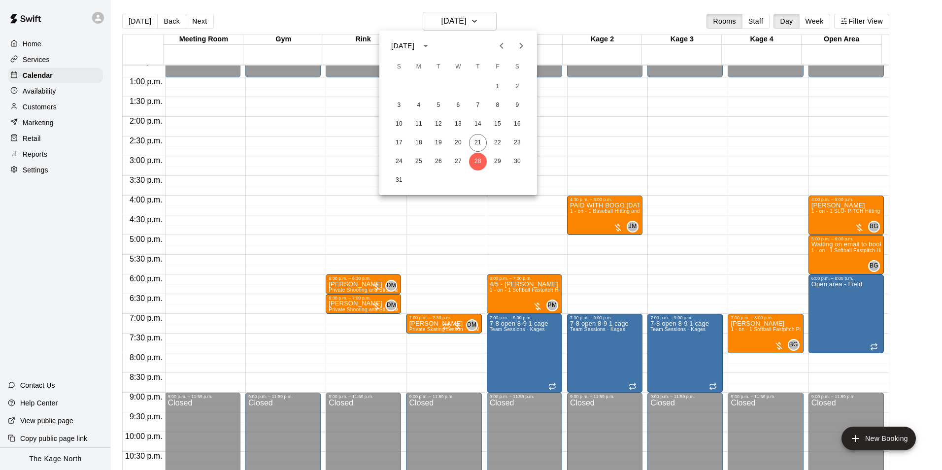
click at [137, 19] on div at bounding box center [471, 235] width 942 height 470
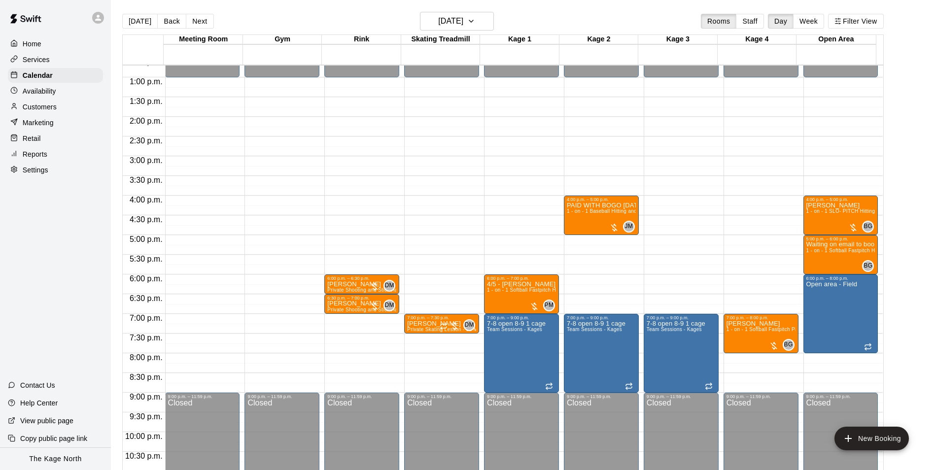
click at [137, 22] on button "[DATE]" at bounding box center [139, 21] width 35 height 15
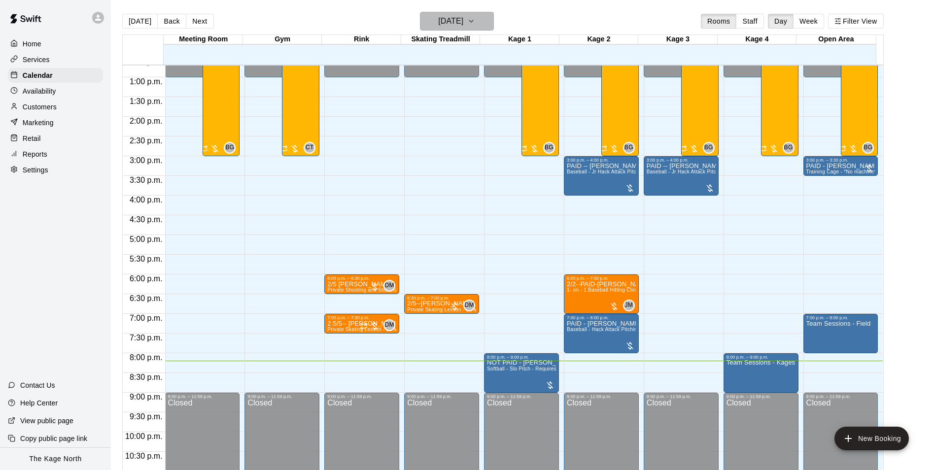
click at [463, 18] on h6 "[DATE]" at bounding box center [450, 21] width 25 height 14
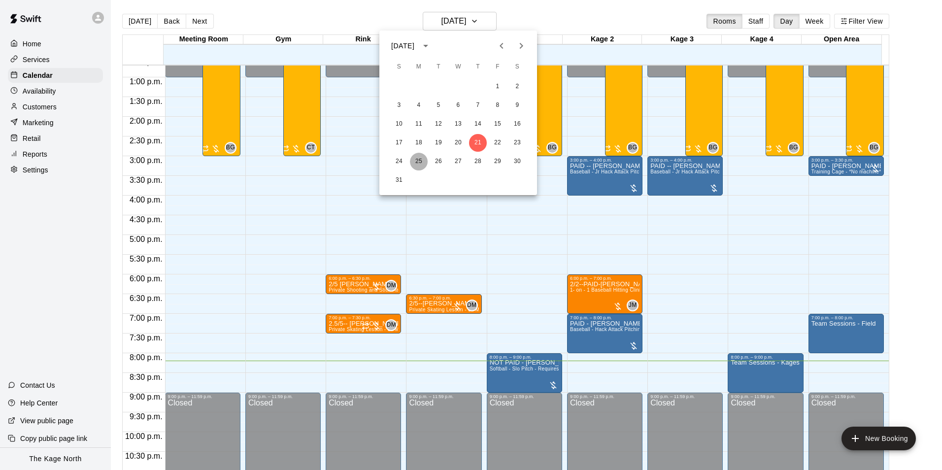
click at [419, 161] on button "25" at bounding box center [419, 162] width 18 height 18
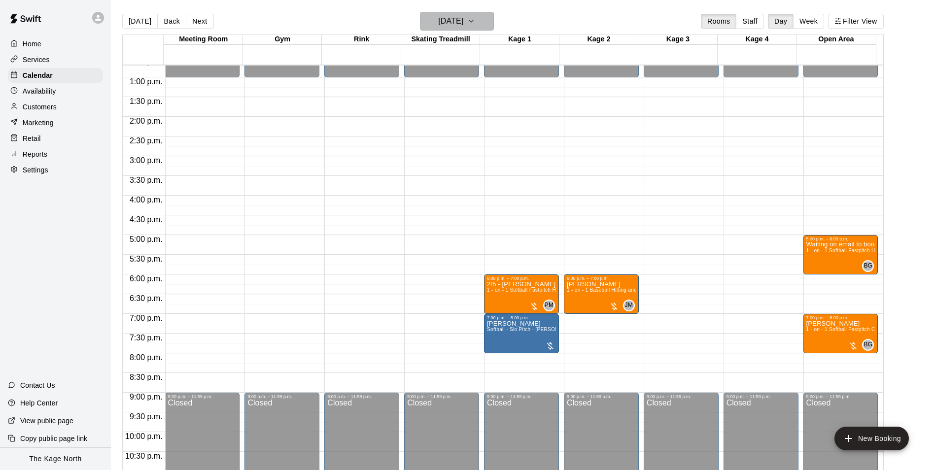
click at [456, 16] on h6 "[DATE]" at bounding box center [450, 21] width 25 height 14
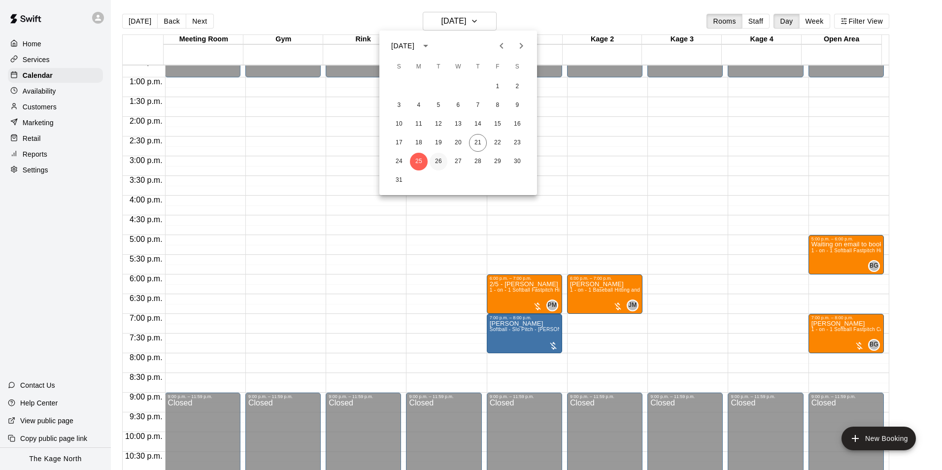
click at [446, 161] on button "26" at bounding box center [439, 162] width 18 height 18
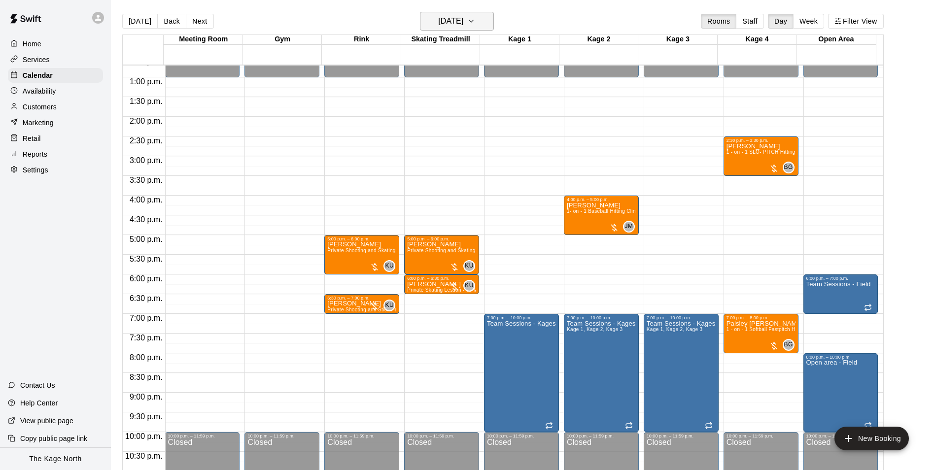
click at [453, 19] on h6 "[DATE]" at bounding box center [450, 21] width 25 height 14
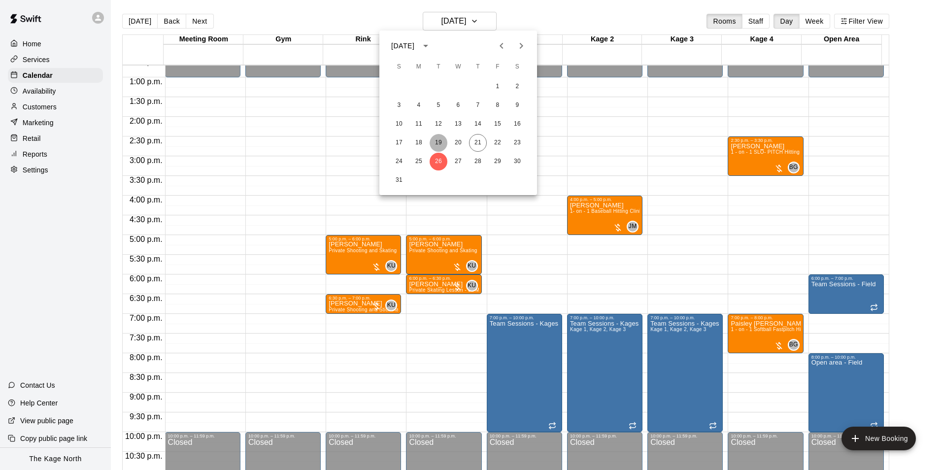
click at [436, 138] on button "19" at bounding box center [439, 143] width 18 height 18
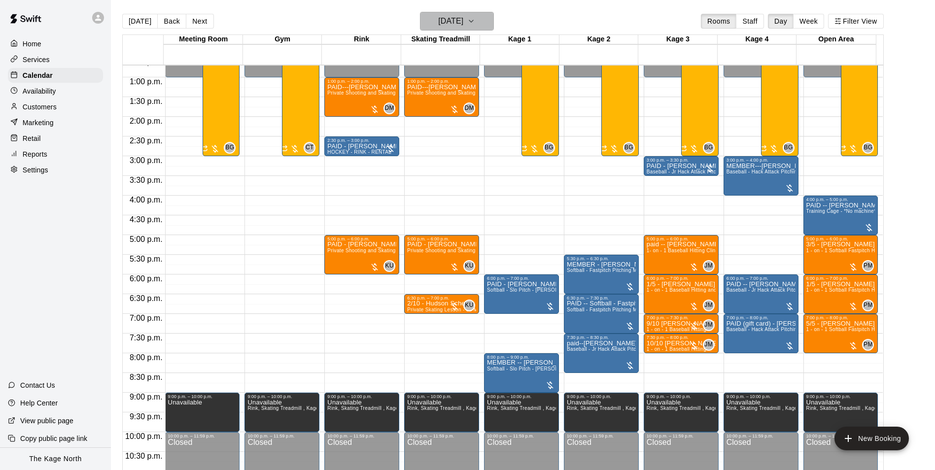
click at [461, 18] on h6 "[DATE]" at bounding box center [450, 21] width 25 height 14
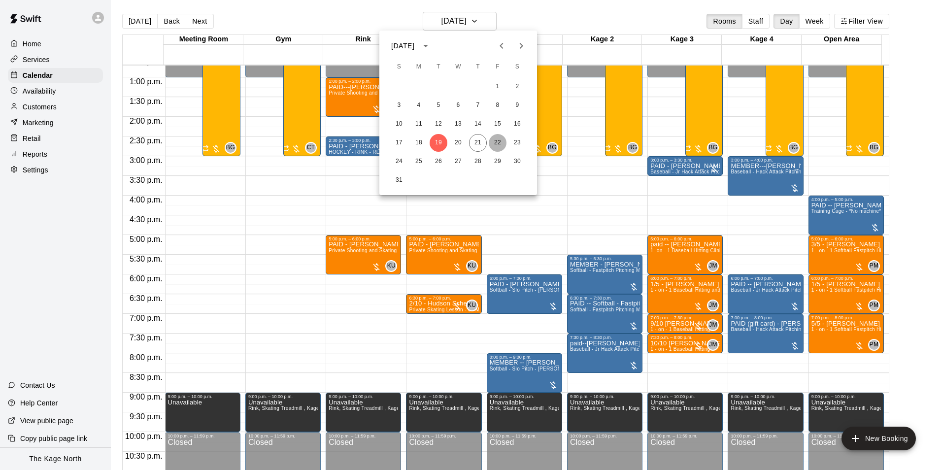
click at [503, 145] on button "22" at bounding box center [498, 143] width 18 height 18
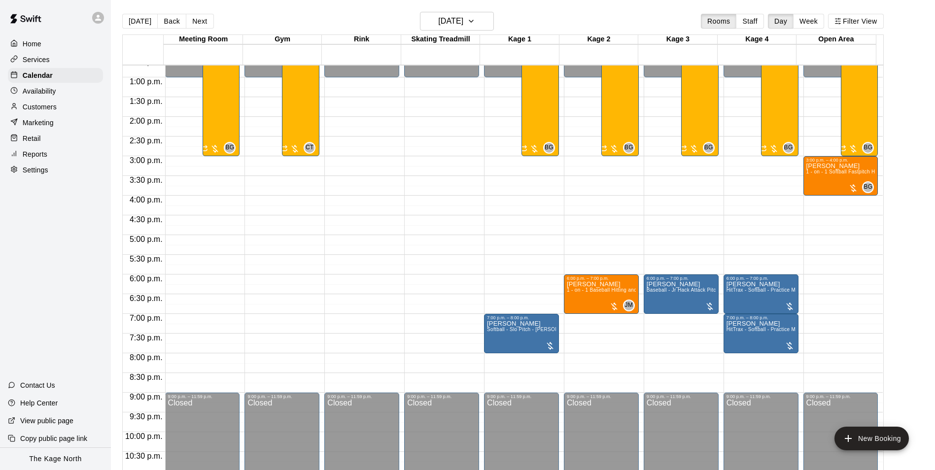
click at [54, 112] on p "Customers" at bounding box center [40, 107] width 34 height 10
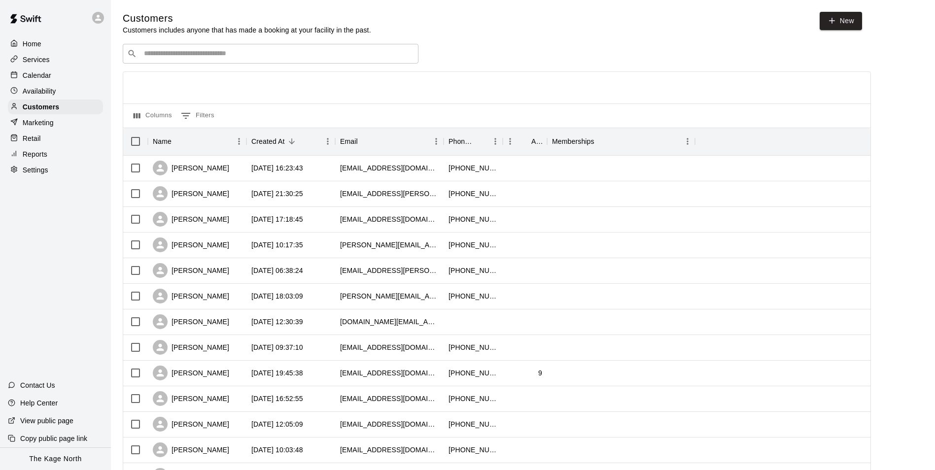
click at [47, 79] on p "Calendar" at bounding box center [37, 75] width 29 height 10
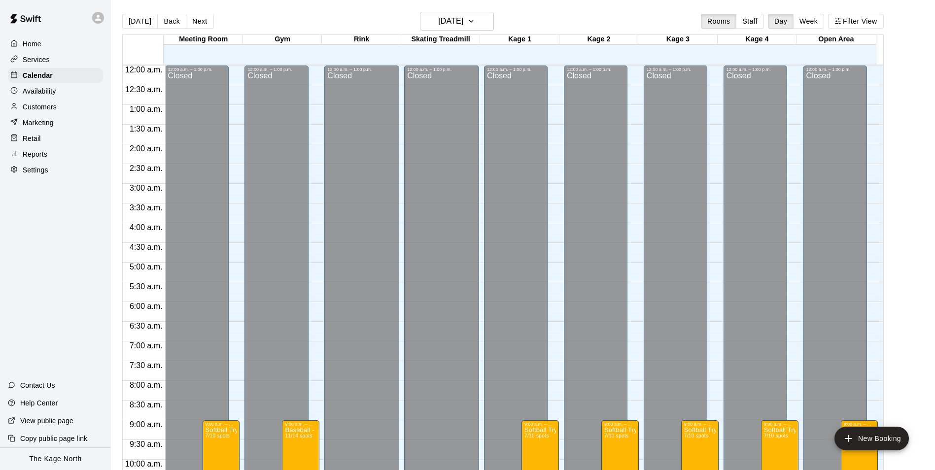
scroll to position [501, 0]
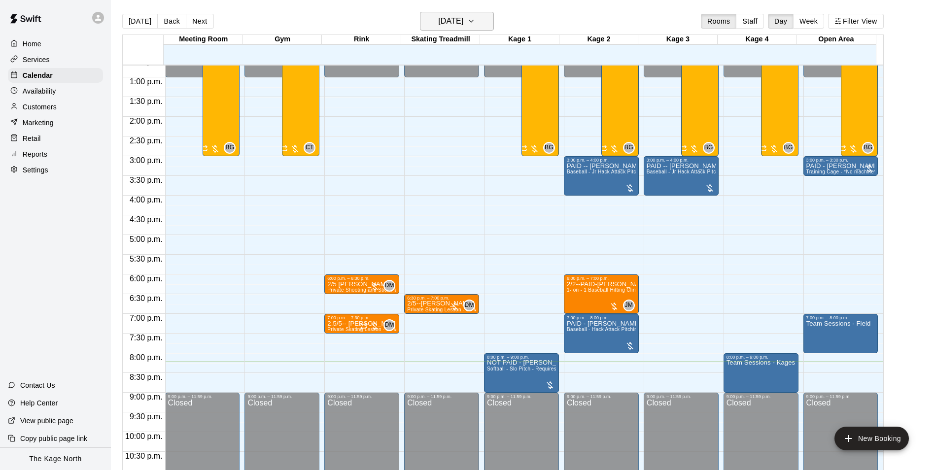
click at [463, 28] on h6 "[DATE]" at bounding box center [450, 21] width 25 height 14
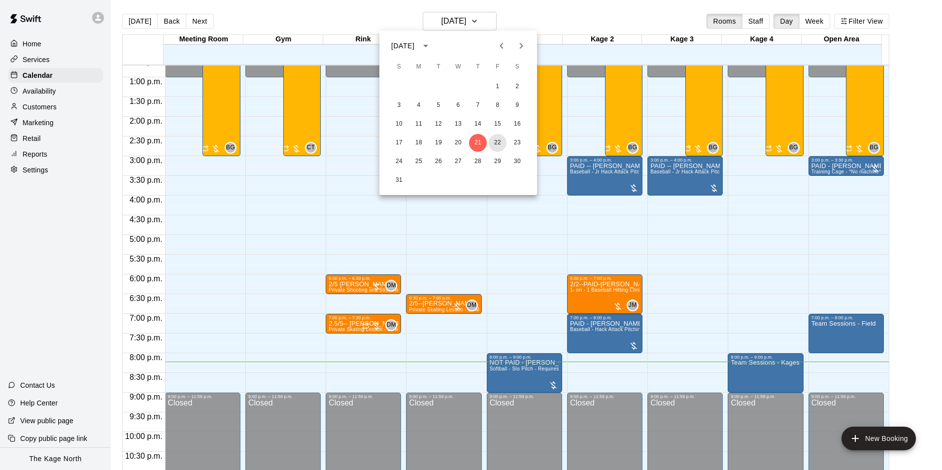
click at [497, 145] on button "22" at bounding box center [498, 143] width 18 height 18
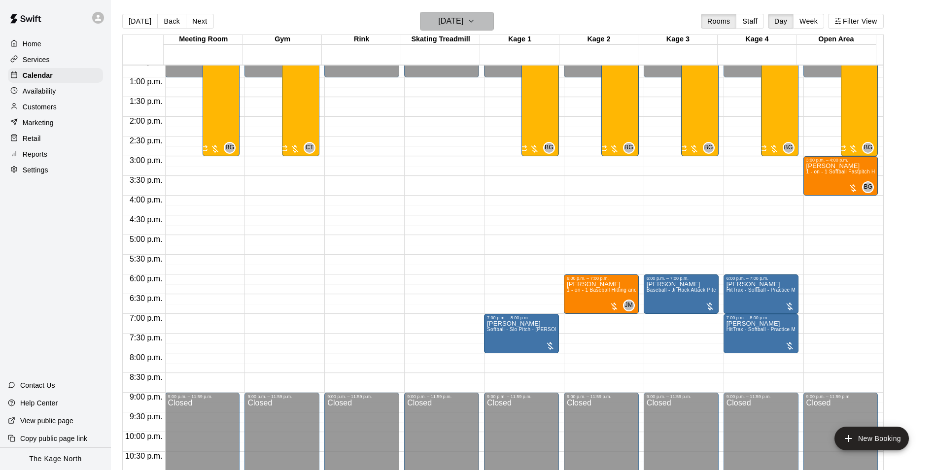
click at [463, 21] on h6 "[DATE]" at bounding box center [450, 21] width 25 height 14
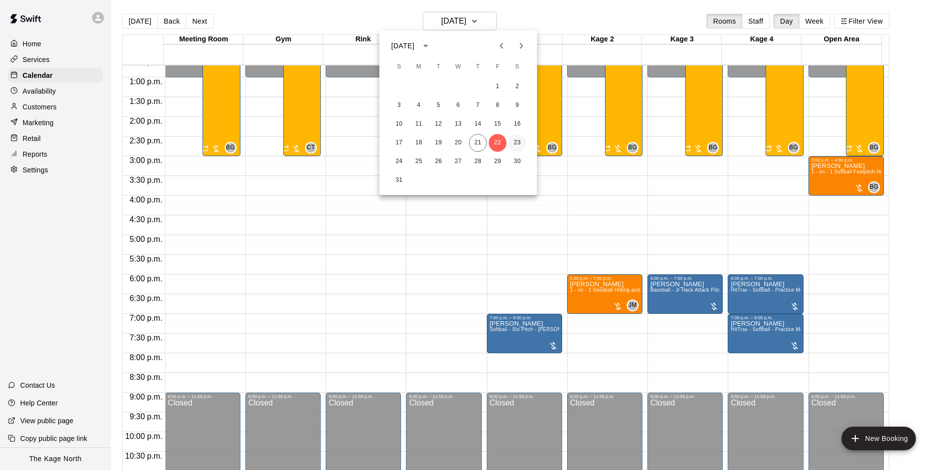
click at [519, 146] on button "23" at bounding box center [518, 143] width 18 height 18
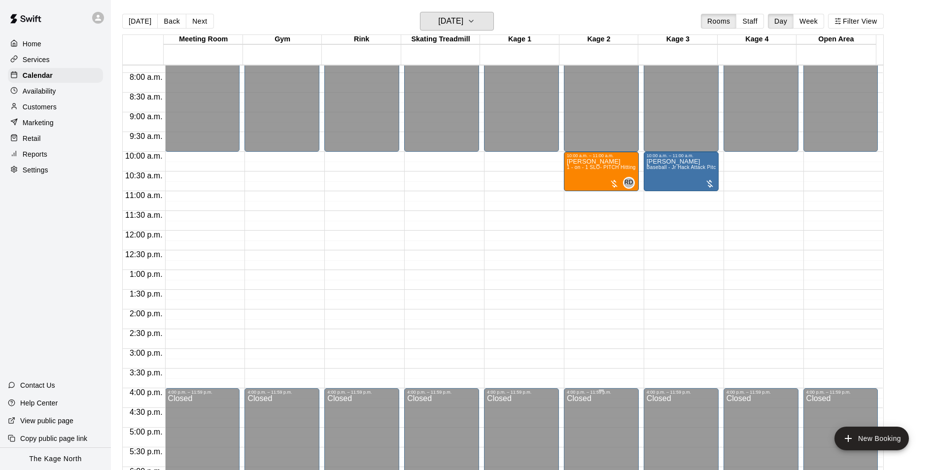
scroll to position [304, 0]
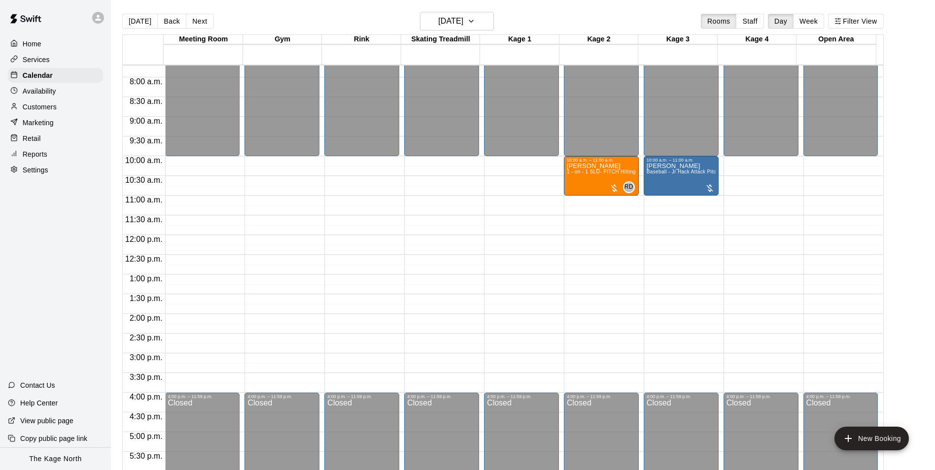
click at [470, 32] on div "[DATE] Back [DATE][DATE] Rooms Staff Day Week Filter View" at bounding box center [503, 23] width 762 height 23
click at [463, 26] on h6 "[DATE]" at bounding box center [450, 21] width 25 height 14
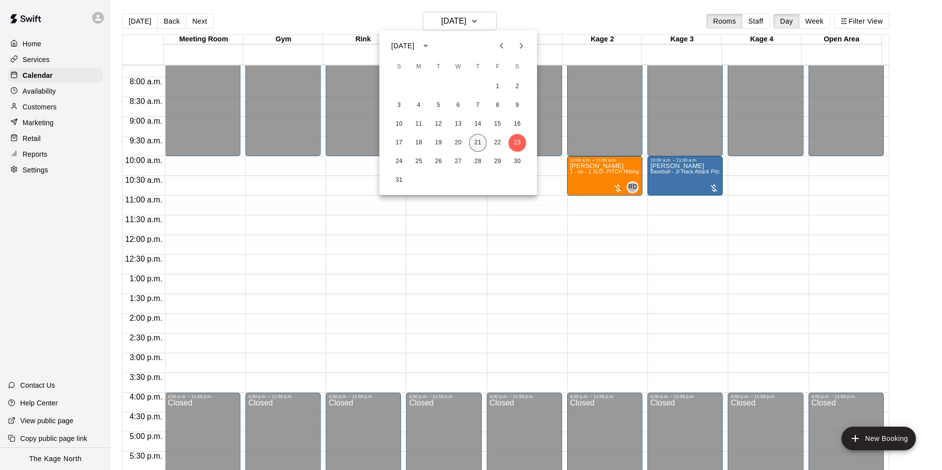
click at [475, 140] on button "21" at bounding box center [478, 143] width 18 height 18
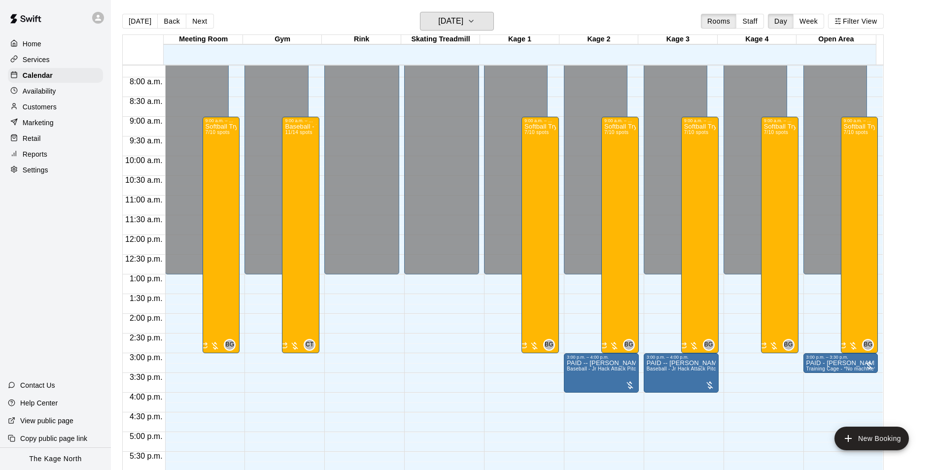
scroll to position [452, 0]
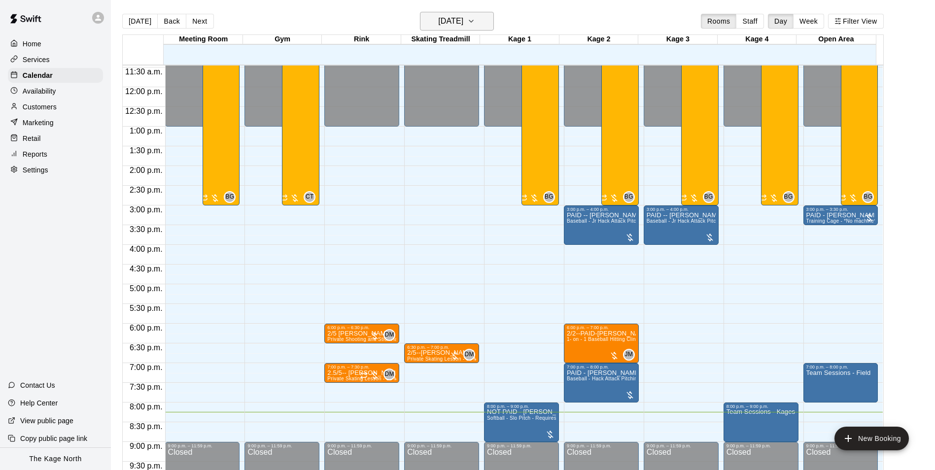
click at [451, 19] on h6 "[DATE]" at bounding box center [450, 21] width 25 height 14
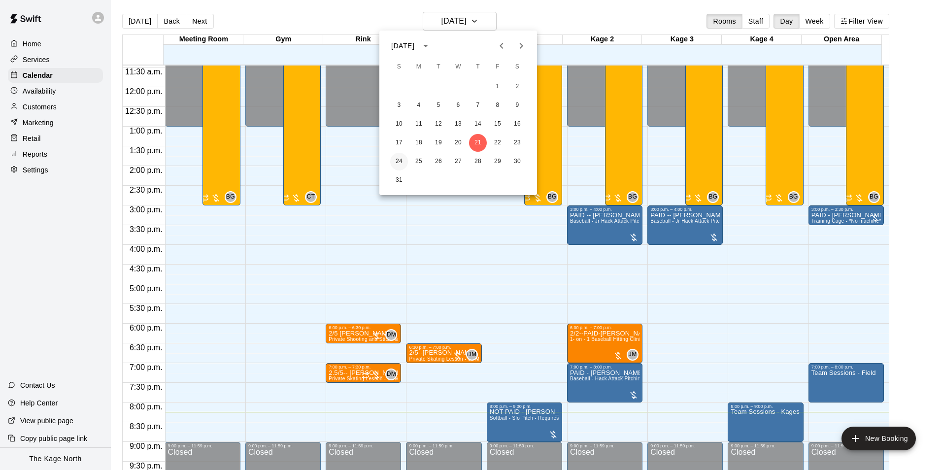
click at [400, 160] on button "24" at bounding box center [399, 162] width 18 height 18
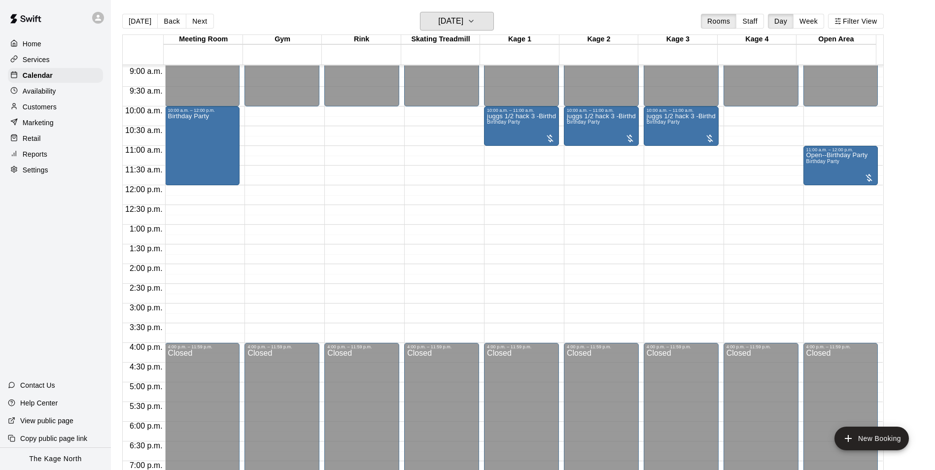
scroll to position [353, 0]
click at [463, 26] on h6 "[DATE]" at bounding box center [450, 21] width 25 height 14
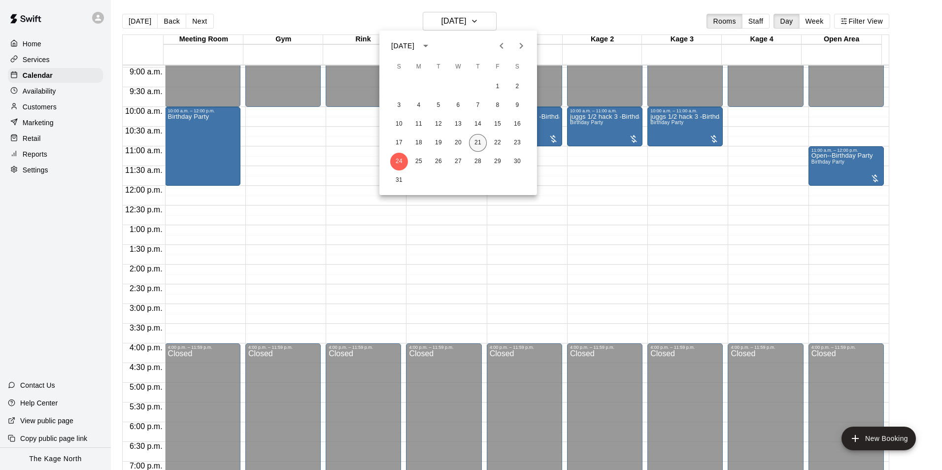
click at [476, 141] on button "21" at bounding box center [478, 143] width 18 height 18
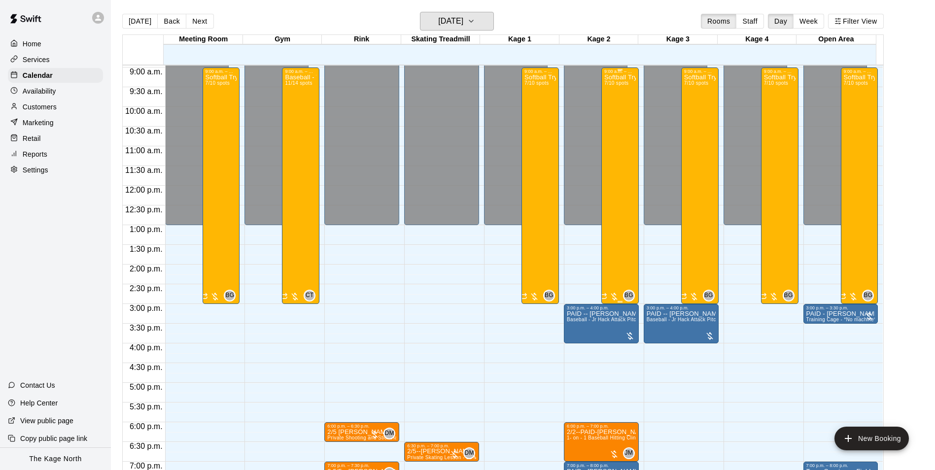
scroll to position [501, 0]
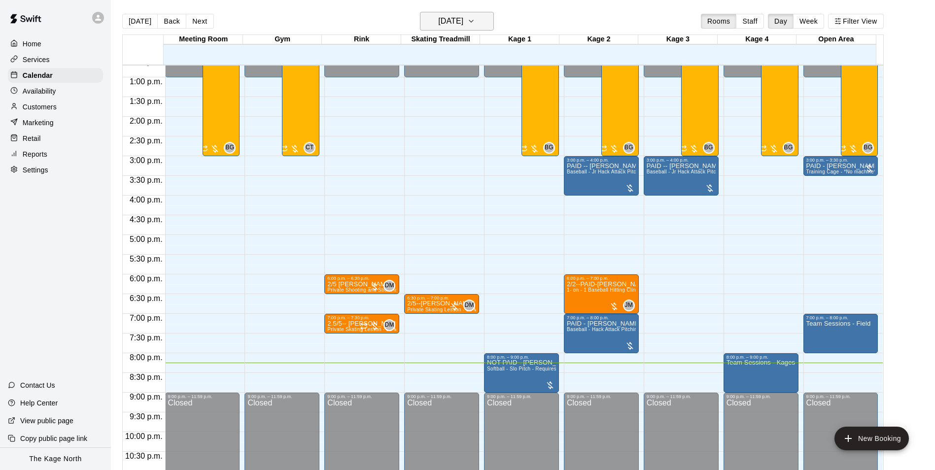
click at [463, 24] on h6 "[DATE]" at bounding box center [450, 21] width 25 height 14
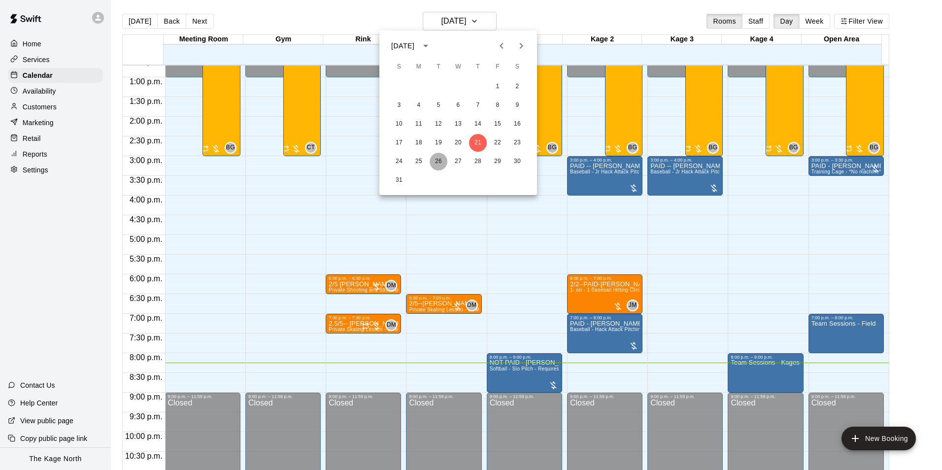
click at [439, 164] on button "26" at bounding box center [439, 162] width 18 height 18
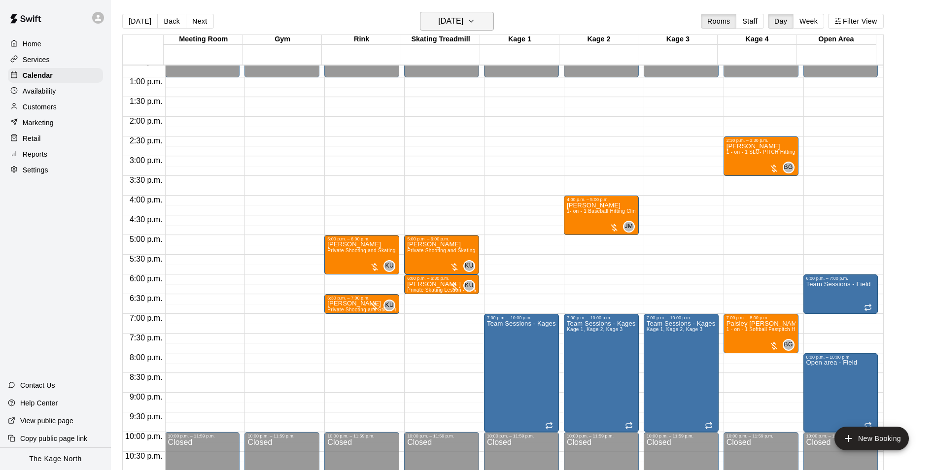
click at [463, 27] on h6 "[DATE]" at bounding box center [450, 21] width 25 height 14
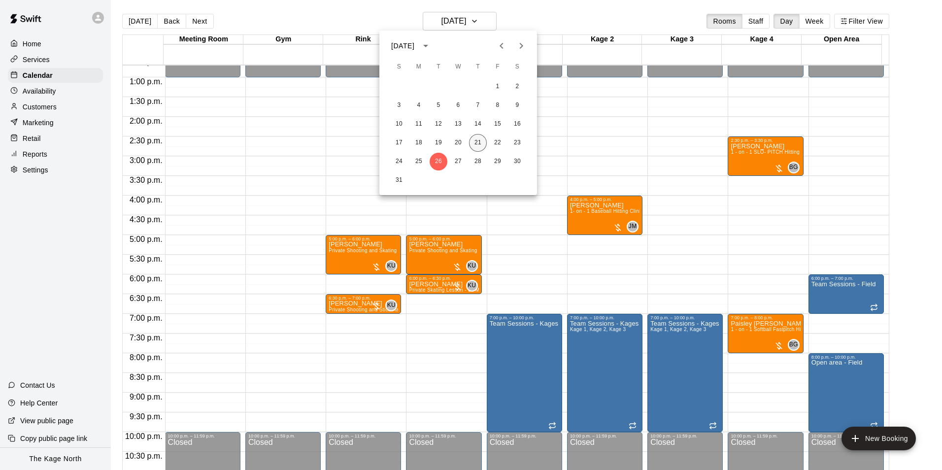
click at [476, 142] on button "21" at bounding box center [478, 143] width 18 height 18
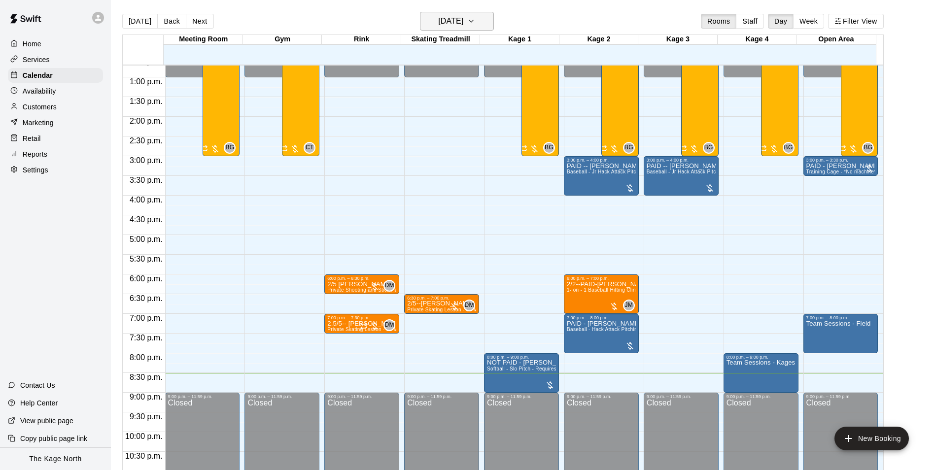
click at [486, 18] on button "[DATE]" at bounding box center [457, 21] width 74 height 19
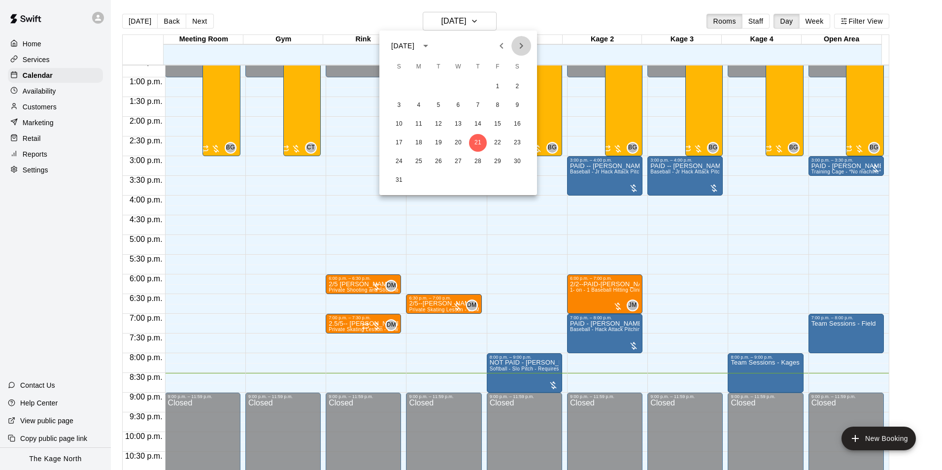
click at [520, 43] on icon "Next month" at bounding box center [521, 46] width 3 height 6
click at [436, 108] on button "9" at bounding box center [439, 106] width 18 height 18
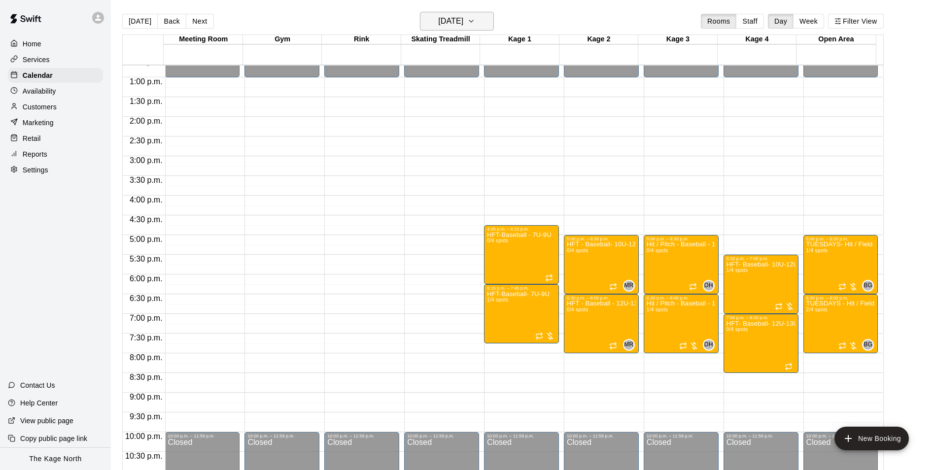
click at [463, 15] on h6 "[DATE]" at bounding box center [450, 21] width 25 height 14
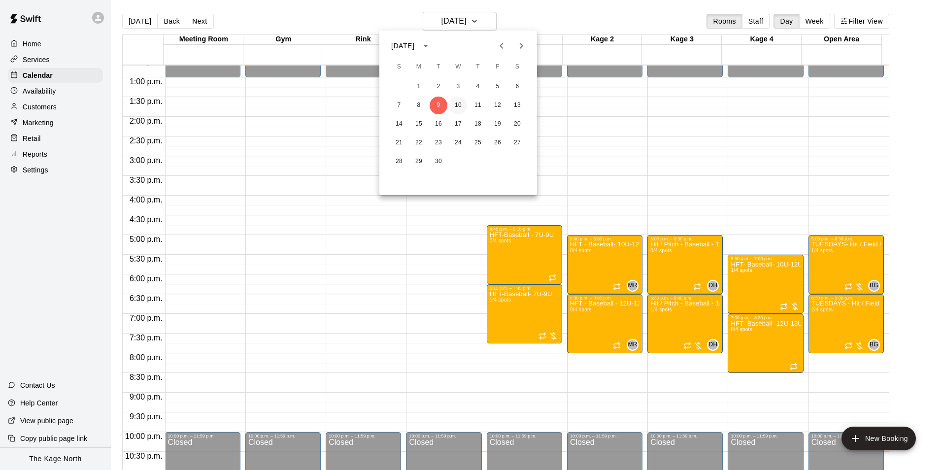
click at [457, 105] on button "10" at bounding box center [459, 106] width 18 height 18
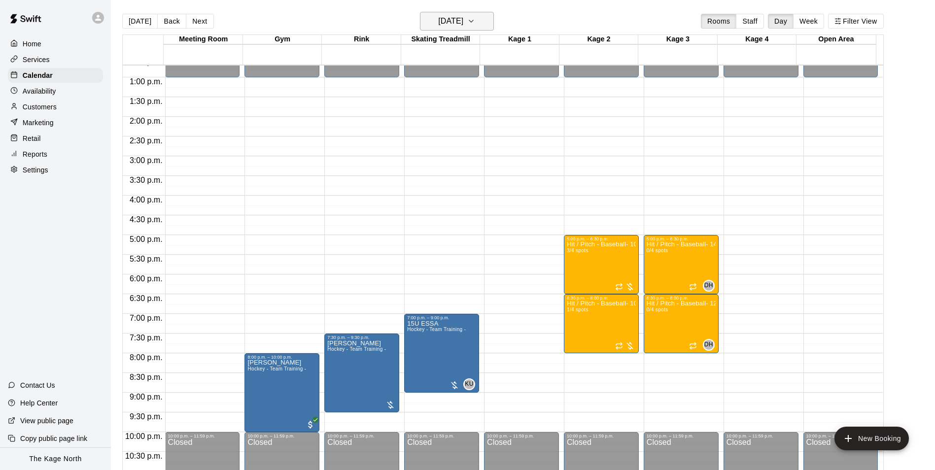
click at [463, 18] on h6 "[DATE]" at bounding box center [450, 21] width 25 height 14
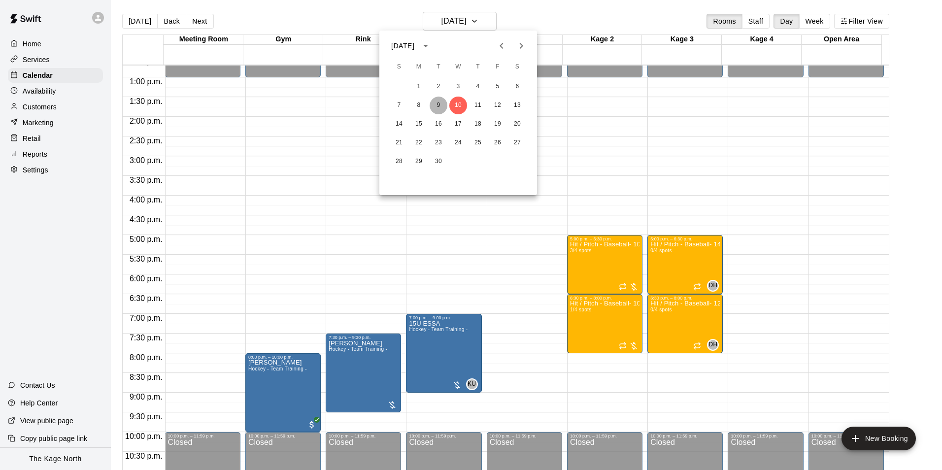
click at [436, 105] on button "9" at bounding box center [439, 106] width 18 height 18
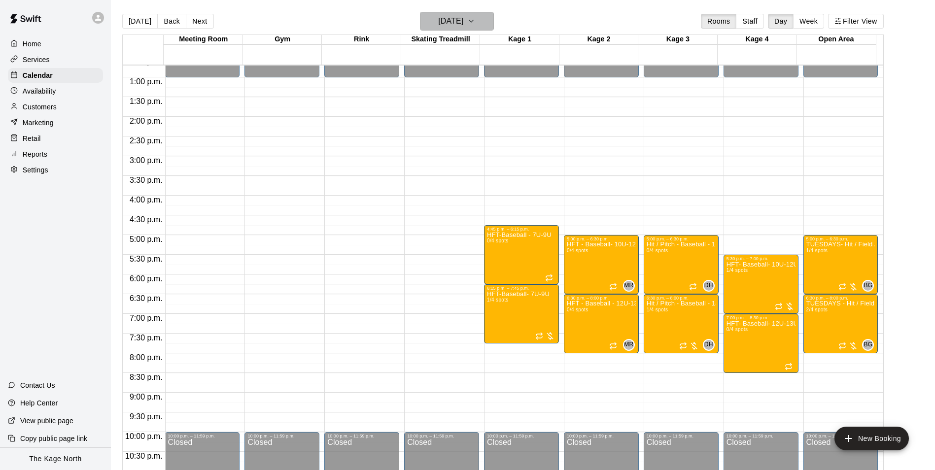
click at [463, 23] on h6 "[DATE]" at bounding box center [450, 21] width 25 height 14
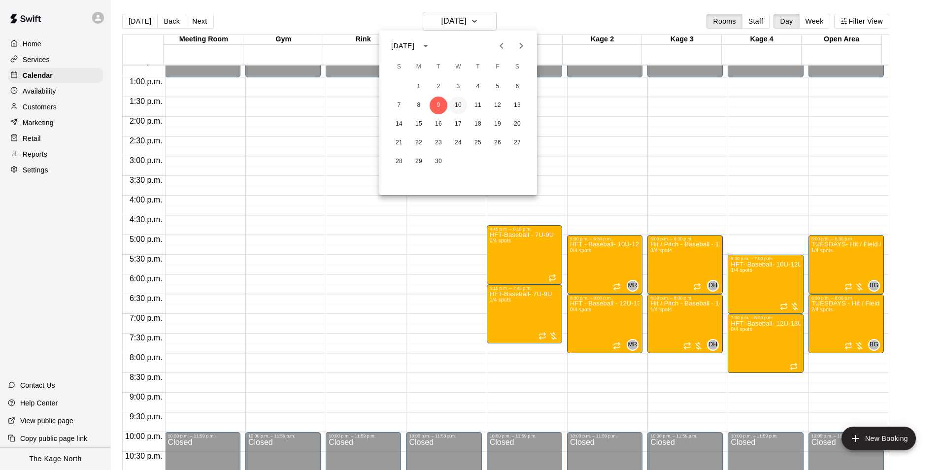
click at [456, 109] on button "10" at bounding box center [459, 106] width 18 height 18
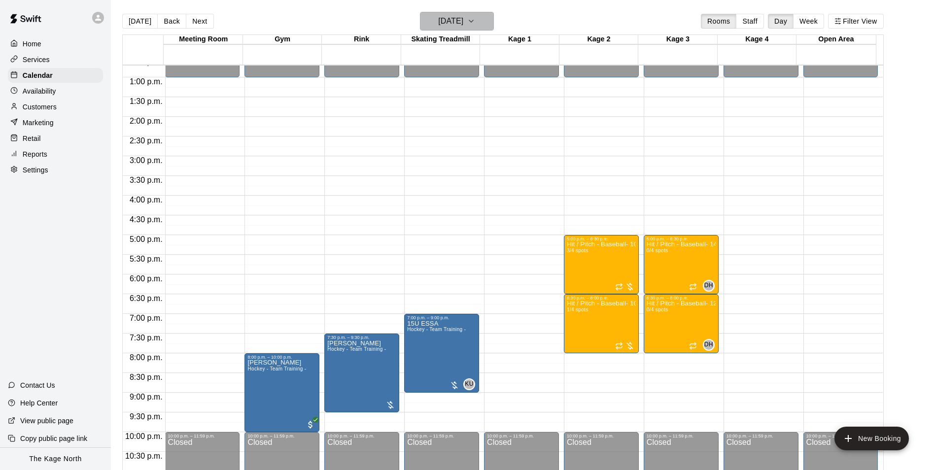
click at [463, 24] on h6 "[DATE]" at bounding box center [450, 21] width 25 height 14
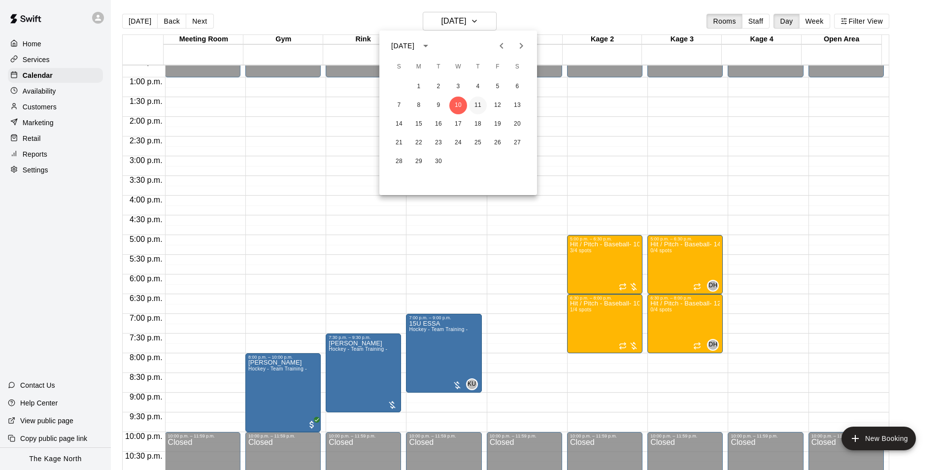
click at [476, 106] on button "11" at bounding box center [478, 106] width 18 height 18
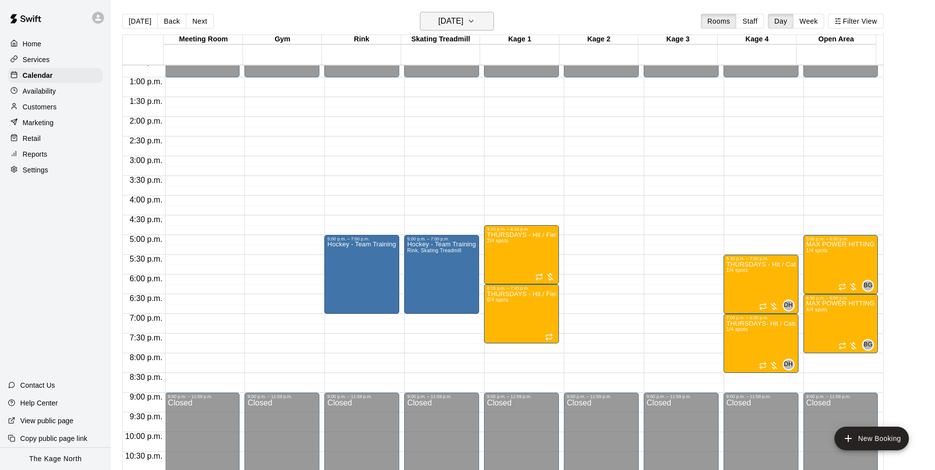
click at [486, 22] on button "[DATE]" at bounding box center [457, 21] width 74 height 19
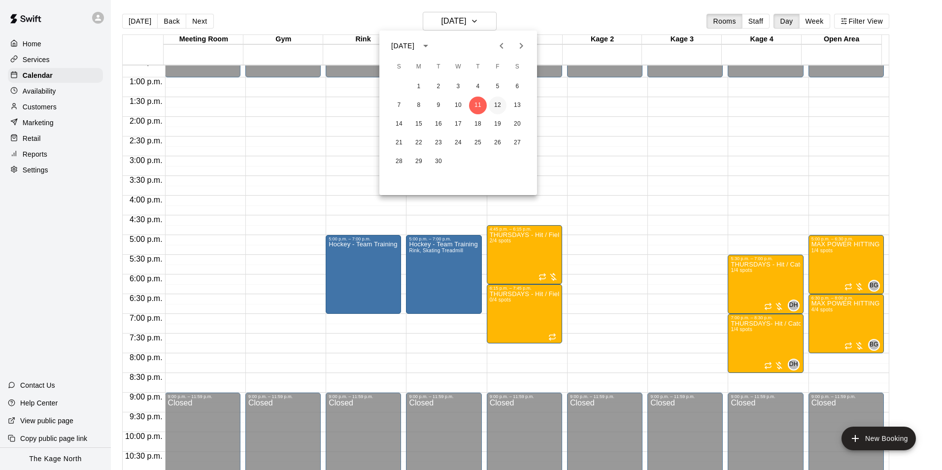
click at [501, 107] on button "12" at bounding box center [498, 106] width 18 height 18
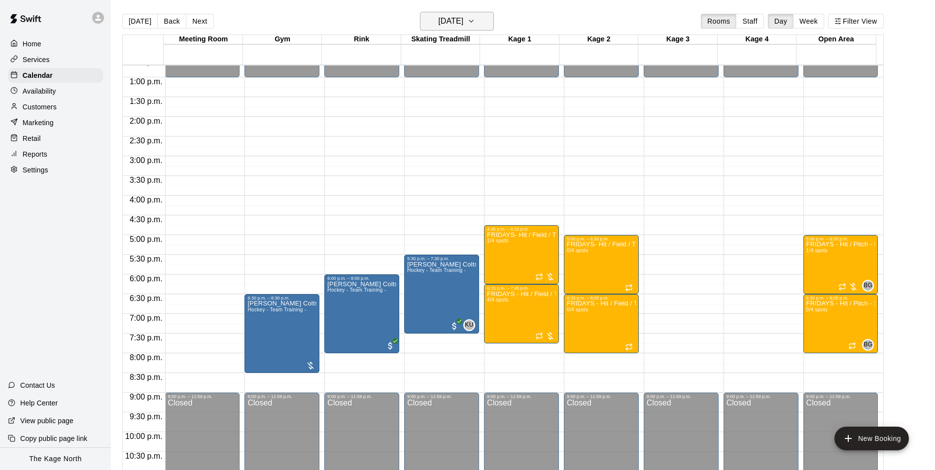
click at [463, 18] on h6 "[DATE]" at bounding box center [450, 21] width 25 height 14
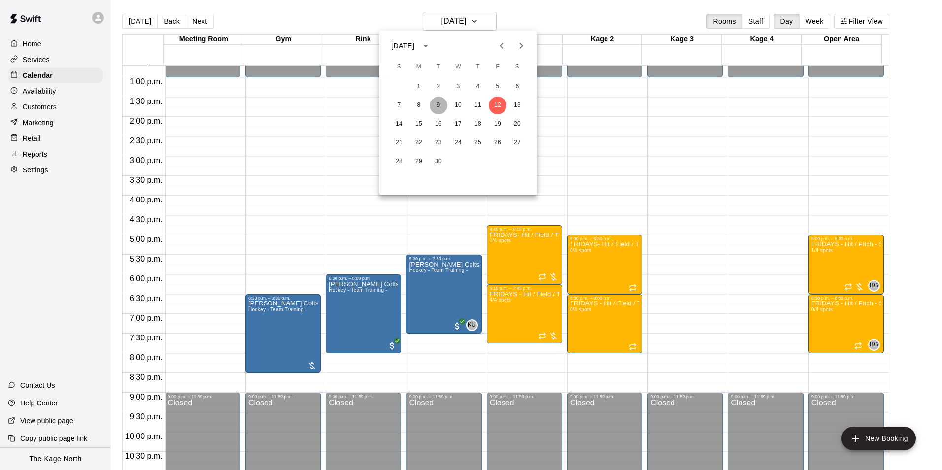
click at [436, 107] on button "9" at bounding box center [439, 106] width 18 height 18
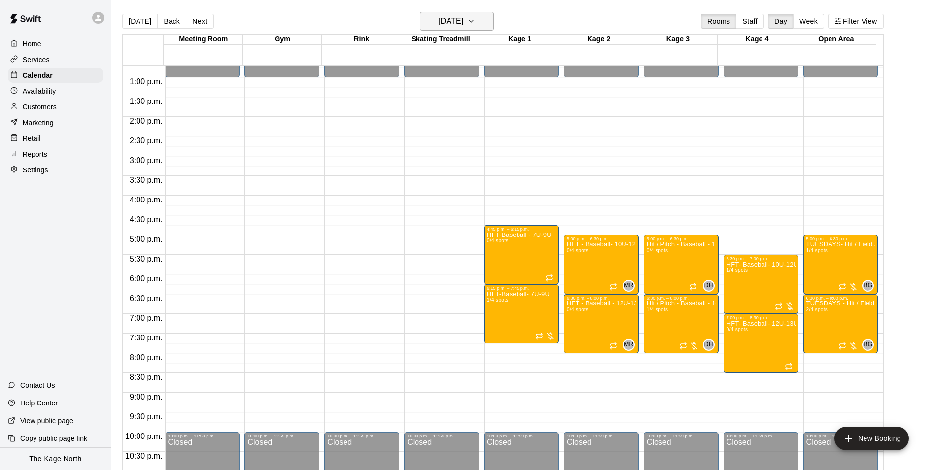
click at [463, 26] on h6 "[DATE]" at bounding box center [450, 21] width 25 height 14
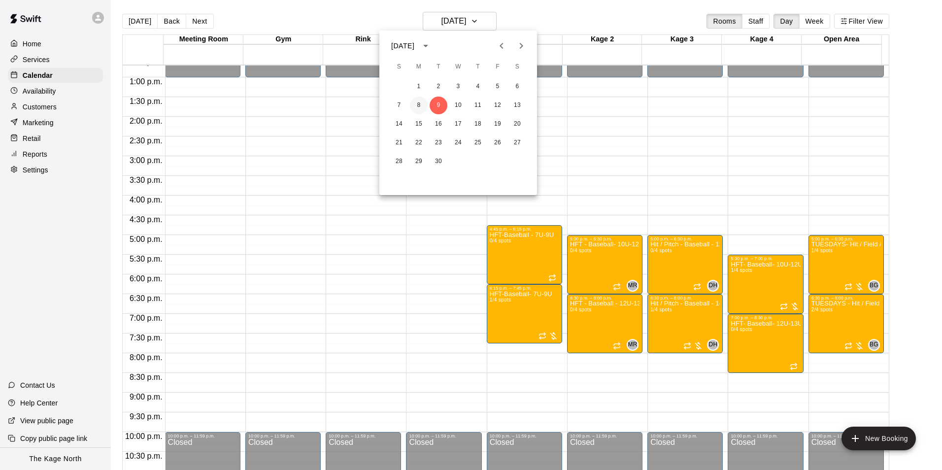
click at [424, 103] on button "8" at bounding box center [419, 106] width 18 height 18
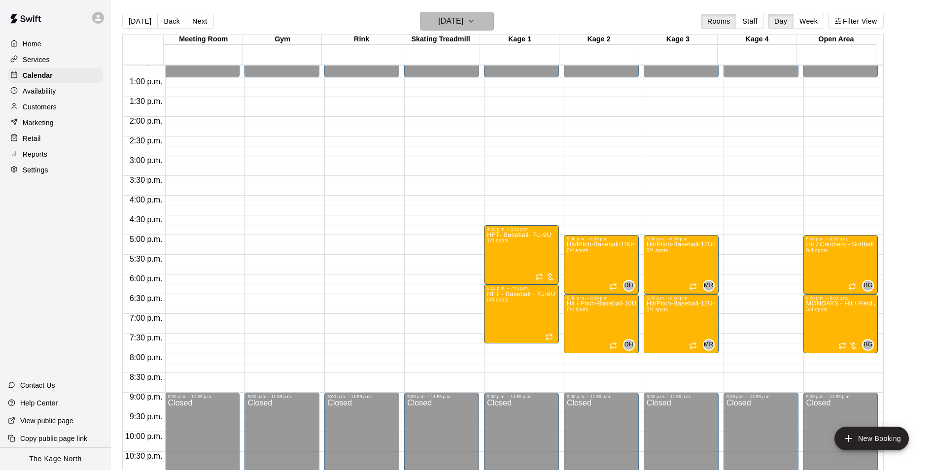
click at [475, 24] on icon "button" at bounding box center [471, 21] width 8 height 12
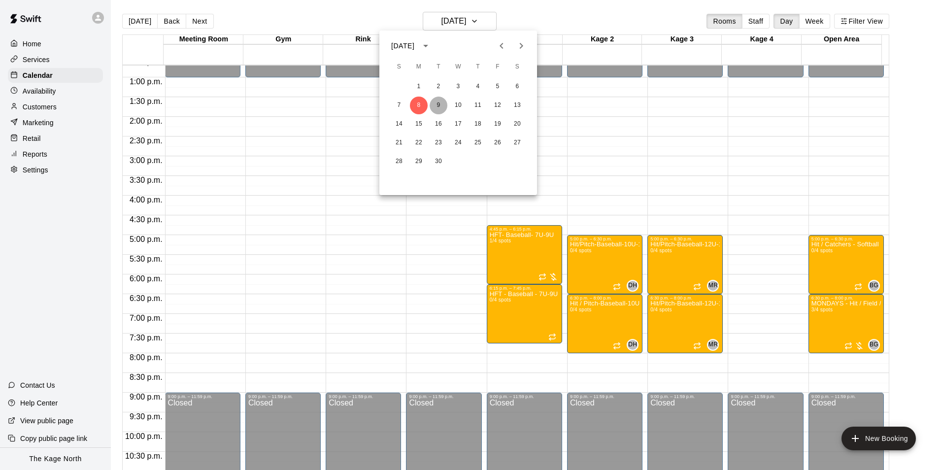
click at [438, 102] on button "9" at bounding box center [439, 106] width 18 height 18
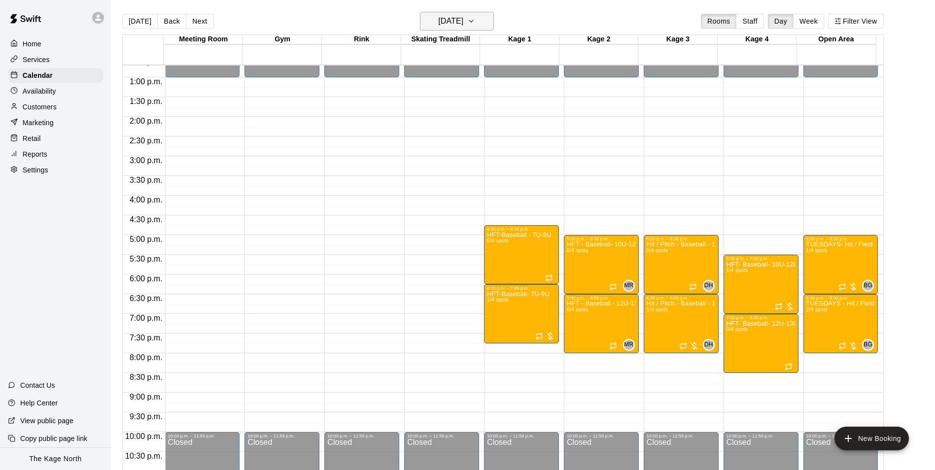
click at [458, 26] on h6 "[DATE]" at bounding box center [450, 21] width 25 height 14
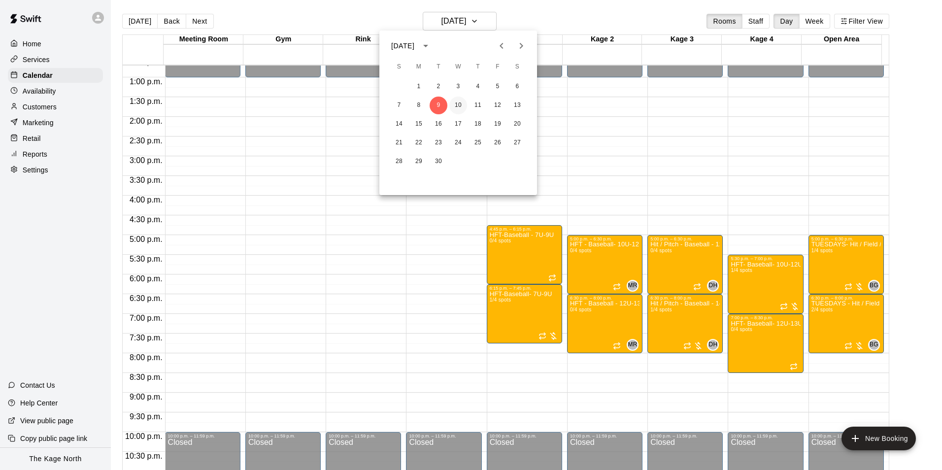
click at [456, 105] on button "10" at bounding box center [459, 106] width 18 height 18
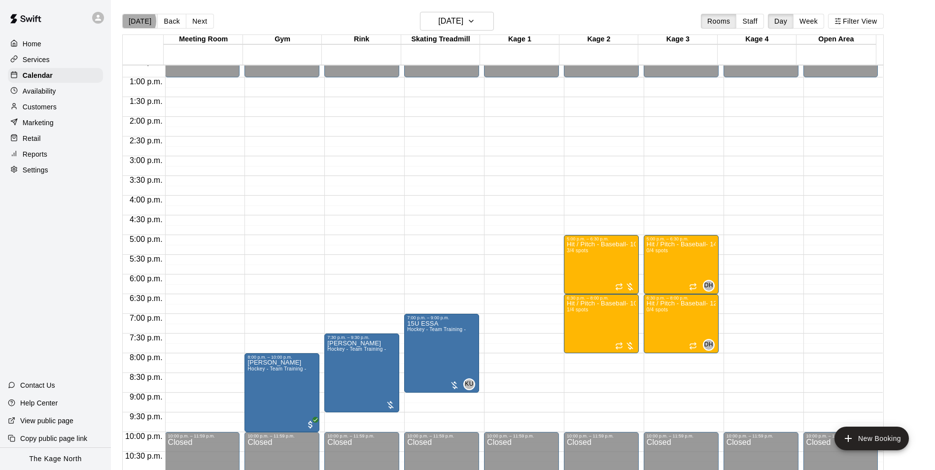
click at [136, 21] on button "[DATE]" at bounding box center [139, 21] width 35 height 15
